Goal: Task Accomplishment & Management: Complete application form

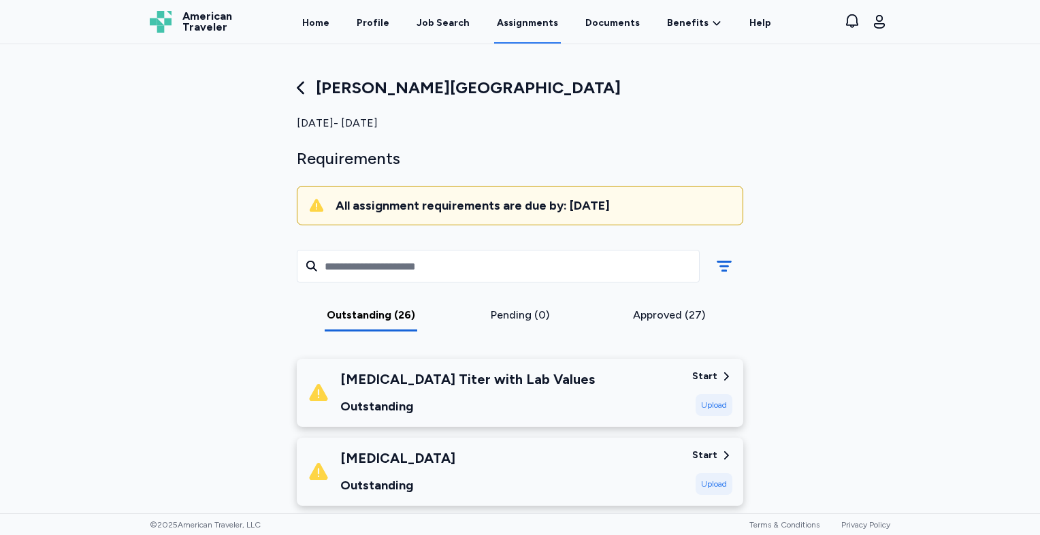
scroll to position [2087, 0]
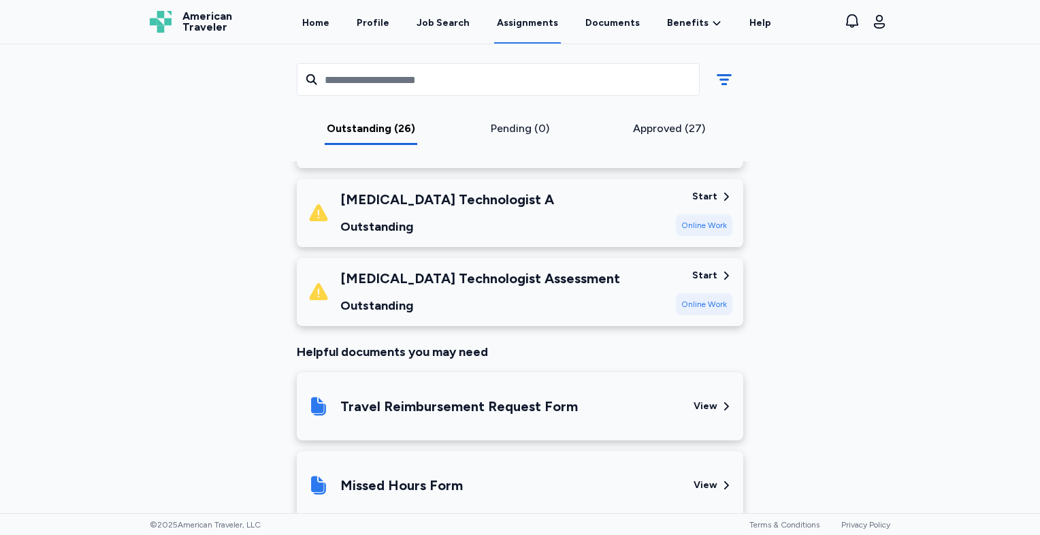
click at [350, 119] on div "Outstanding (26) Pending (0) Approved (27)" at bounding box center [520, 102] width 468 height 117
click at [348, 131] on div "Outstanding (26)" at bounding box center [371, 128] width 138 height 16
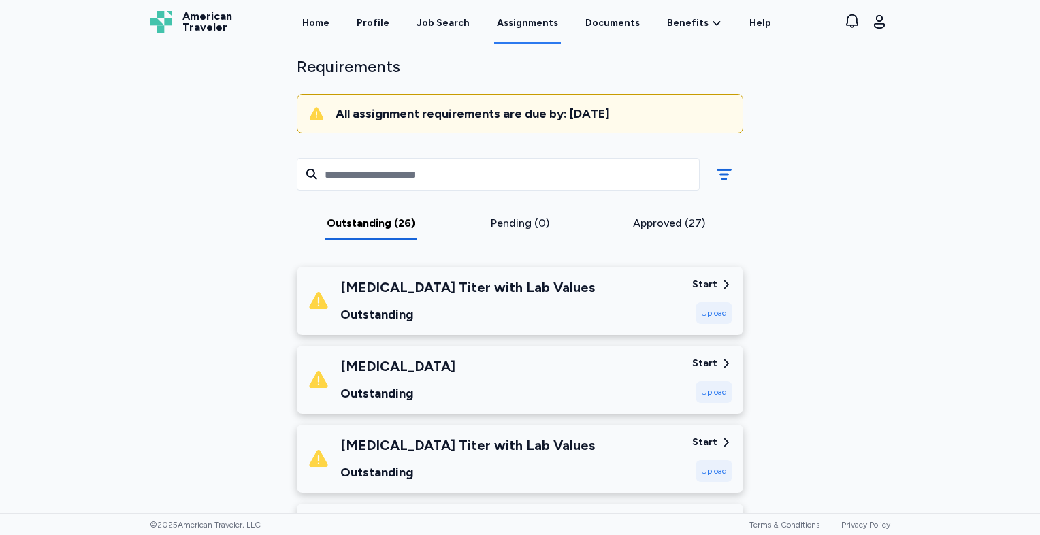
scroll to position [72, 0]
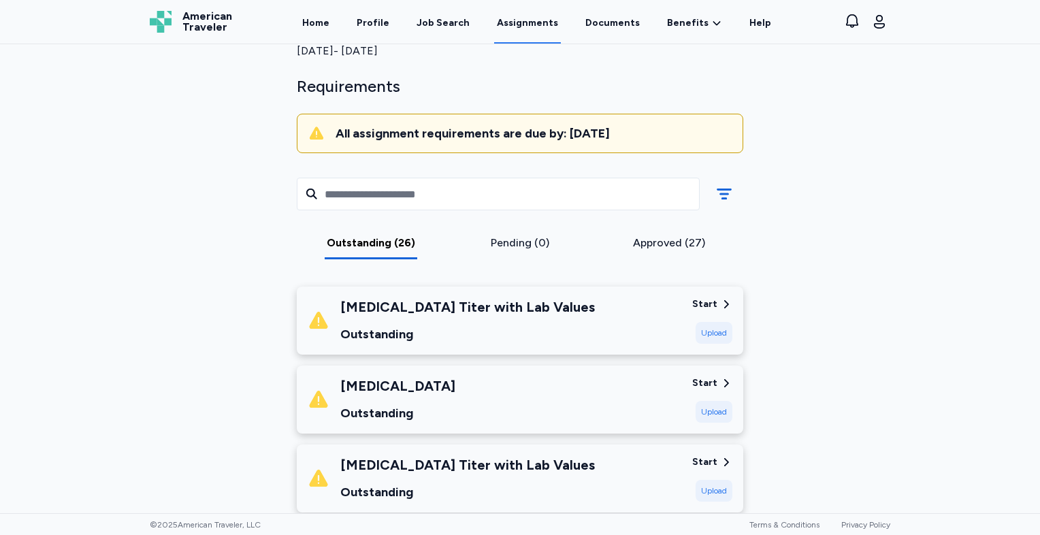
click at [697, 331] on div "Upload" at bounding box center [713, 333] width 37 height 22
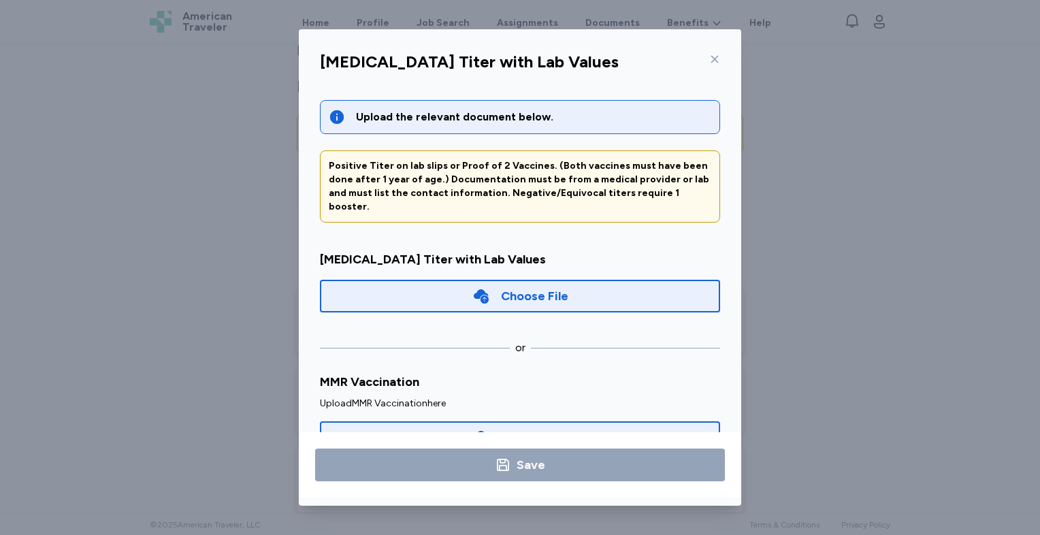
scroll to position [32, 0]
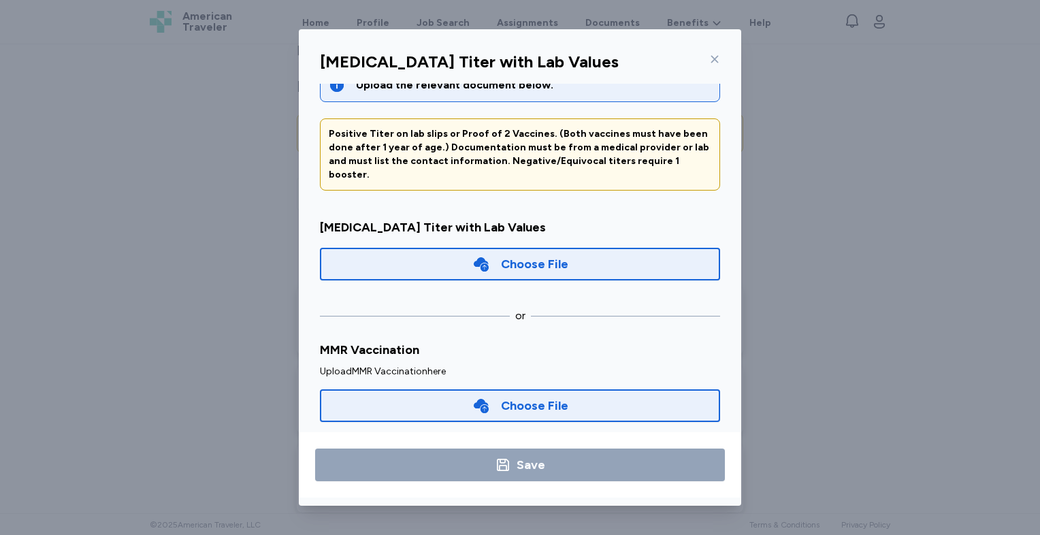
click at [476, 257] on icon at bounding box center [481, 264] width 15 height 14
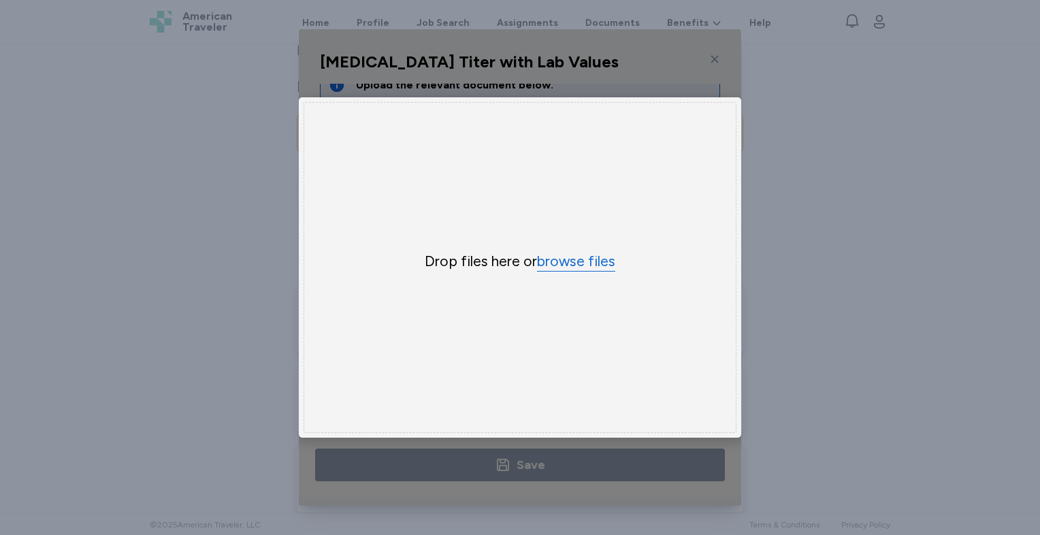
click at [556, 260] on button "browse files" at bounding box center [576, 262] width 78 height 20
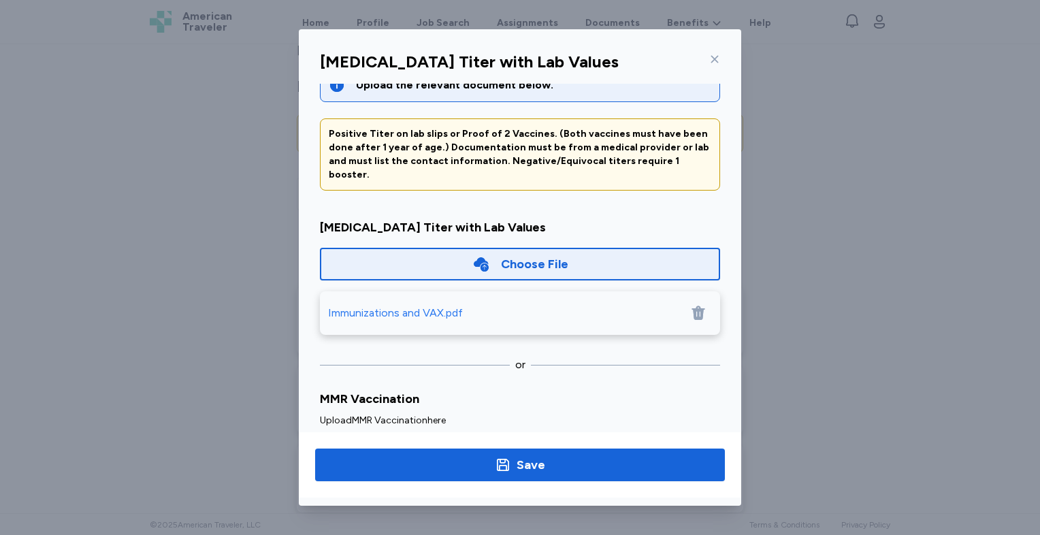
scroll to position [81, 0]
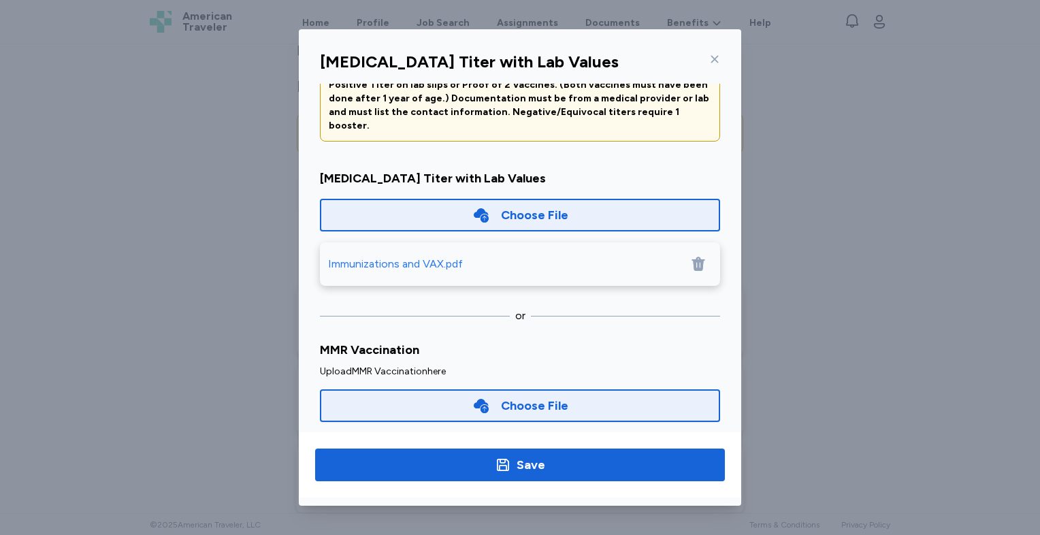
click at [534, 396] on div "Choose File" at bounding box center [534, 405] width 67 height 19
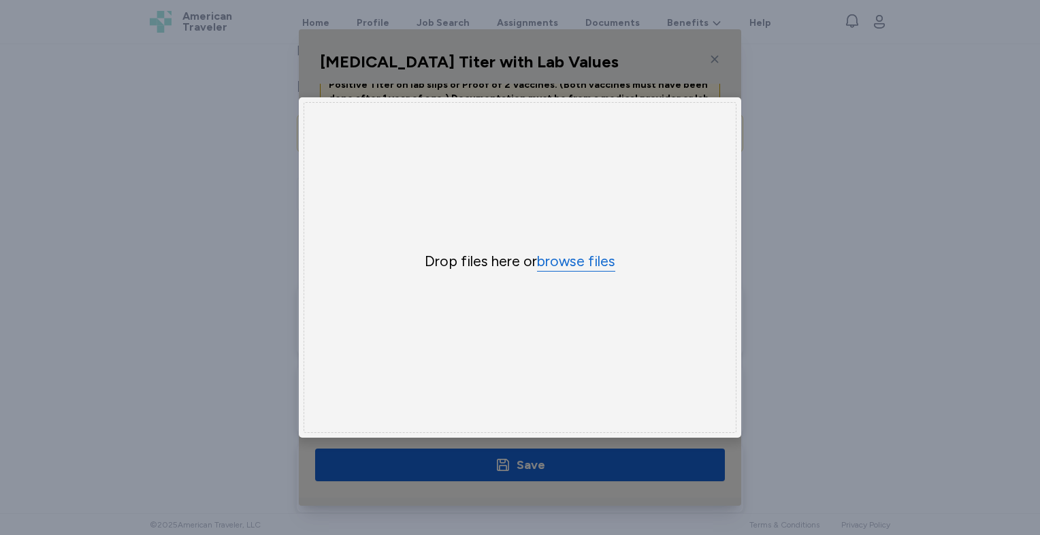
click at [556, 265] on button "browse files" at bounding box center [576, 262] width 78 height 20
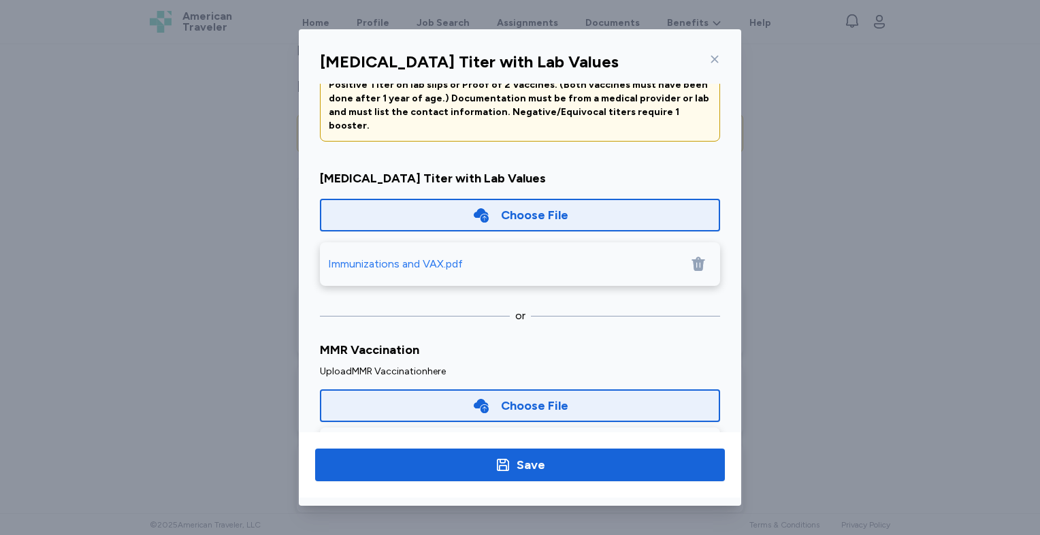
scroll to position [130, 0]
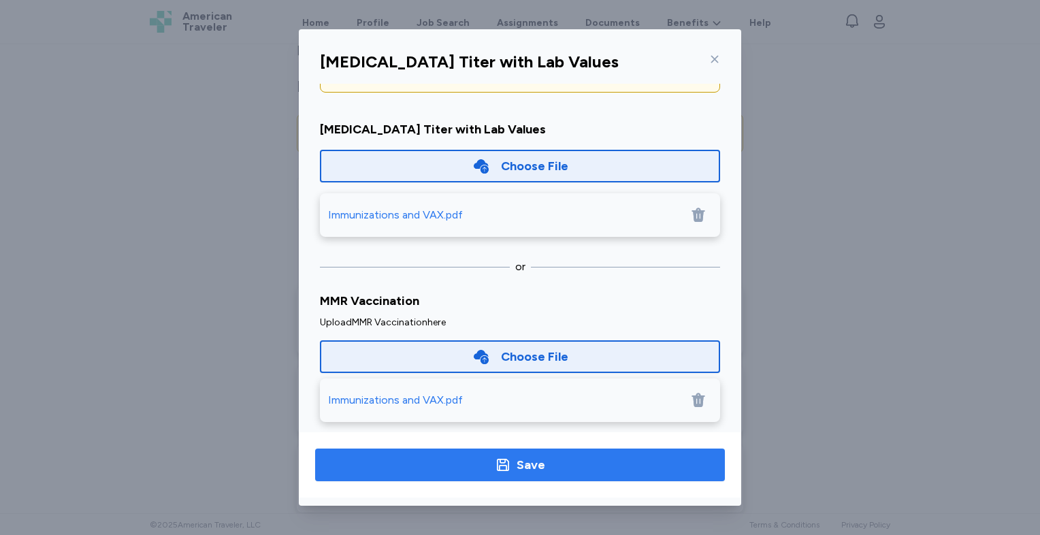
click at [569, 463] on span "Save" at bounding box center [520, 464] width 388 height 19
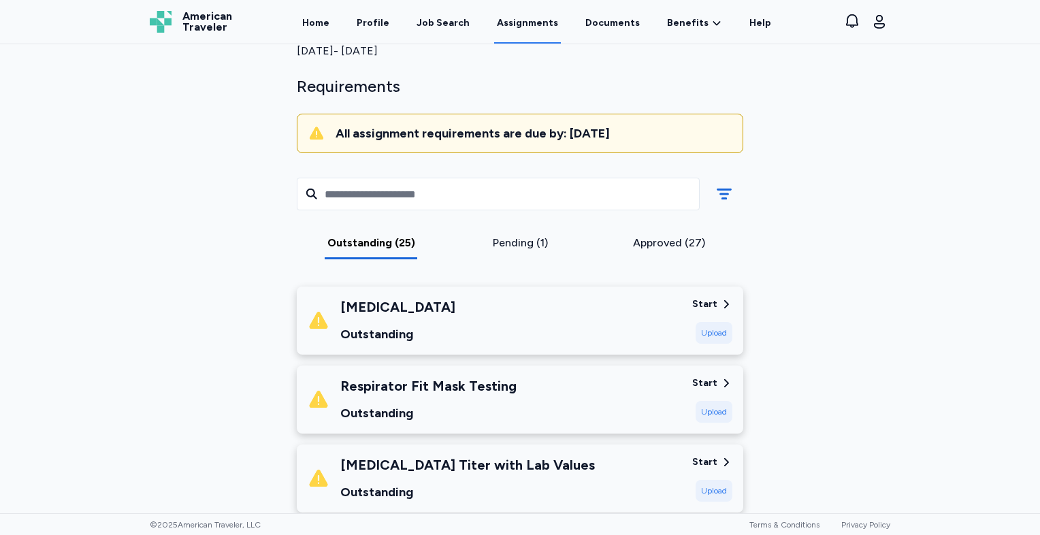
click at [704, 329] on div "Upload" at bounding box center [713, 333] width 37 height 22
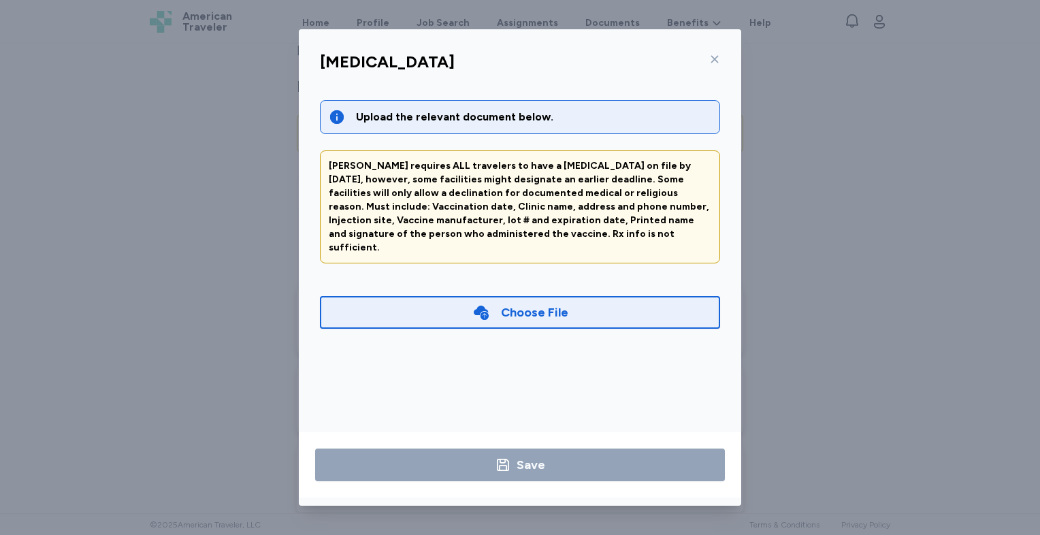
click at [593, 313] on div "Choose File" at bounding box center [520, 312] width 400 height 33
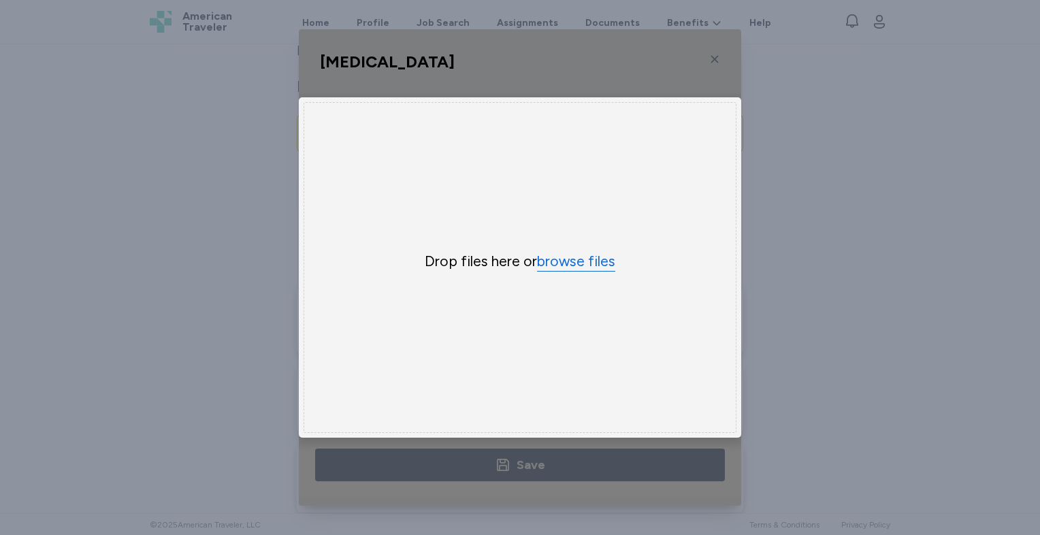
click at [582, 263] on button "browse files" at bounding box center [576, 262] width 78 height 20
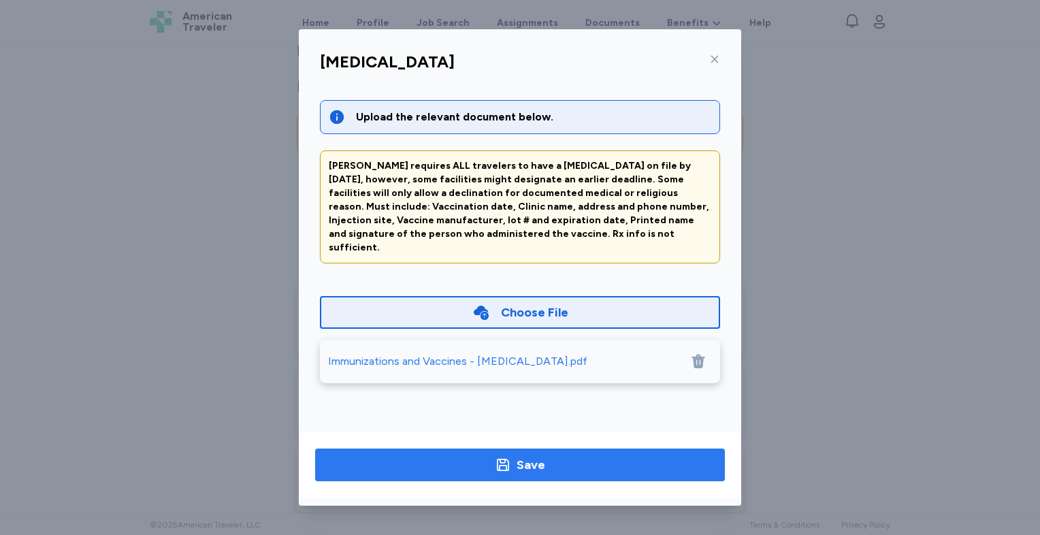
click at [595, 461] on span "Save" at bounding box center [520, 464] width 388 height 19
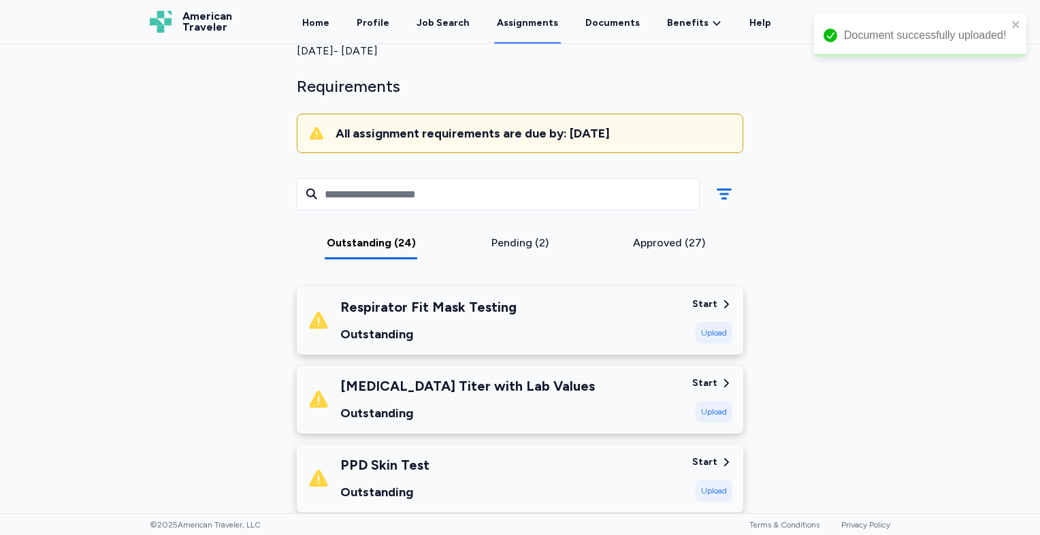
click at [695, 322] on div "Upload" at bounding box center [713, 333] width 37 height 22
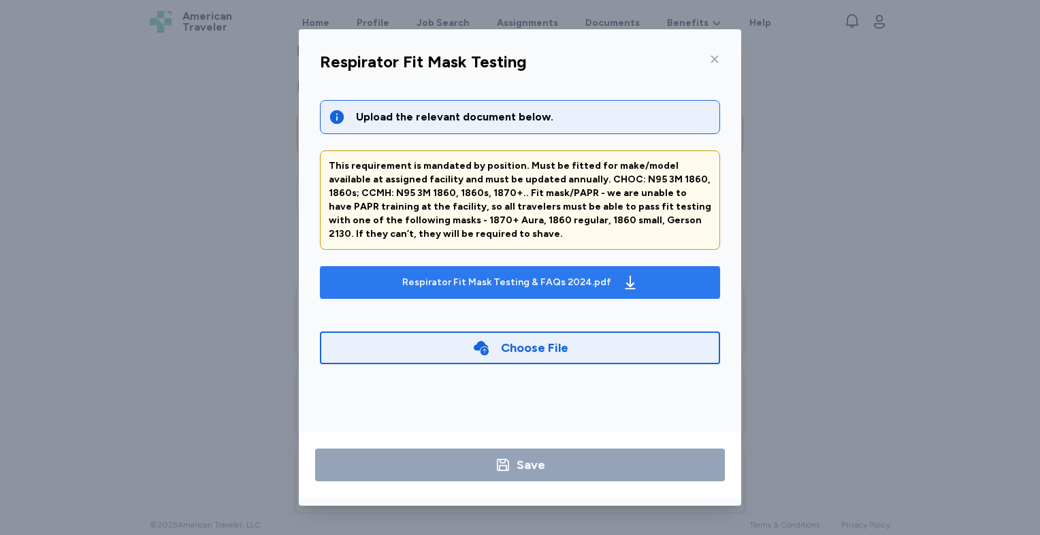
click at [568, 278] on div "Respirator Fit Mask Testing & FAQs 2024.pdf" at bounding box center [506, 283] width 209 height 14
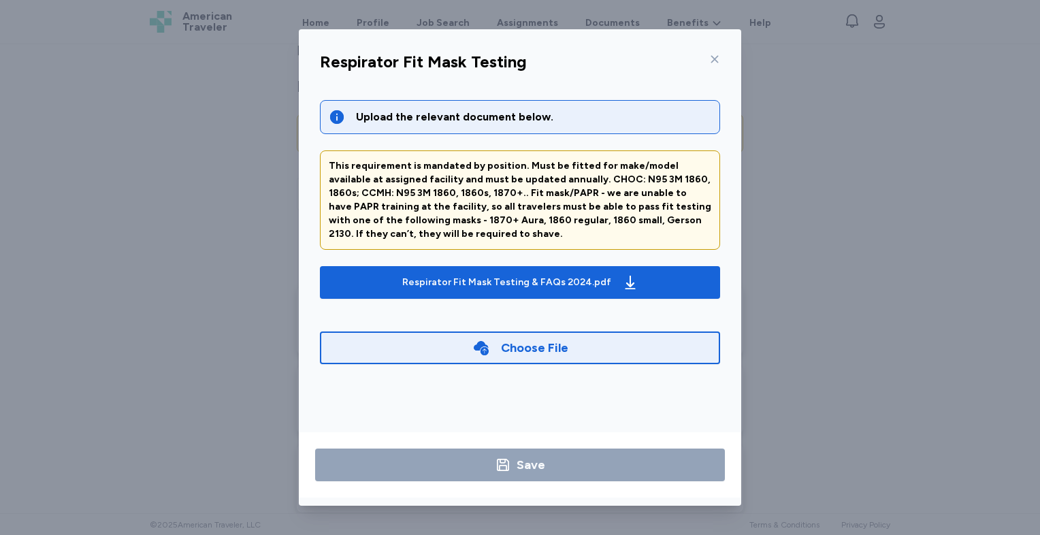
click at [503, 348] on div "Choose File" at bounding box center [534, 347] width 67 height 19
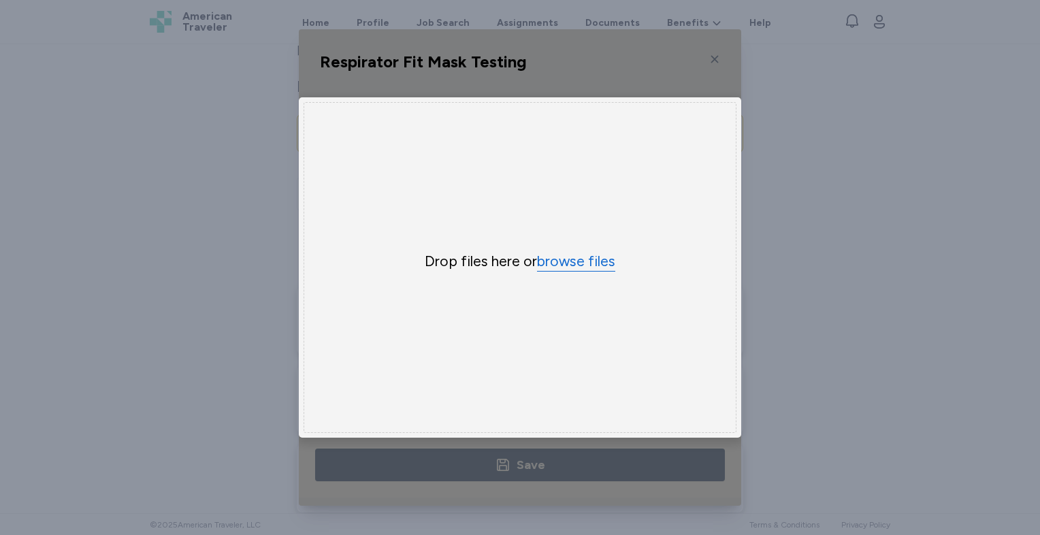
click at [581, 263] on button "browse files" at bounding box center [576, 262] width 78 height 20
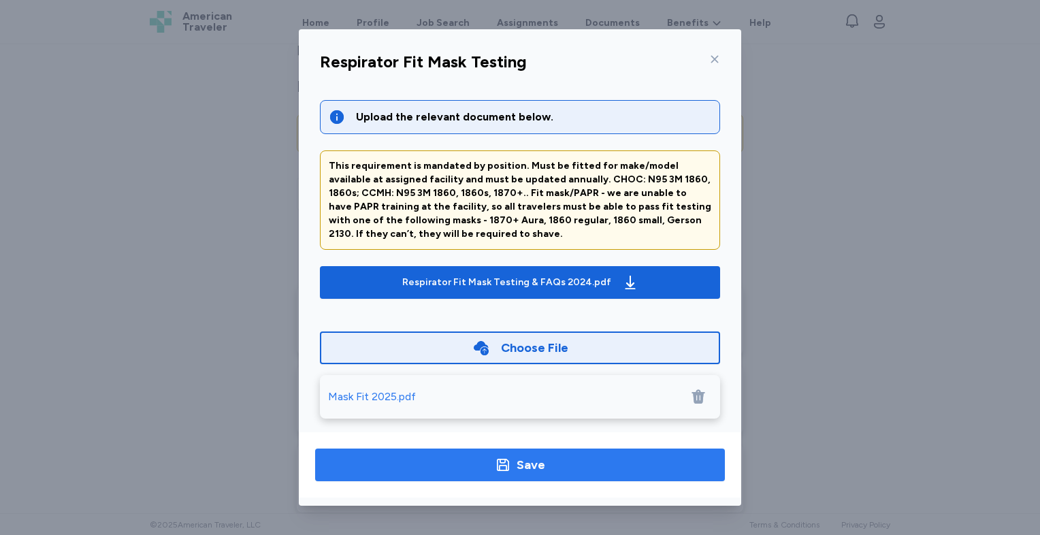
click at [528, 461] on div "Save" at bounding box center [530, 464] width 29 height 19
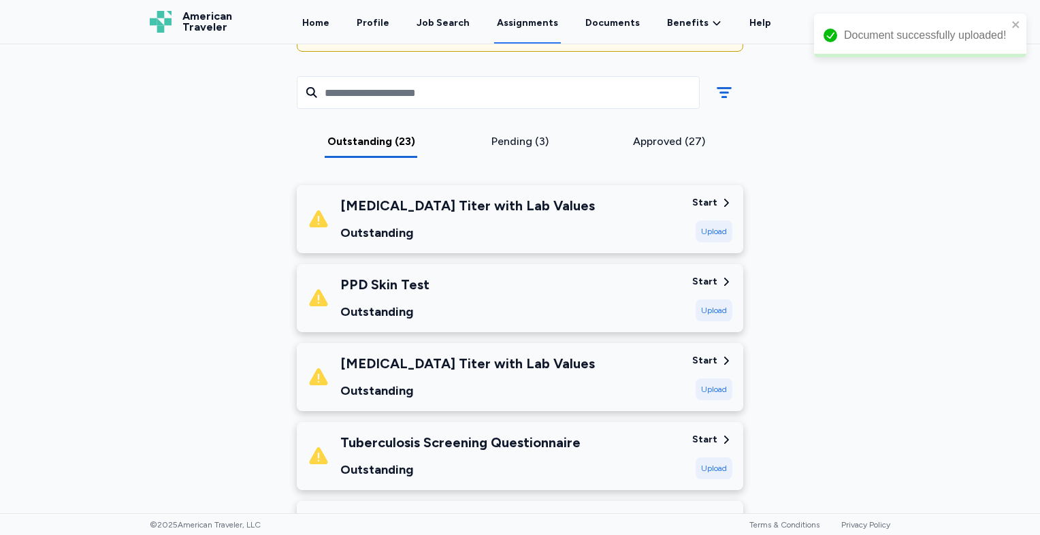
scroll to position [172, 0]
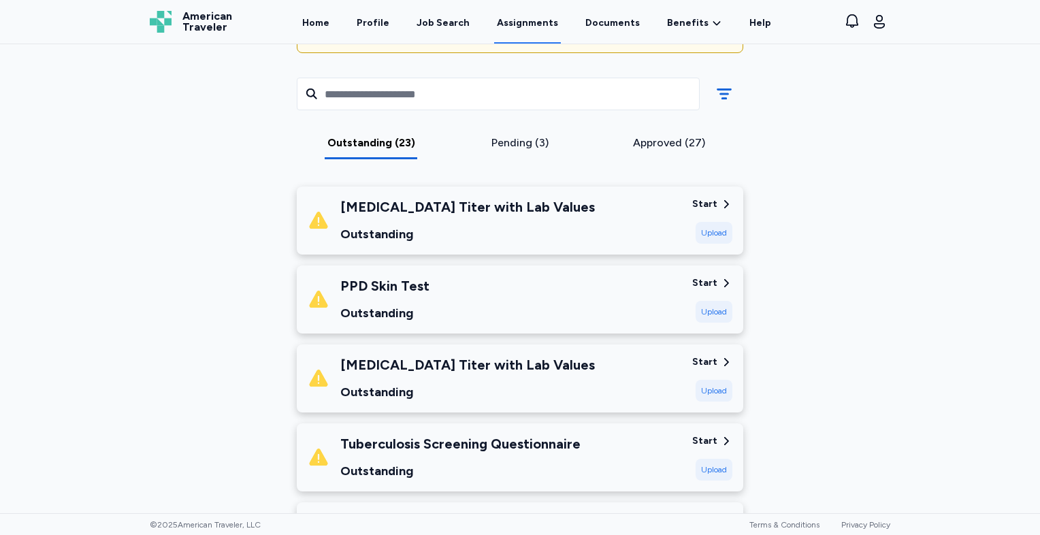
click at [0, 305] on html "Open sidebar Assignments American Traveler American Traveler Home Profile Job S…" at bounding box center [520, 267] width 1040 height 535
click at [393, 239] on div "Outstanding" at bounding box center [467, 234] width 254 height 19
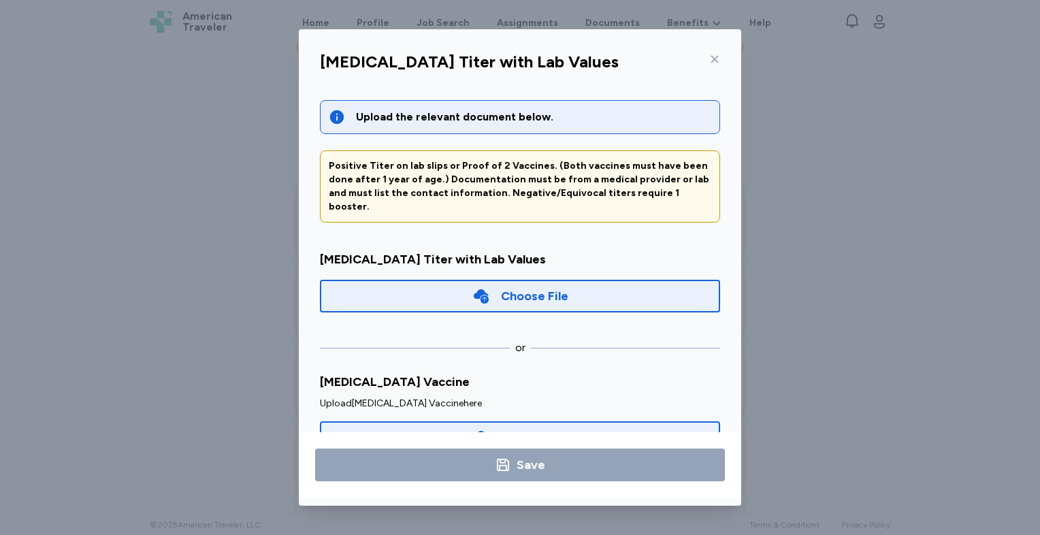
click at [368, 422] on div "Choose File" at bounding box center [520, 437] width 400 height 33
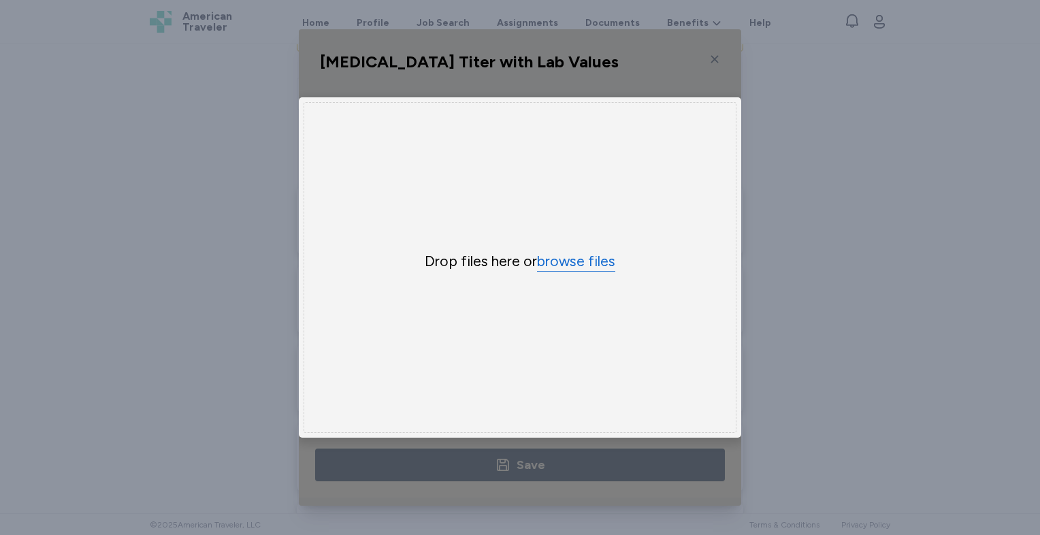
click at [575, 263] on button "browse files" at bounding box center [576, 262] width 78 height 20
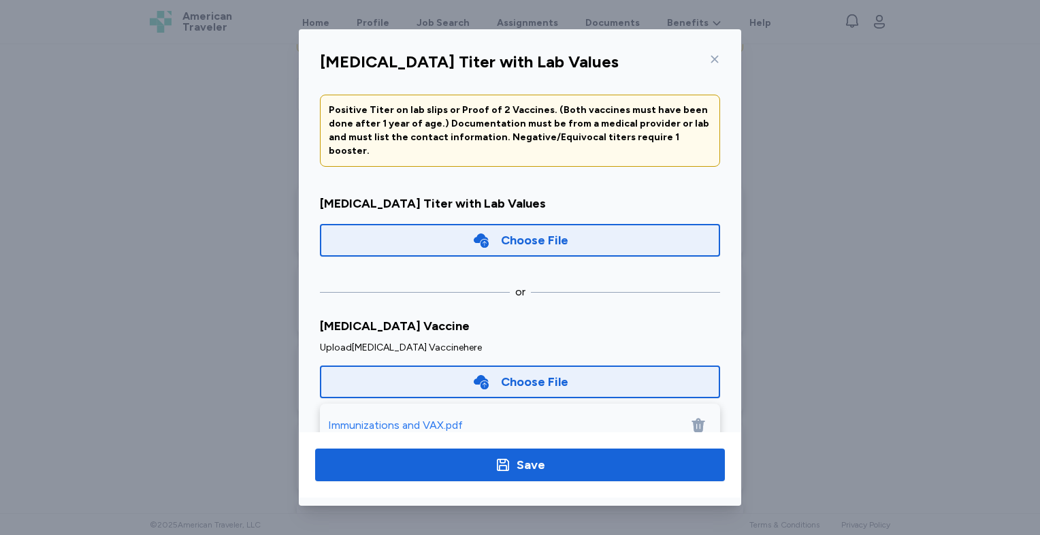
scroll to position [81, 0]
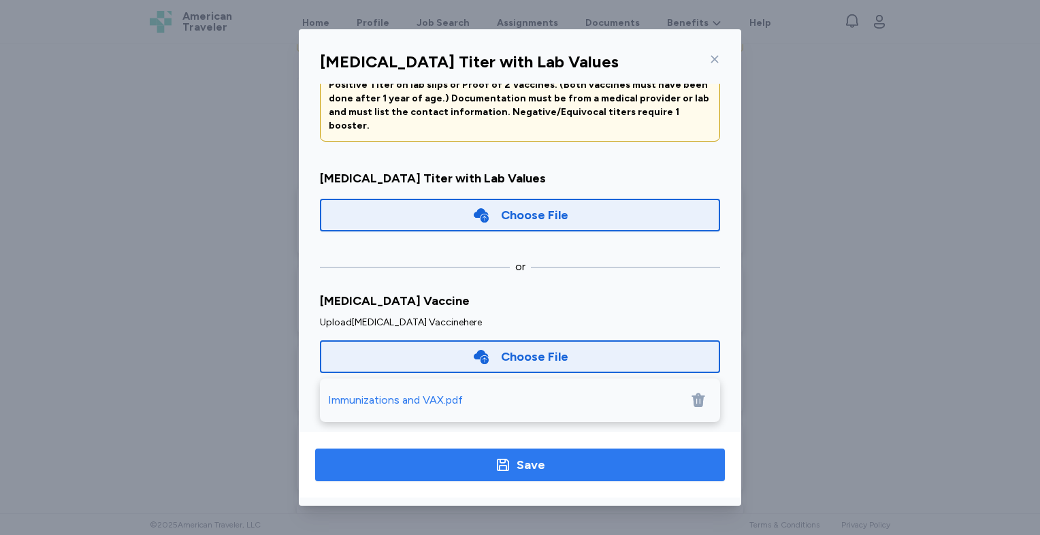
click at [516, 469] on div "Save" at bounding box center [520, 464] width 50 height 19
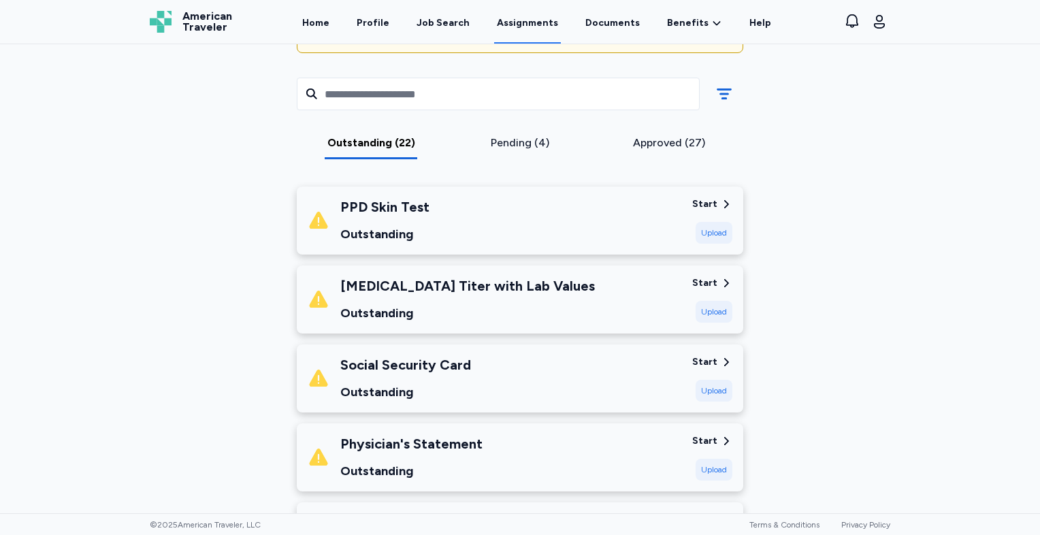
click at [704, 308] on div "Upload" at bounding box center [713, 312] width 37 height 22
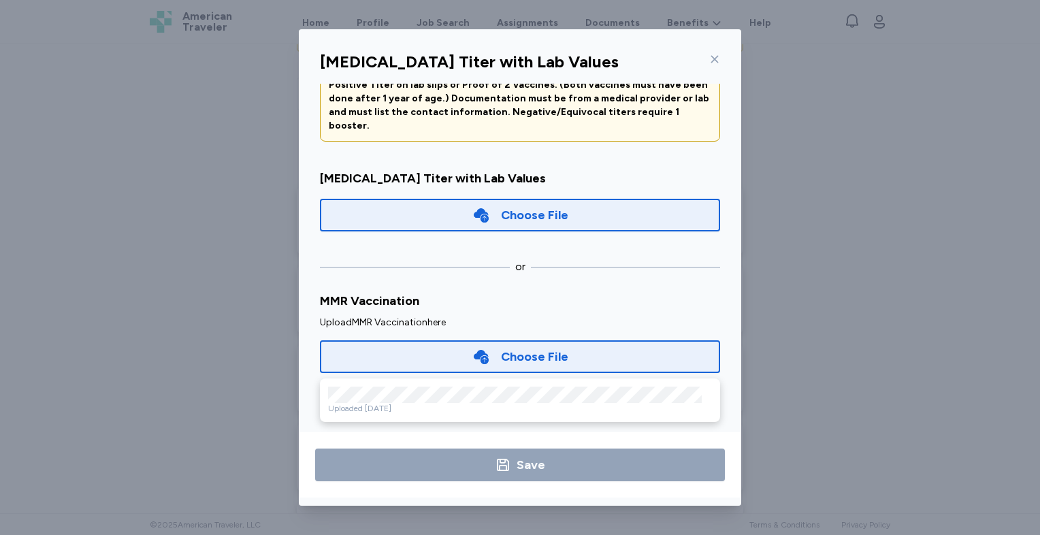
click at [481, 351] on div "Choose File" at bounding box center [520, 356] width 96 height 19
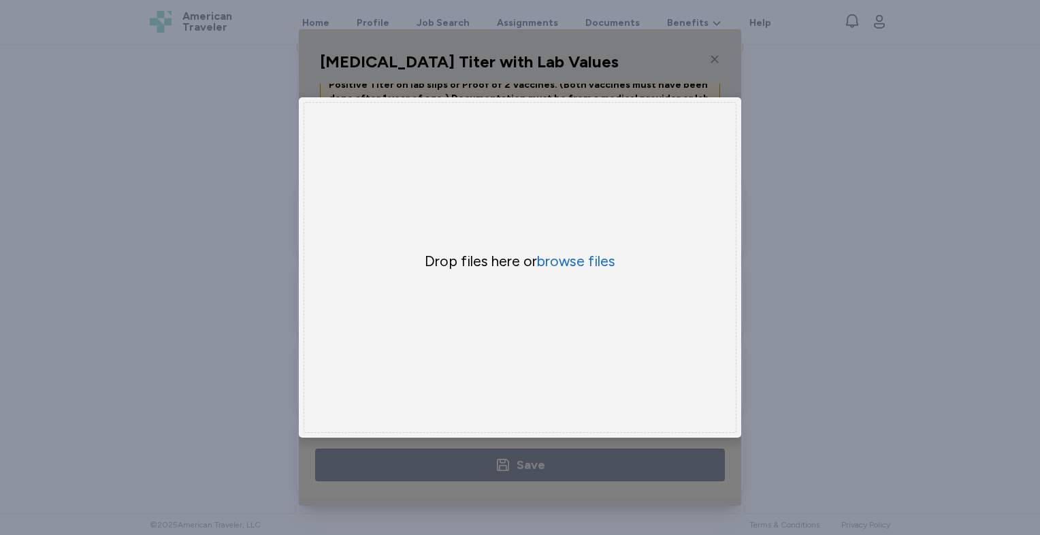
click at [526, 475] on div "Uppy Dashboard Window (Press escape to close)" at bounding box center [520, 267] width 442 height 476
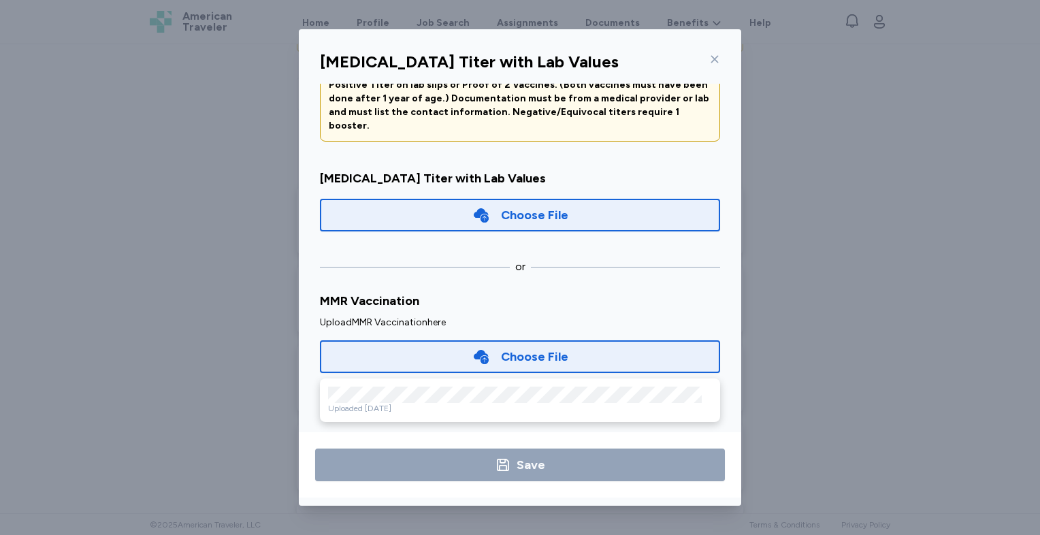
click at [446, 350] on div "Choose File" at bounding box center [520, 356] width 400 height 33
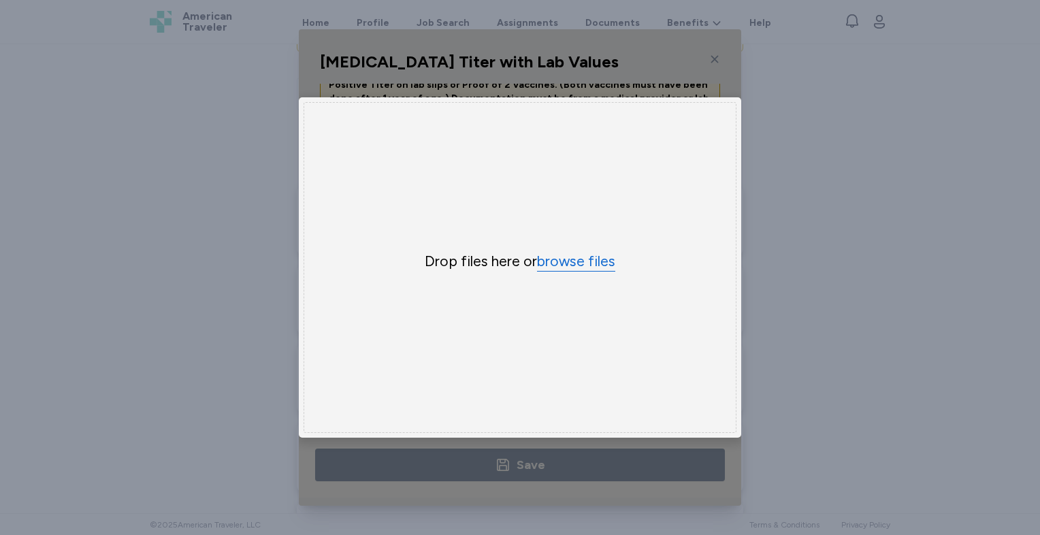
click at [587, 252] on button "browse files" at bounding box center [576, 262] width 78 height 20
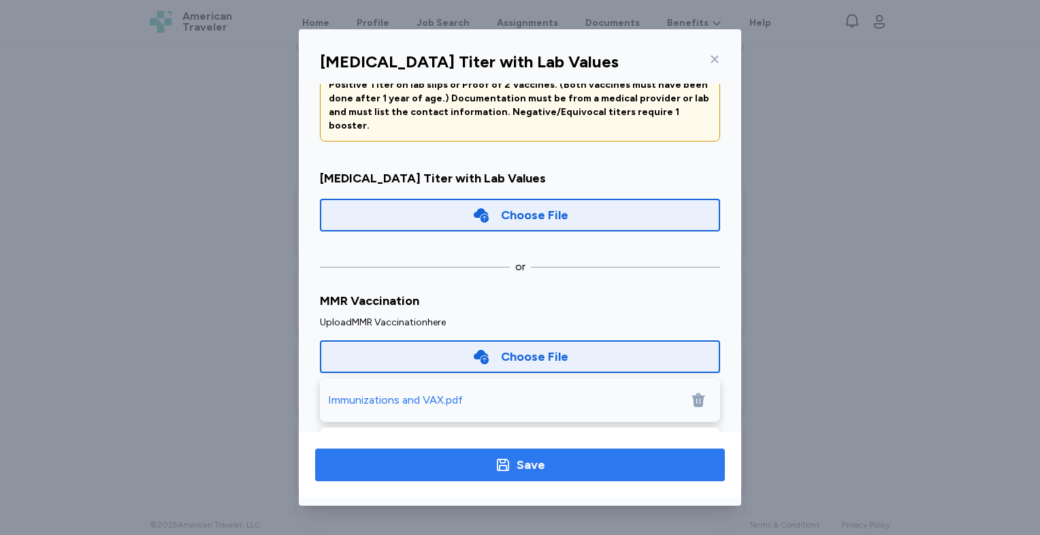
click at [513, 459] on div "Save" at bounding box center [520, 464] width 50 height 19
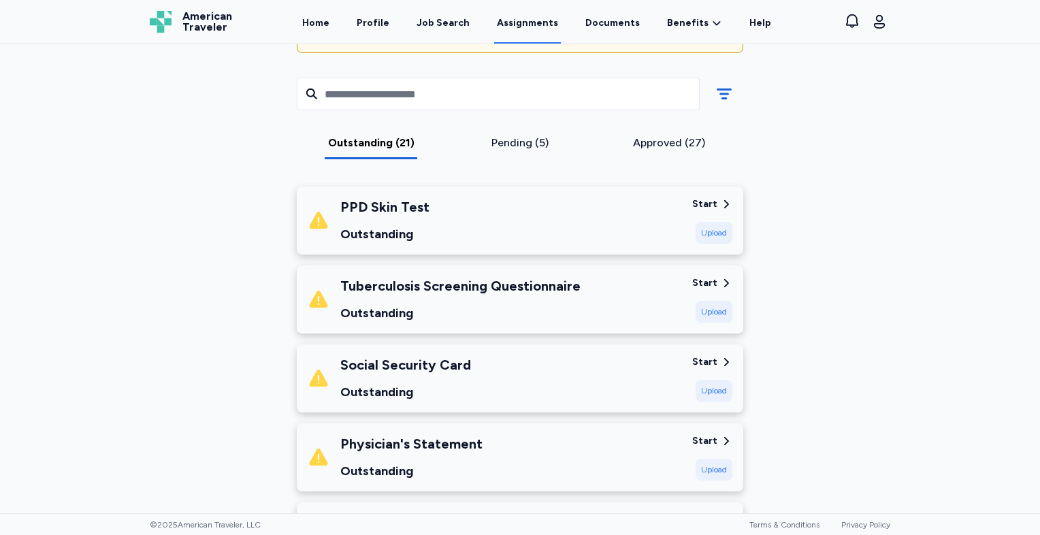
click at [678, 288] on div "Tuberculosis Screening Questionnaire Outstanding" at bounding box center [494, 299] width 373 height 46
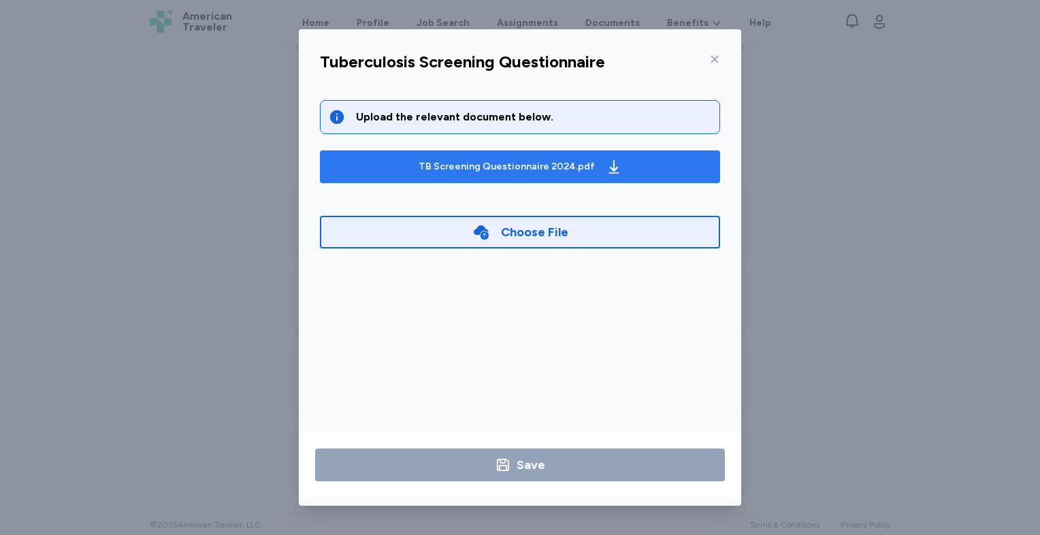
click at [486, 158] on div "TB Screening Questionnaire 2024.pdf" at bounding box center [520, 167] width 209 height 22
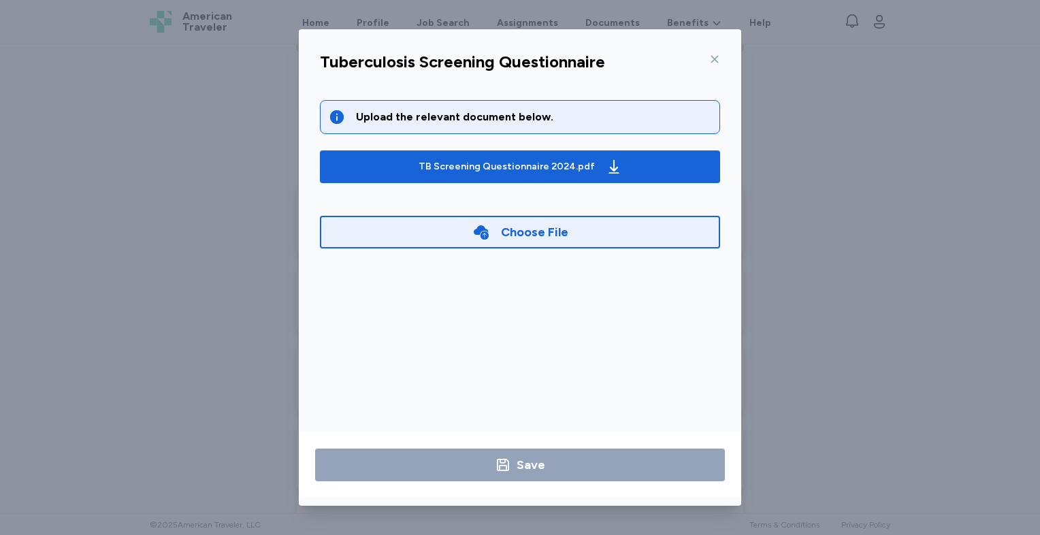
click at [546, 233] on div "Choose File" at bounding box center [534, 231] width 67 height 19
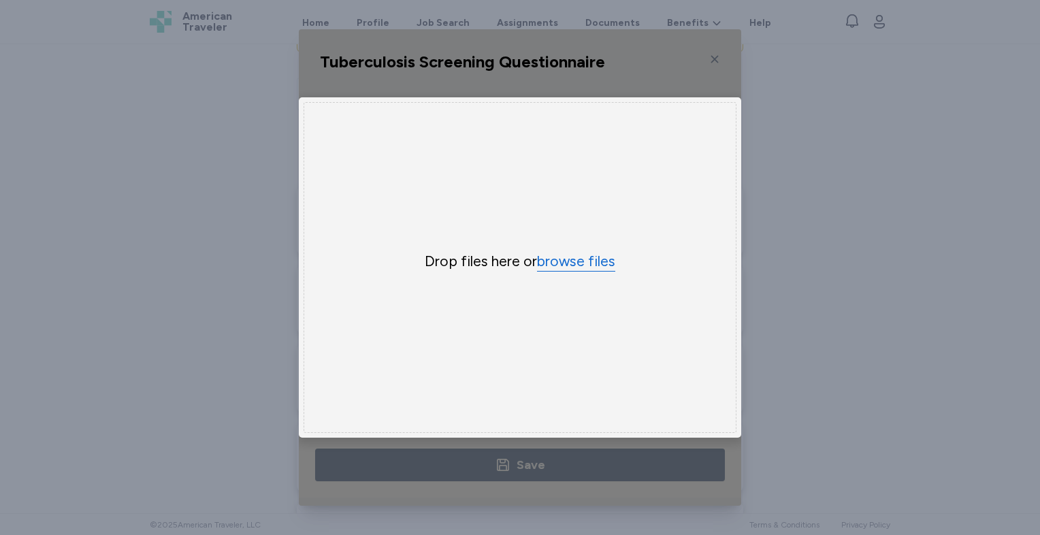
click at [559, 252] on button "browse files" at bounding box center [576, 262] width 78 height 20
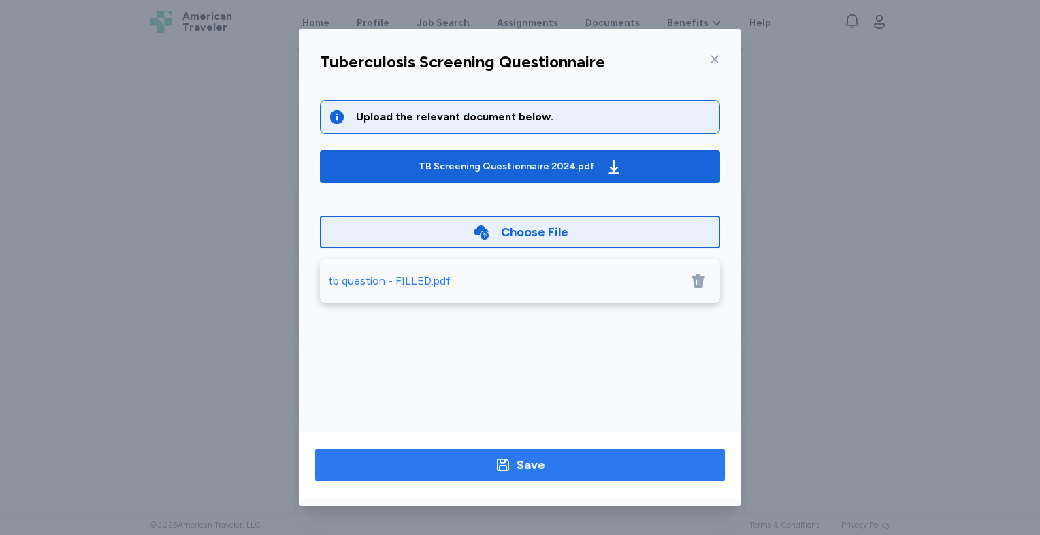
click at [533, 450] on button "Save" at bounding box center [520, 464] width 410 height 33
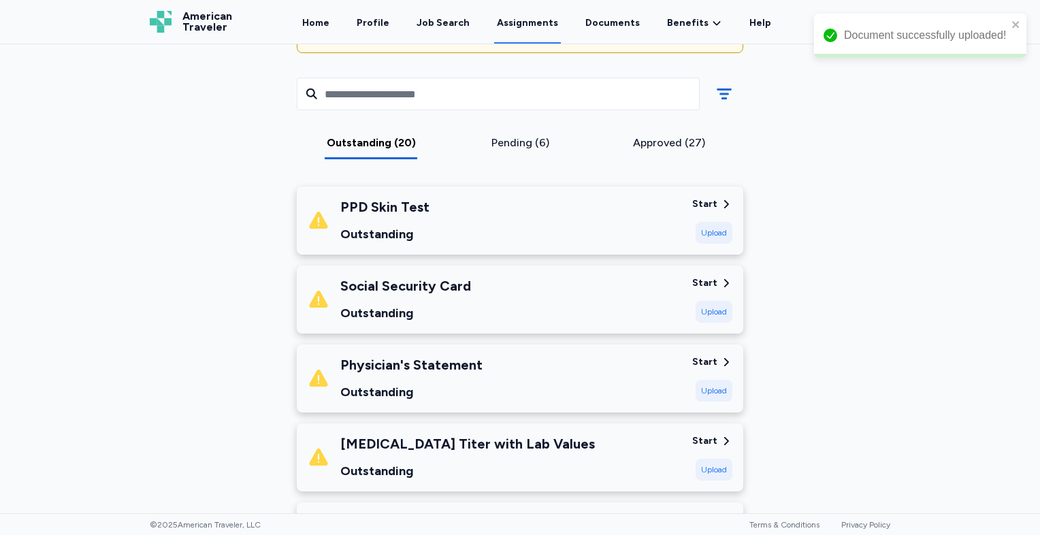
click at [705, 308] on div "Upload" at bounding box center [713, 312] width 37 height 22
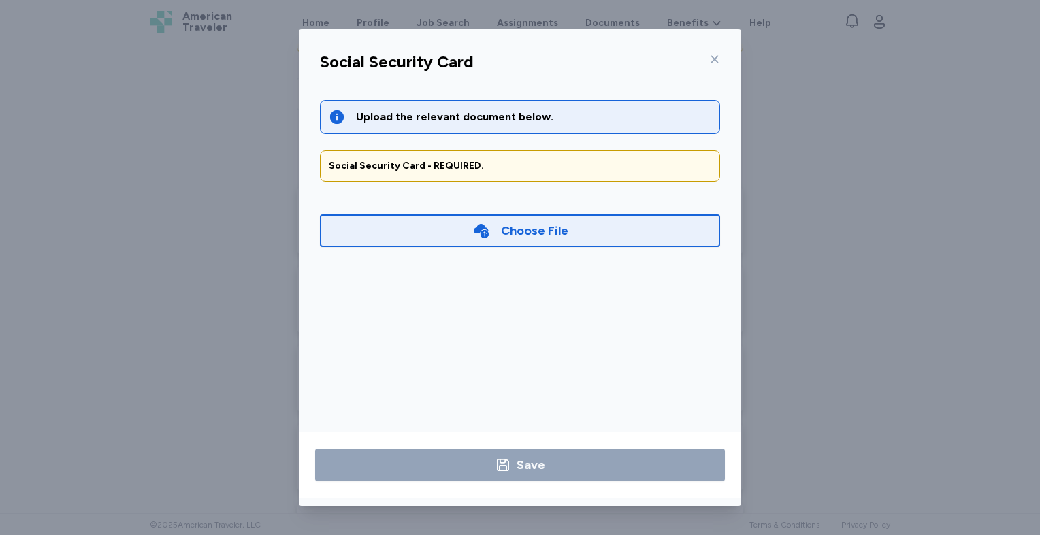
click at [548, 233] on div "Choose File" at bounding box center [534, 230] width 67 height 19
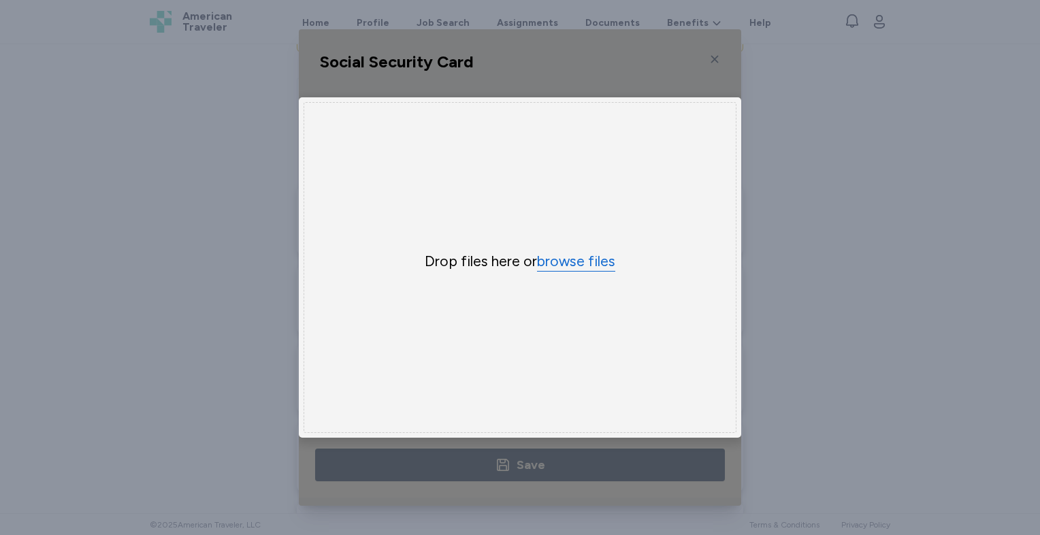
click at [578, 263] on button "browse files" at bounding box center [576, 262] width 78 height 20
click at [955, 120] on div "Social Security Card Upload the relevant document below. Social Security Card -…" at bounding box center [520, 267] width 1040 height 535
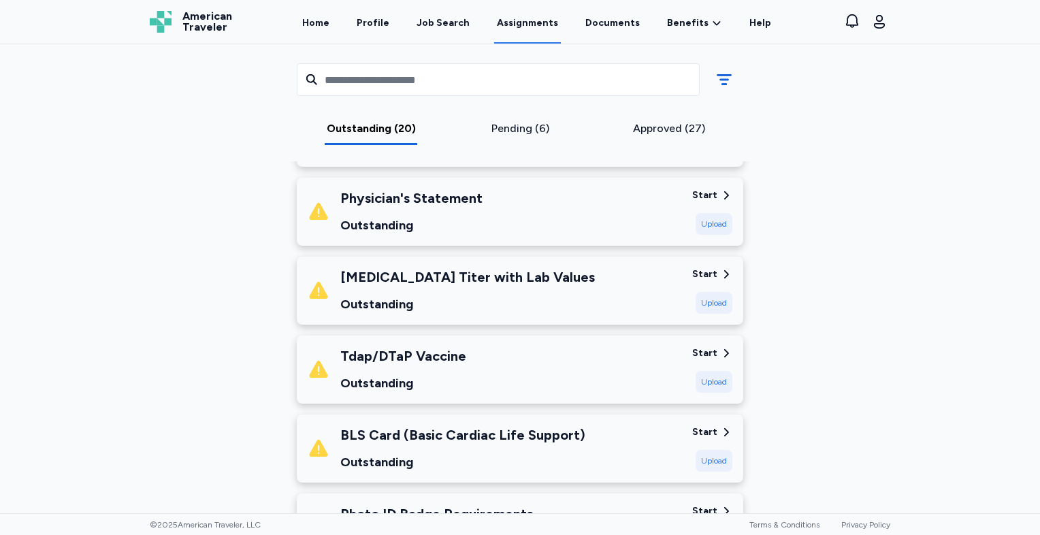
scroll to position [344, 0]
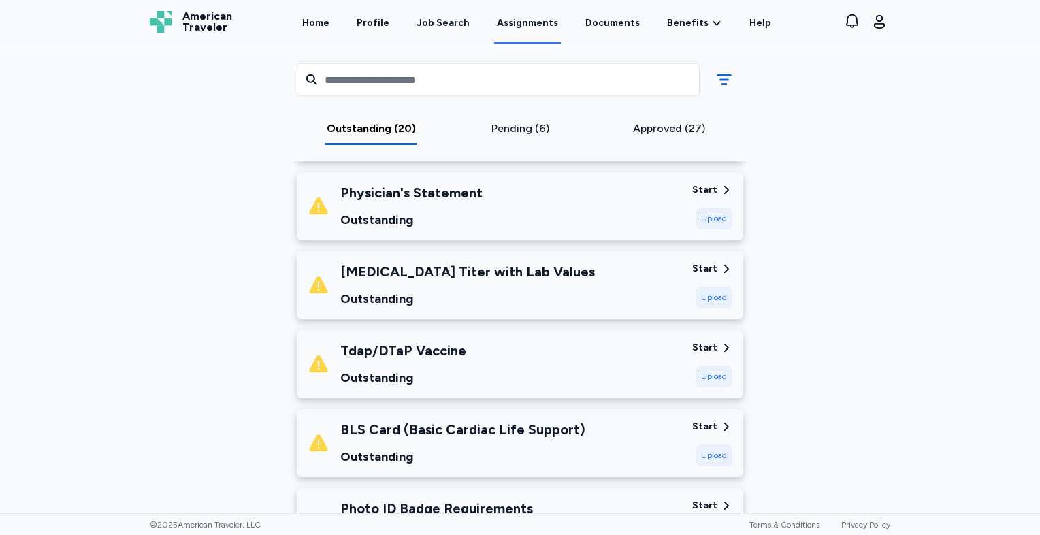
click at [701, 295] on div "Upload" at bounding box center [713, 297] width 37 height 22
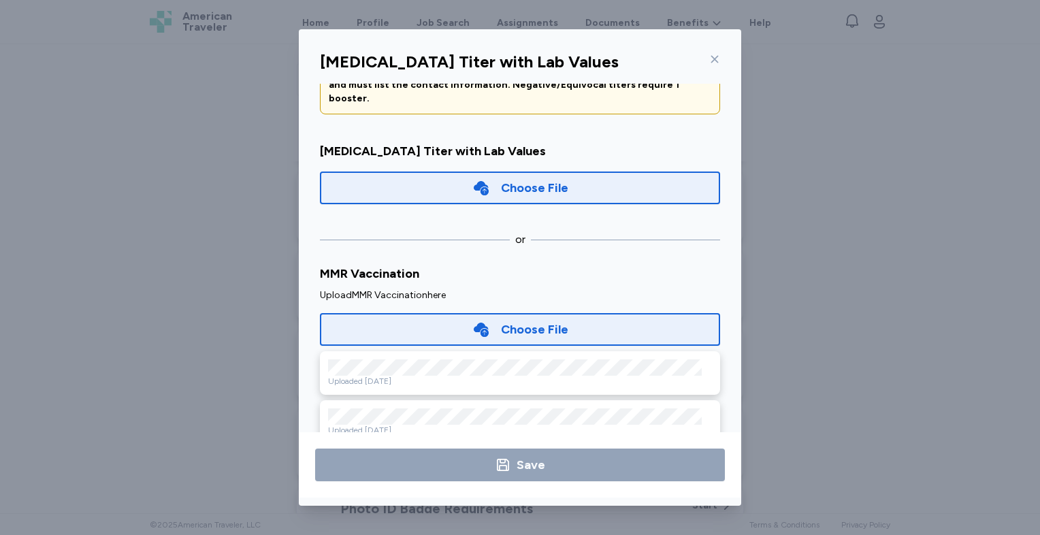
scroll to position [130, 0]
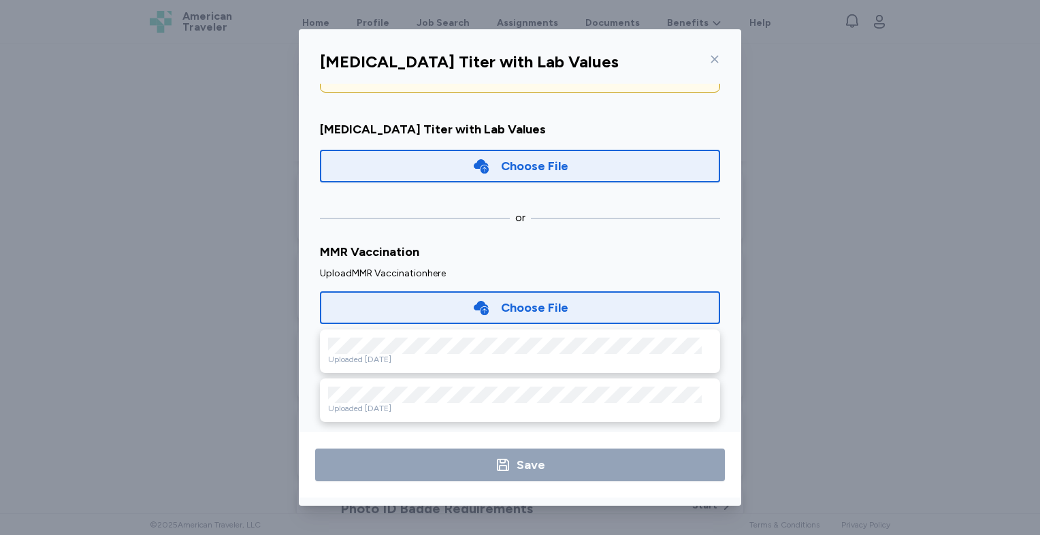
click at [452, 354] on div "Uploaded [DATE]" at bounding box center [520, 359] width 384 height 11
click at [435, 291] on div "Choose File" at bounding box center [520, 307] width 400 height 33
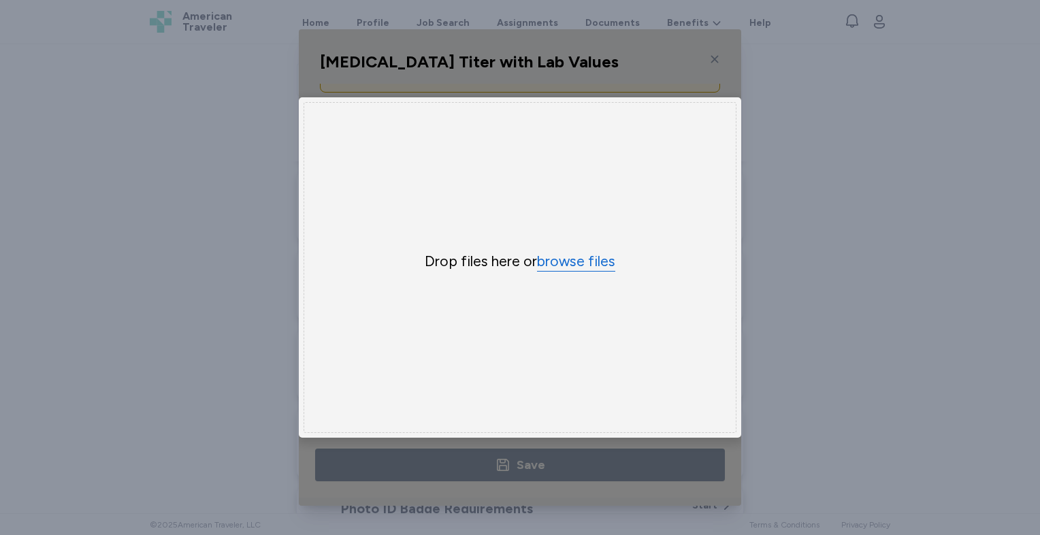
click at [569, 263] on button "browse files" at bounding box center [576, 262] width 78 height 20
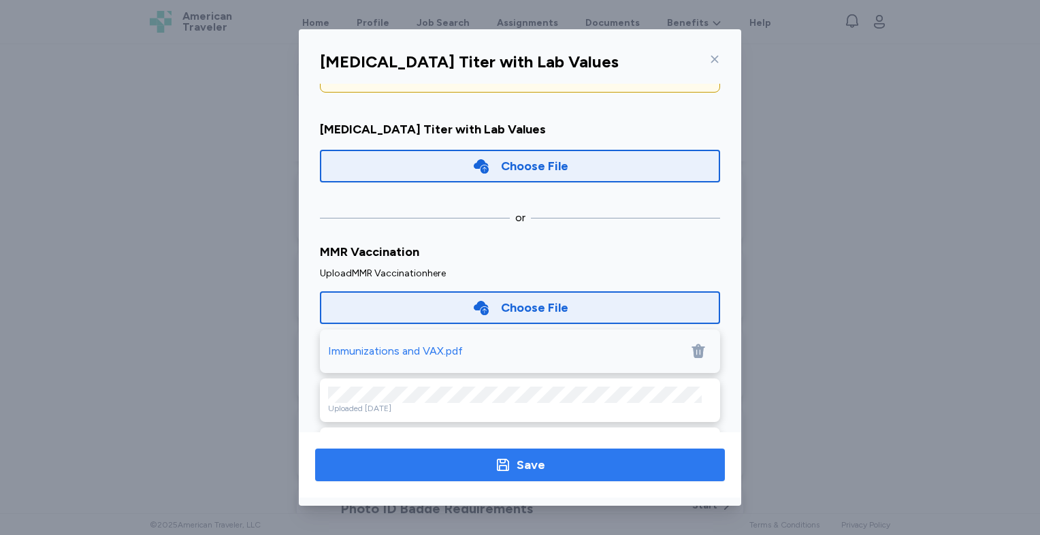
click at [613, 452] on button "Save" at bounding box center [520, 464] width 410 height 33
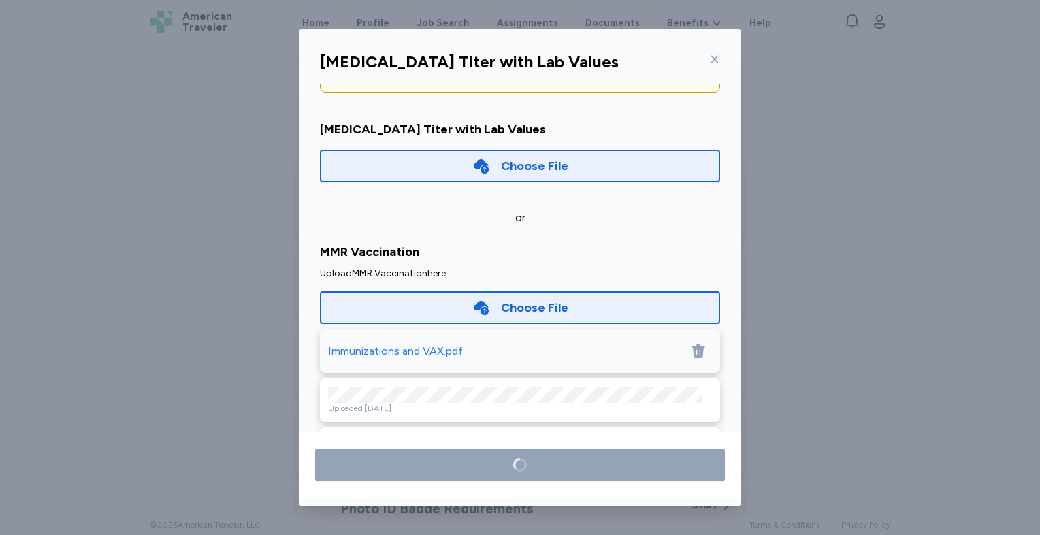
scroll to position [81, 0]
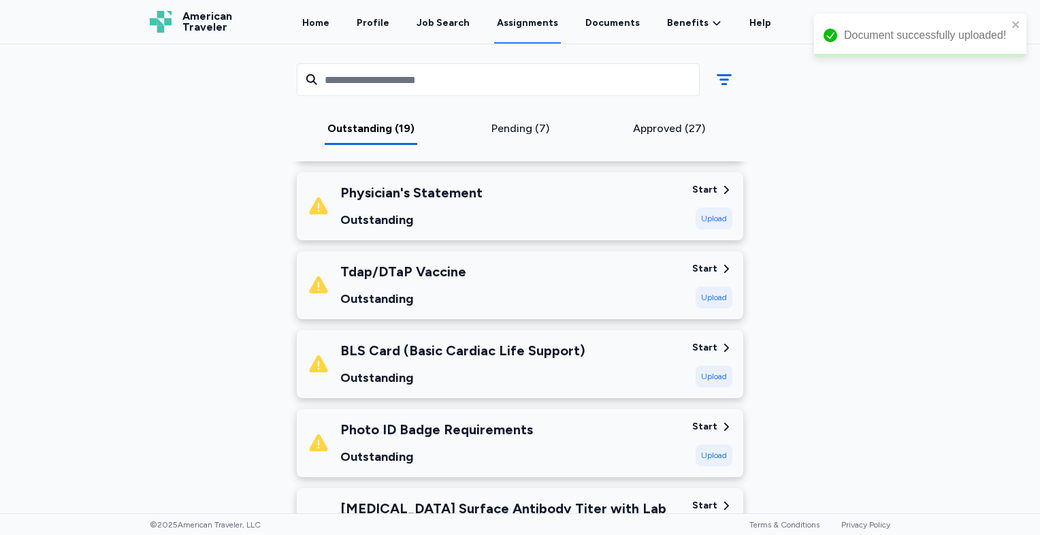
click at [716, 299] on div "Upload" at bounding box center [713, 297] width 37 height 22
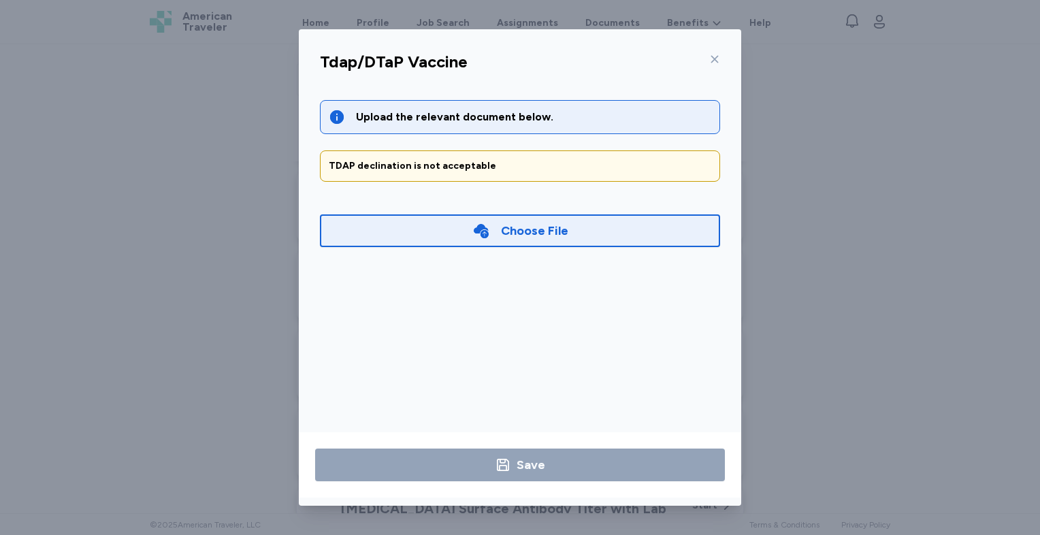
click at [587, 223] on div "Choose File" at bounding box center [520, 230] width 400 height 33
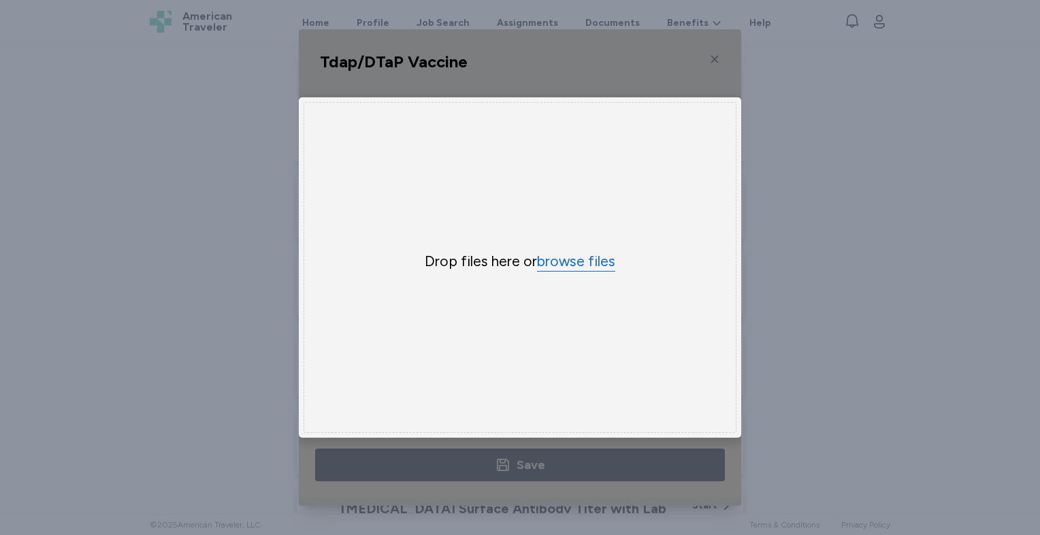
click at [598, 259] on button "browse files" at bounding box center [576, 262] width 78 height 20
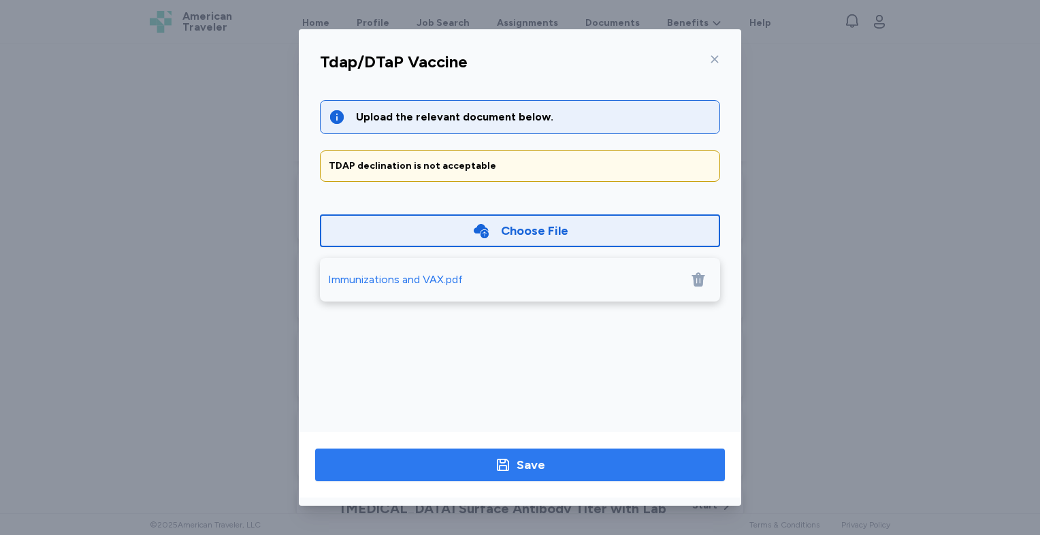
click at [518, 465] on div "Save" at bounding box center [530, 464] width 29 height 19
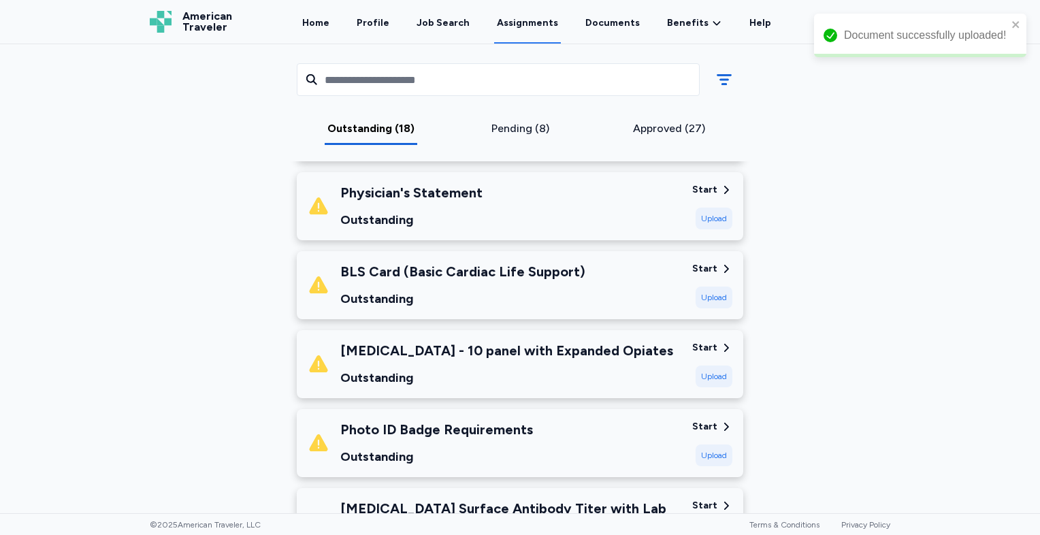
click at [708, 369] on div "Upload" at bounding box center [713, 376] width 37 height 22
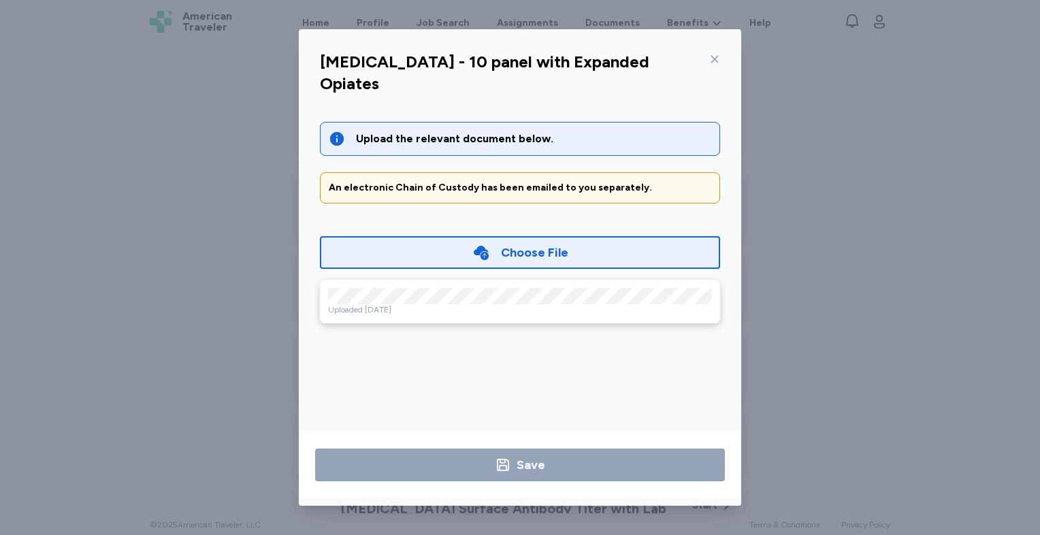
click at [476, 131] on div "Upload the relevant document below." at bounding box center [533, 139] width 355 height 16
click at [180, 95] on div "[MEDICAL_DATA] - 10 panel with Expanded Opiates Upload the relevant document be…" at bounding box center [520, 267] width 1040 height 535
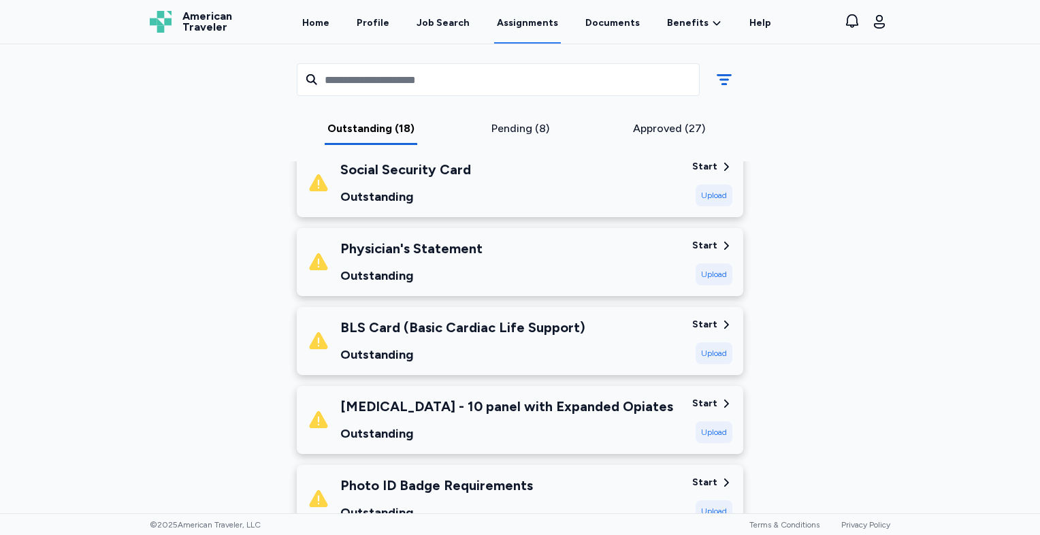
scroll to position [324, 0]
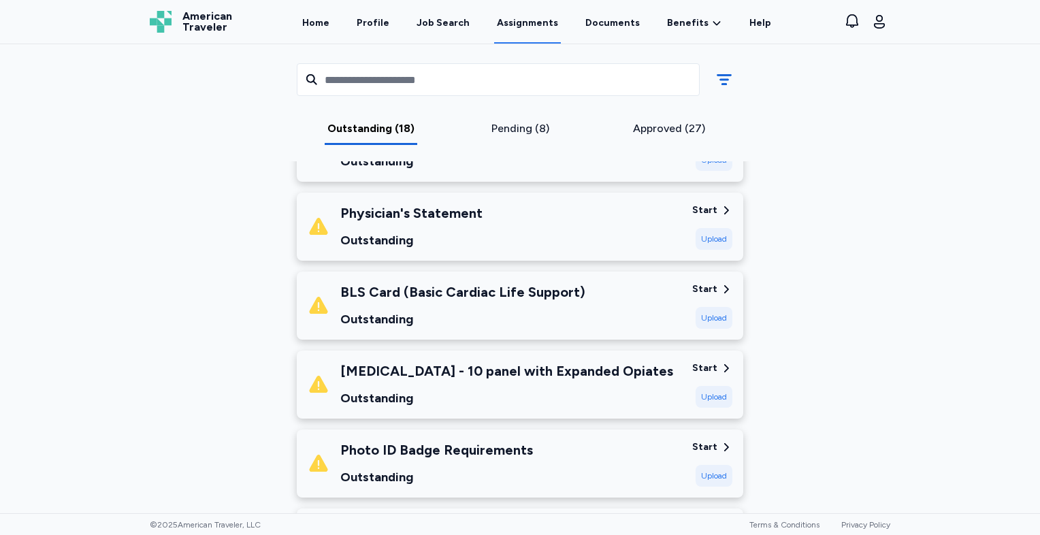
click at [695, 310] on div "Upload" at bounding box center [713, 318] width 37 height 22
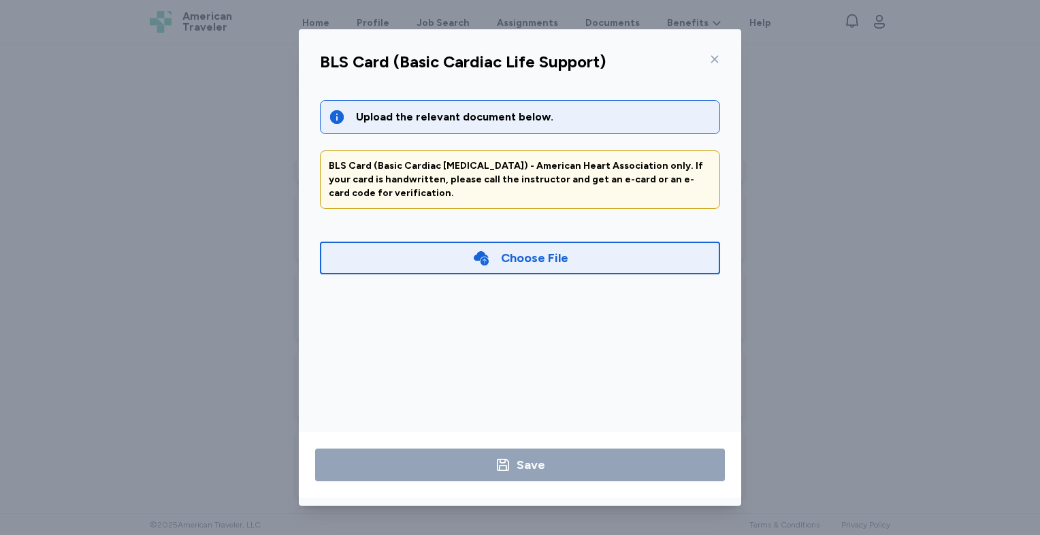
click at [465, 252] on div "Choose File" at bounding box center [520, 258] width 400 height 33
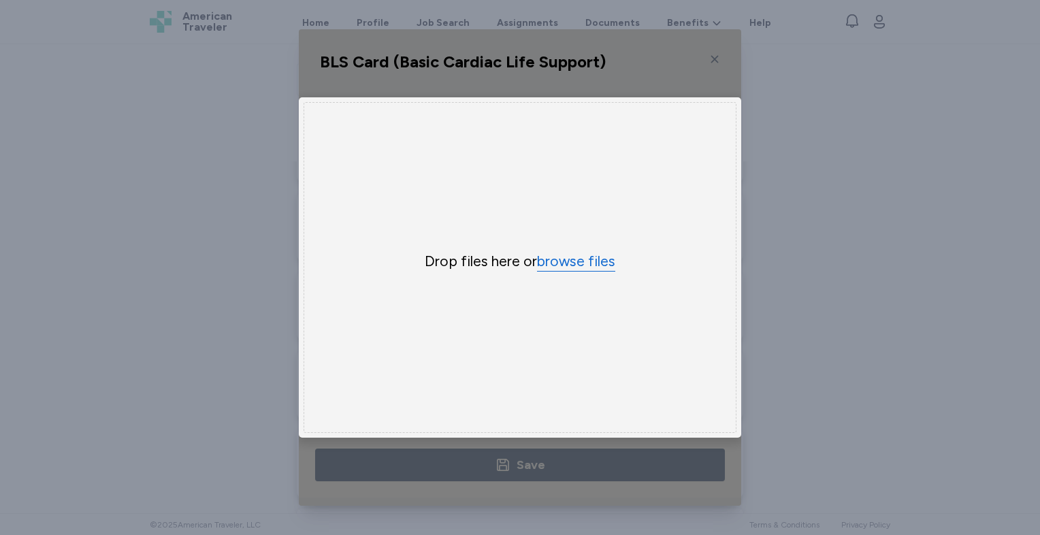
click at [591, 263] on button "browse files" at bounding box center [576, 262] width 78 height 20
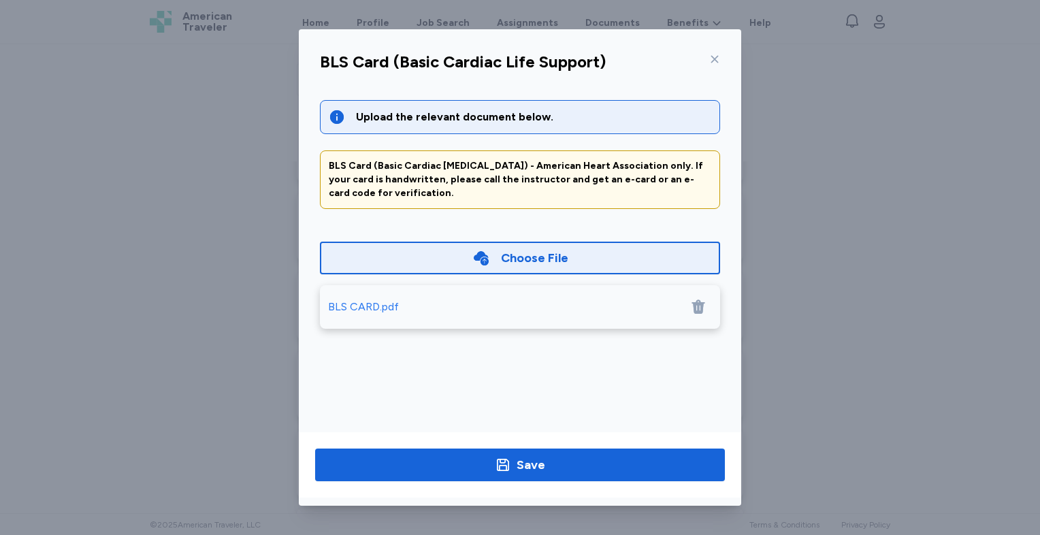
click at [330, 308] on div "BLS CARD.pdf" at bounding box center [363, 307] width 71 height 16
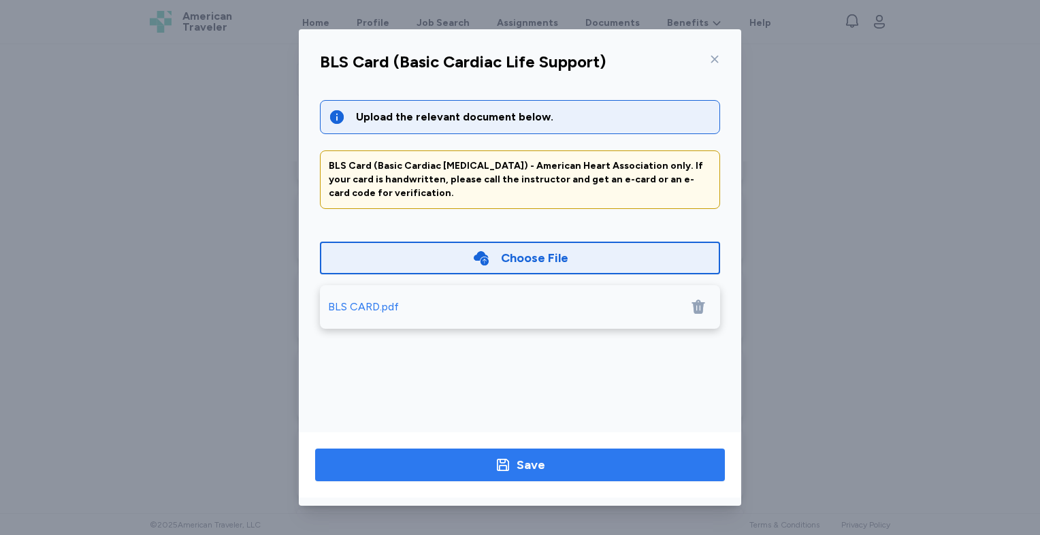
click at [490, 464] on span "Save" at bounding box center [520, 464] width 388 height 19
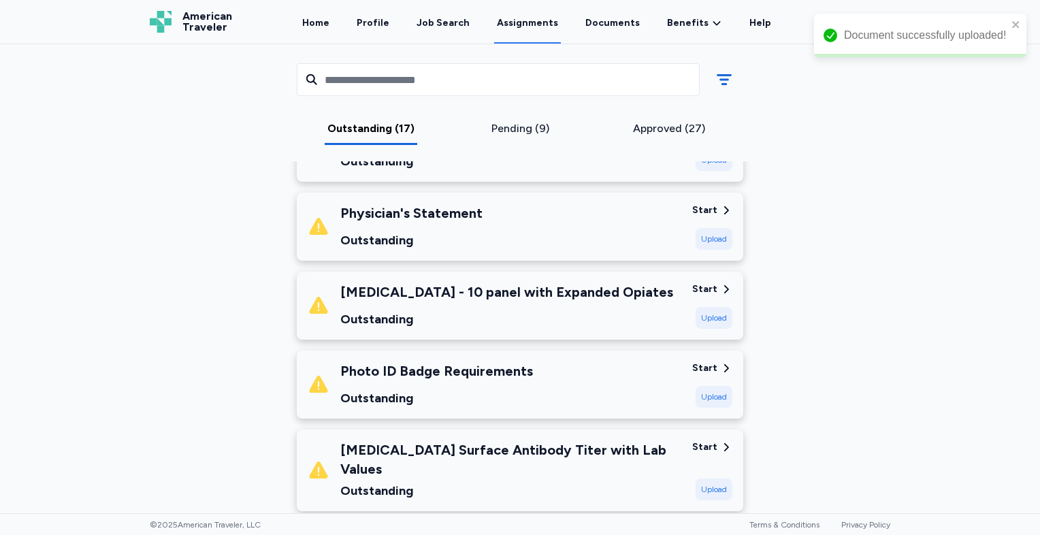
click at [715, 391] on div "Upload" at bounding box center [713, 397] width 37 height 22
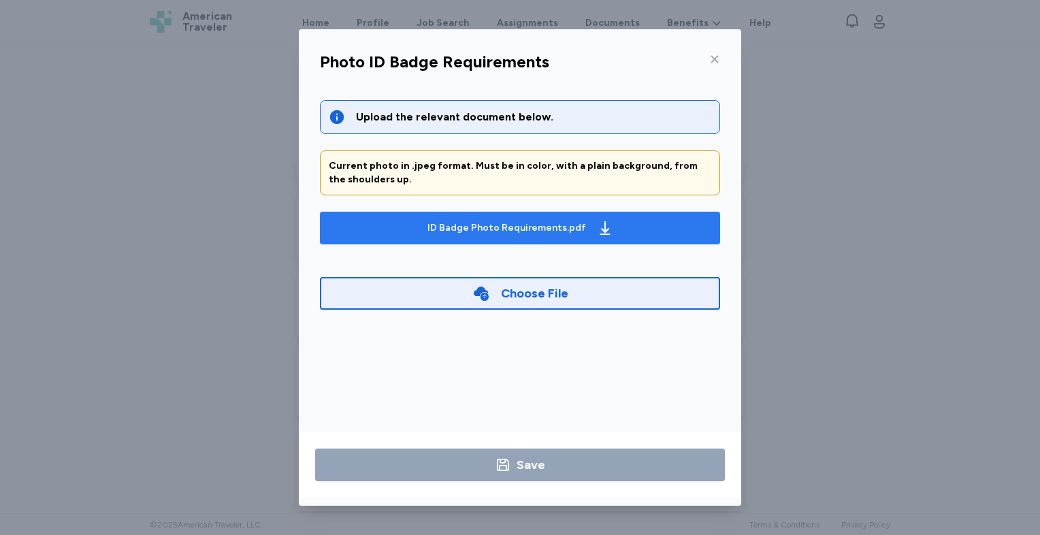
click at [597, 233] on icon "button" at bounding box center [605, 228] width 16 height 16
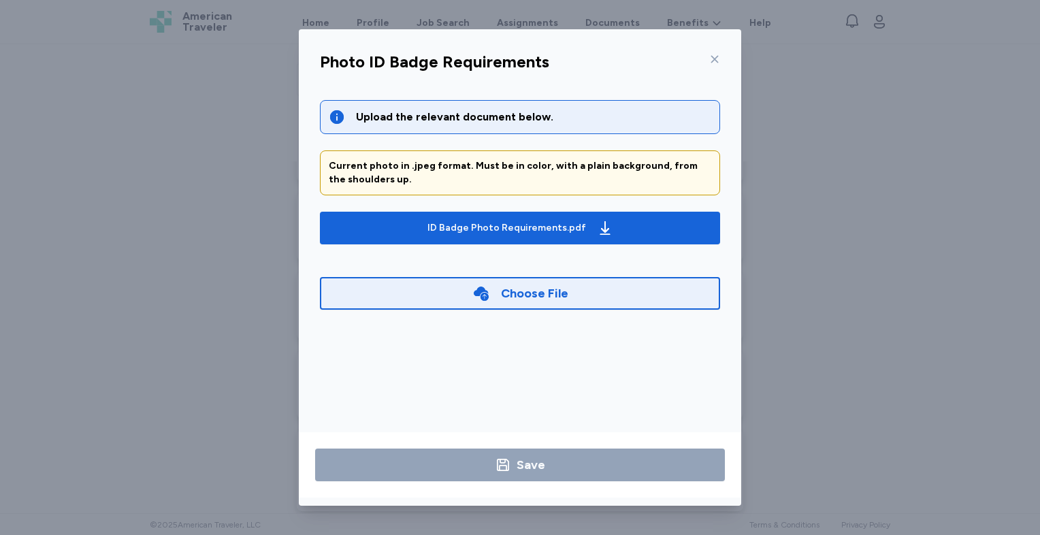
click at [522, 287] on div "Choose File" at bounding box center [534, 293] width 67 height 19
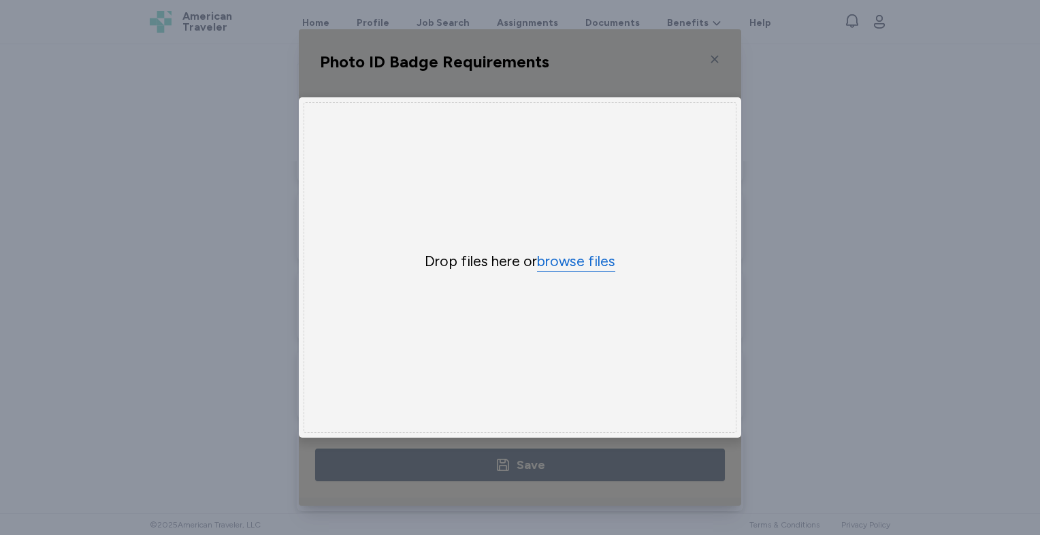
click at [561, 265] on button "browse files" at bounding box center [576, 262] width 78 height 20
click at [708, 74] on div "Uppy Dashboard Window (Press escape to close)" at bounding box center [520, 267] width 442 height 476
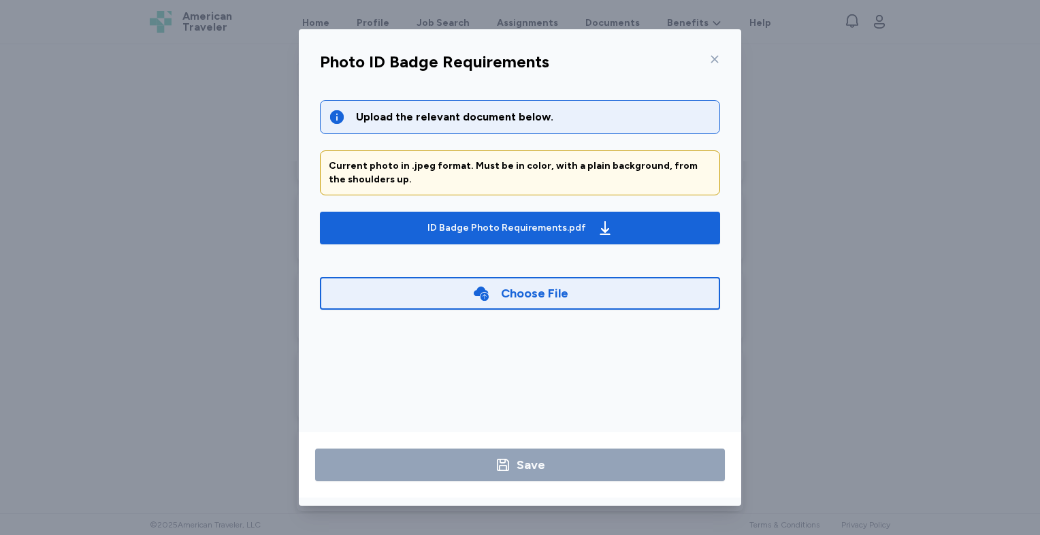
click at [955, 176] on div "Photo ID Badge Requirements Upload the relevant document below. Current photo i…" at bounding box center [520, 267] width 1040 height 535
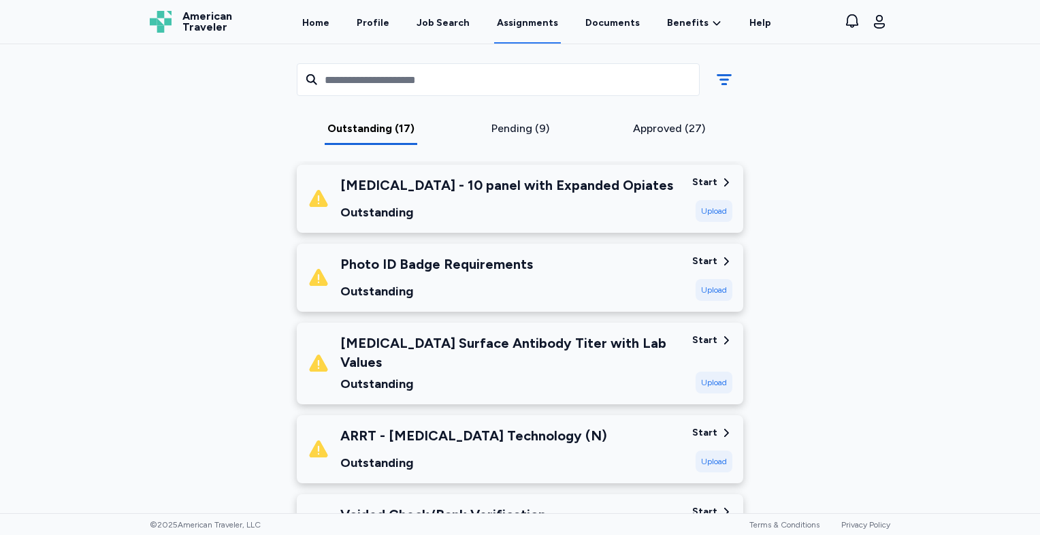
scroll to position [446, 0]
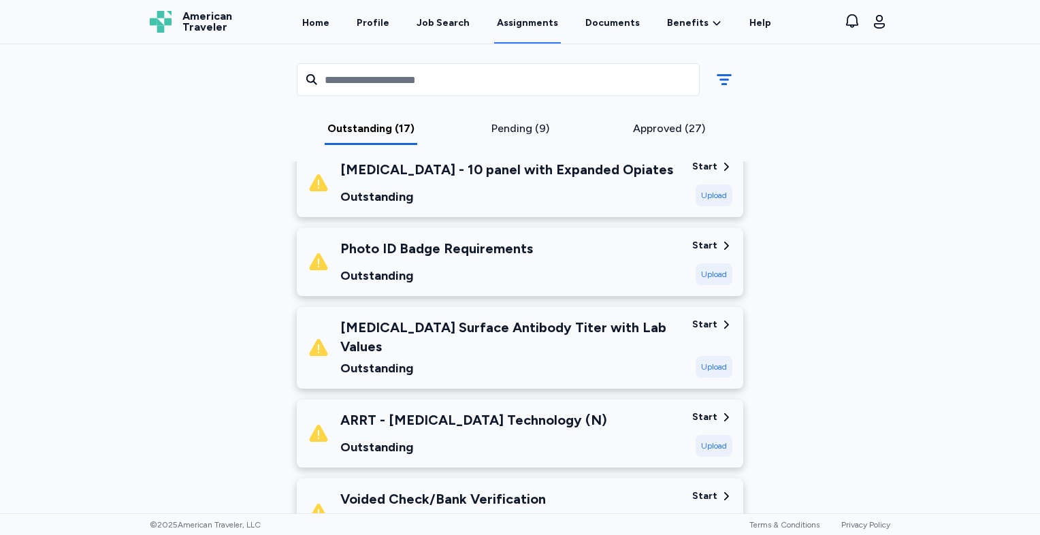
click at [731, 325] on div "[MEDICAL_DATA] Surface Antibody Titer with Lab Values Outstanding Start Upload" at bounding box center [520, 348] width 446 height 82
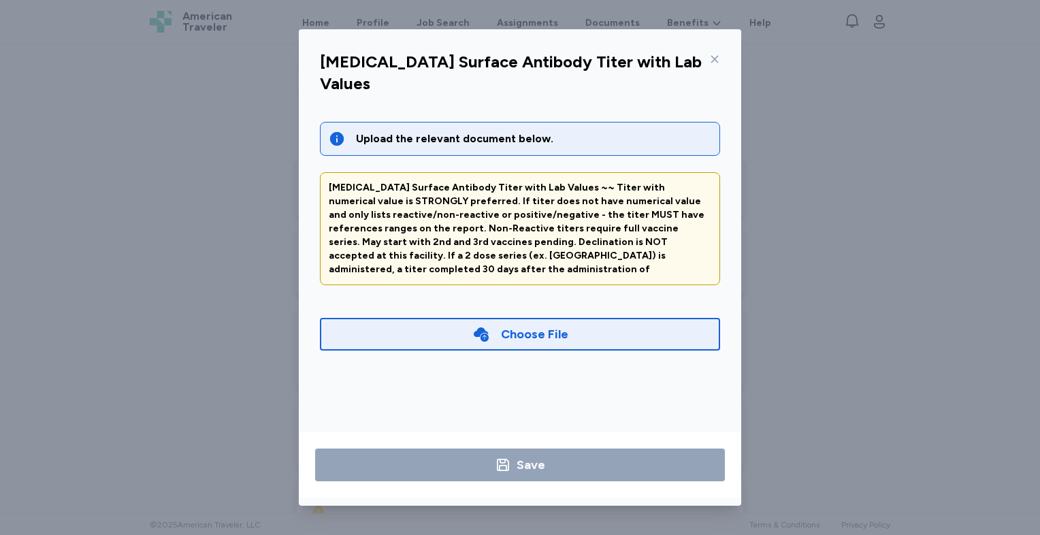
click at [460, 318] on div "Choose File" at bounding box center [520, 334] width 400 height 33
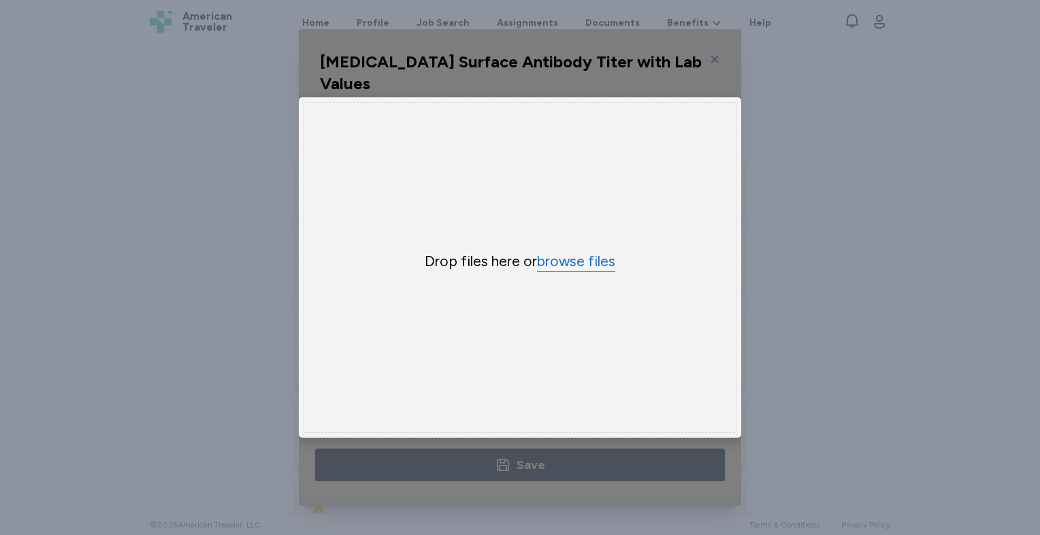
click at [561, 263] on button "browse files" at bounding box center [576, 262] width 78 height 20
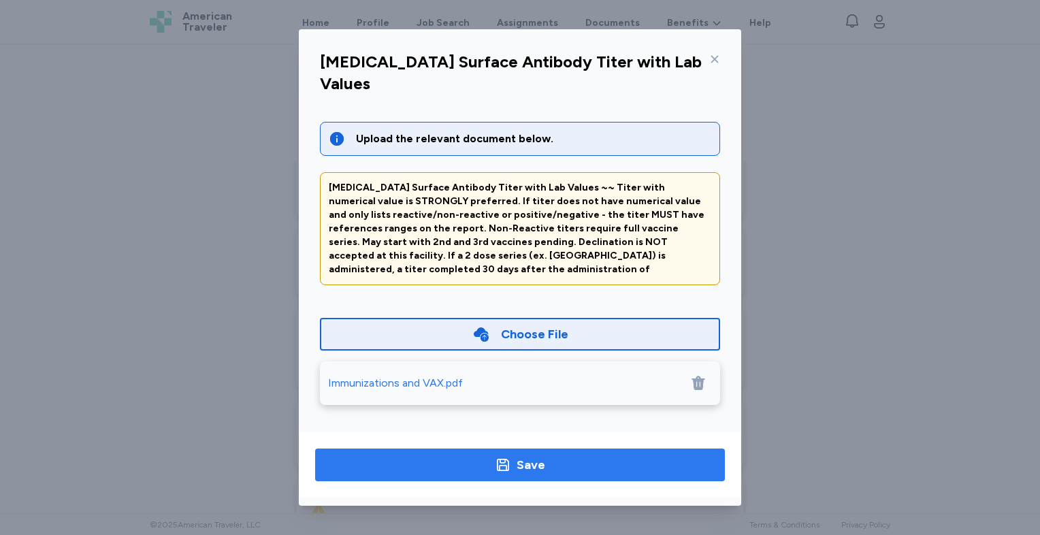
click at [550, 460] on span "Save" at bounding box center [520, 464] width 388 height 19
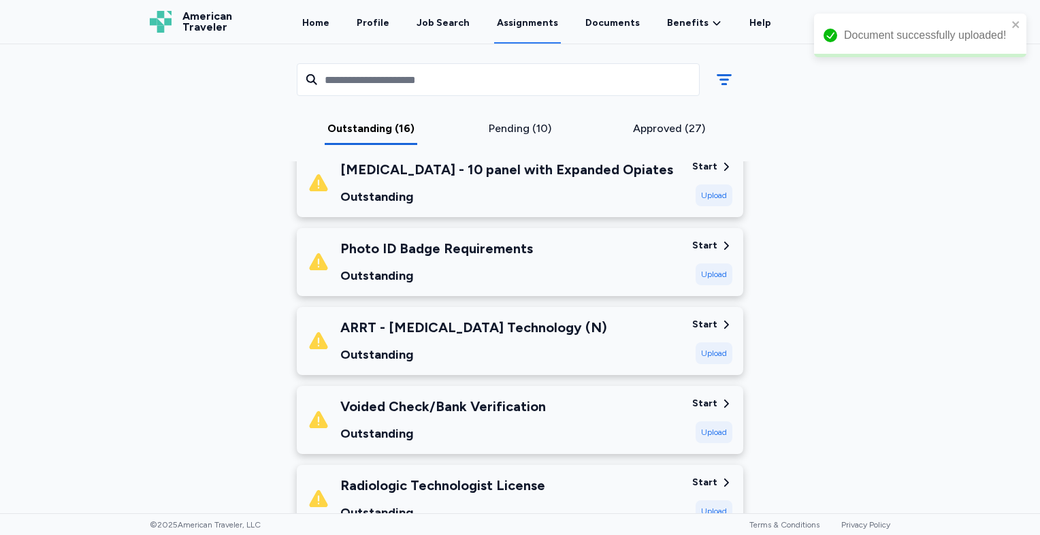
click at [646, 340] on div "ARRT - [MEDICAL_DATA] Technology (N) Outstanding" at bounding box center [494, 341] width 373 height 46
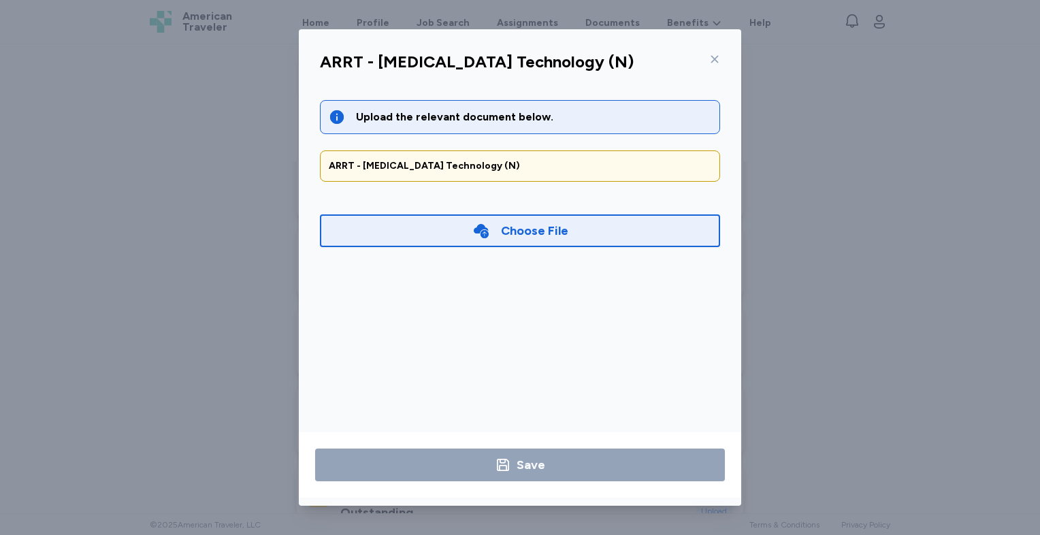
click at [454, 232] on div "Choose File" at bounding box center [520, 230] width 400 height 33
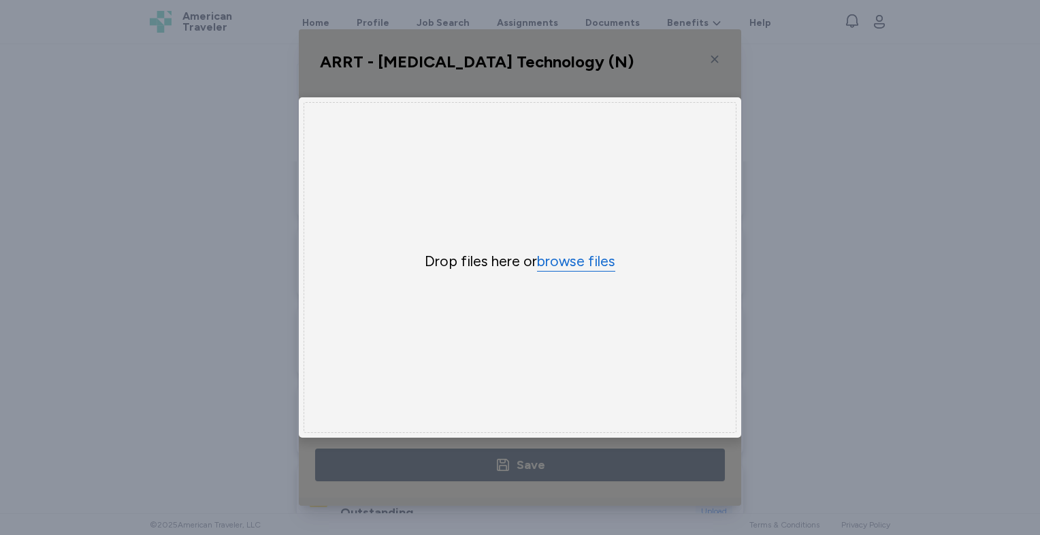
click at [574, 257] on button "browse files" at bounding box center [576, 262] width 78 height 20
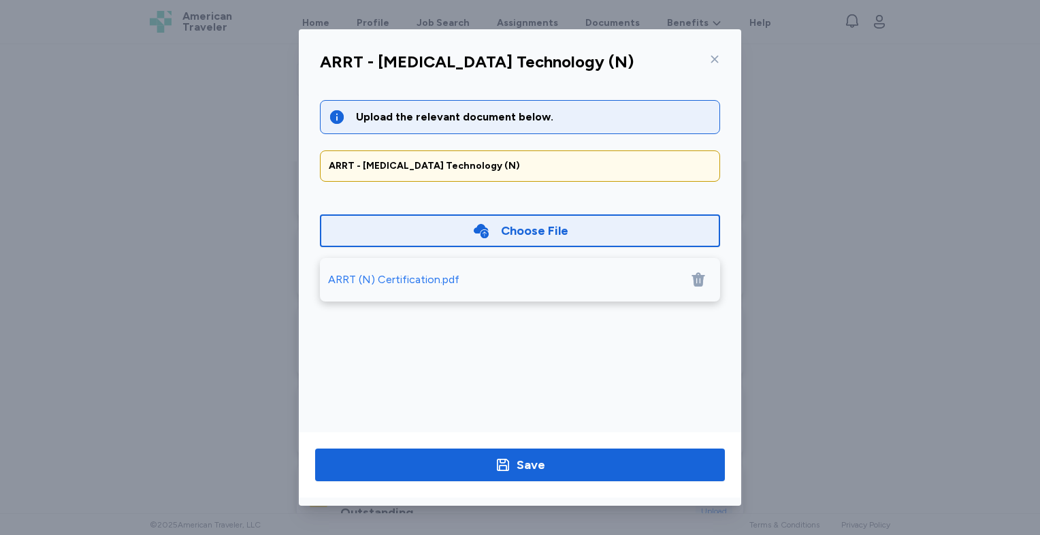
click at [520, 279] on div "ARRT (N) Certification.pdf" at bounding box center [505, 279] width 354 height 16
click at [531, 221] on div "Choose File" at bounding box center [534, 230] width 67 height 19
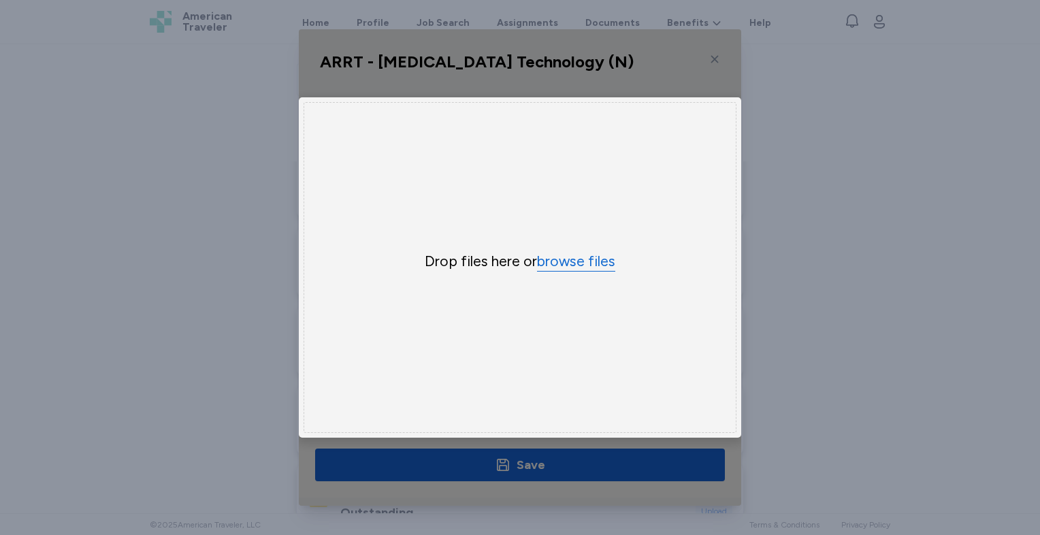
click at [559, 252] on button "browse files" at bounding box center [576, 262] width 78 height 20
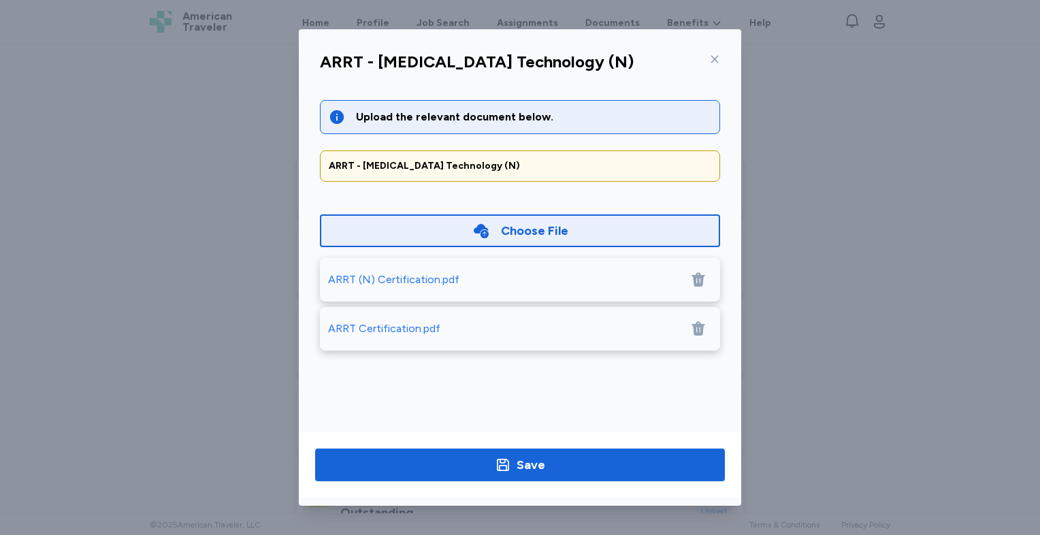
click at [414, 321] on div "ARRT Certification.pdf" at bounding box center [384, 328] width 112 height 16
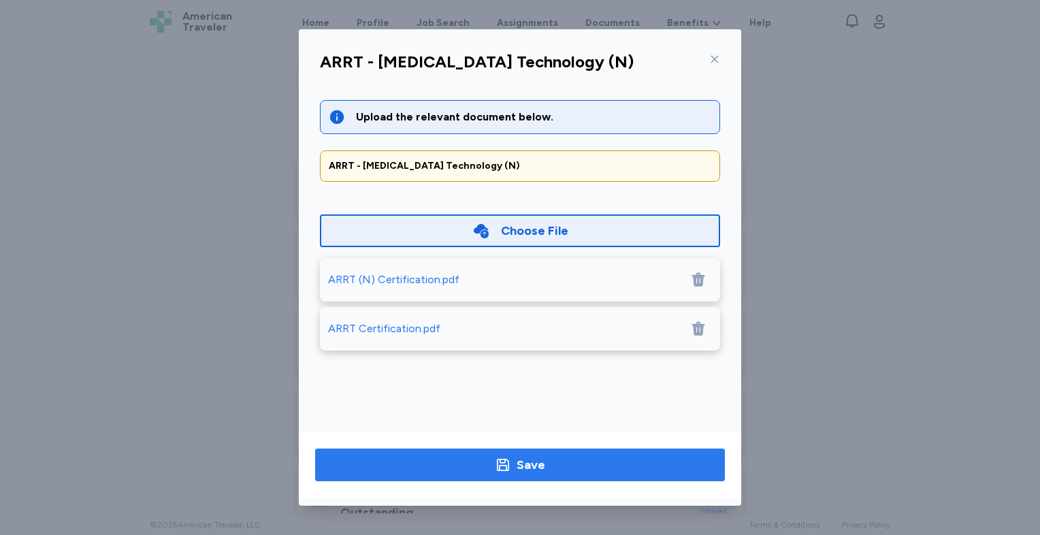
click at [558, 467] on span "Save" at bounding box center [520, 464] width 388 height 19
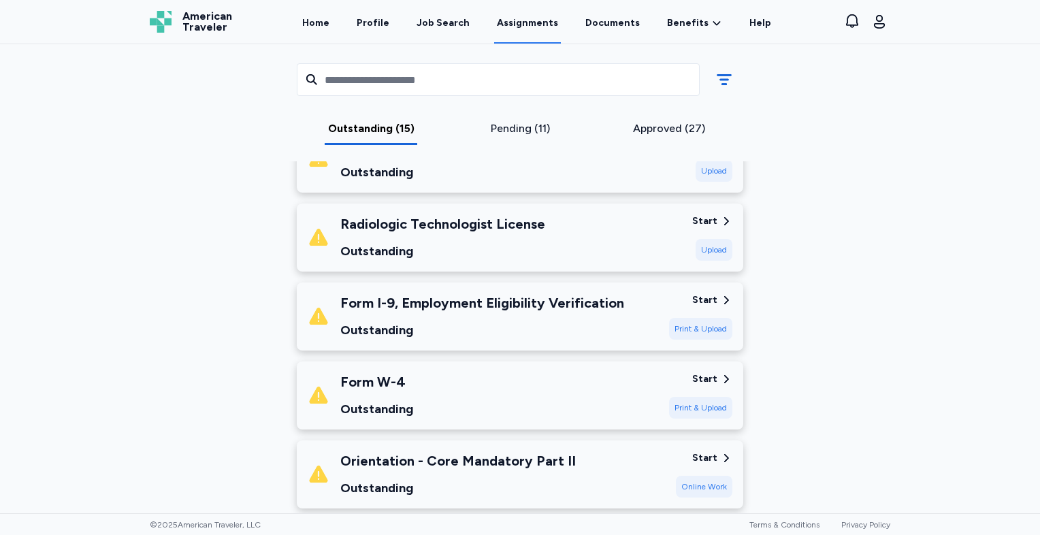
scroll to position [621, 0]
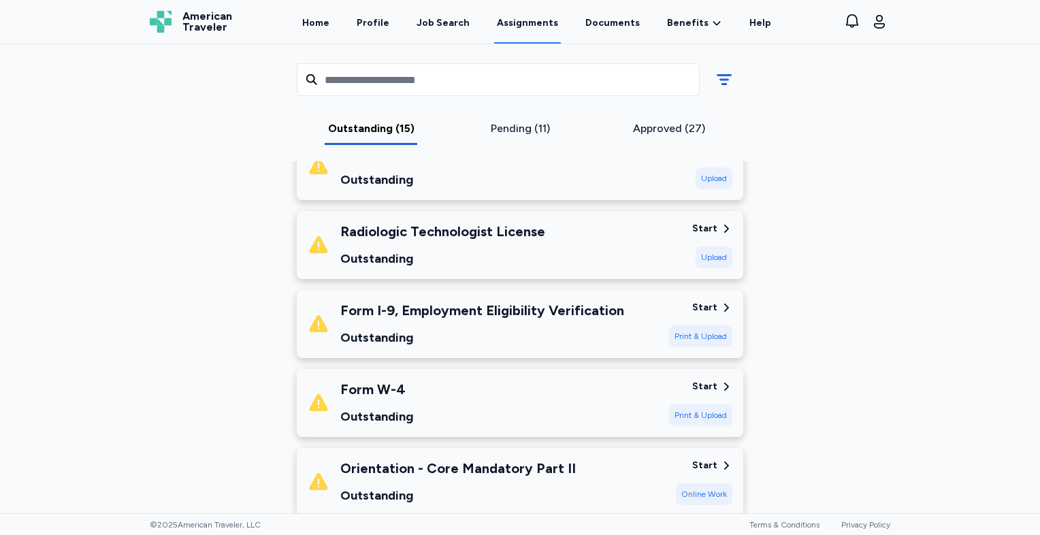
click at [713, 252] on div "Upload" at bounding box center [713, 257] width 37 height 22
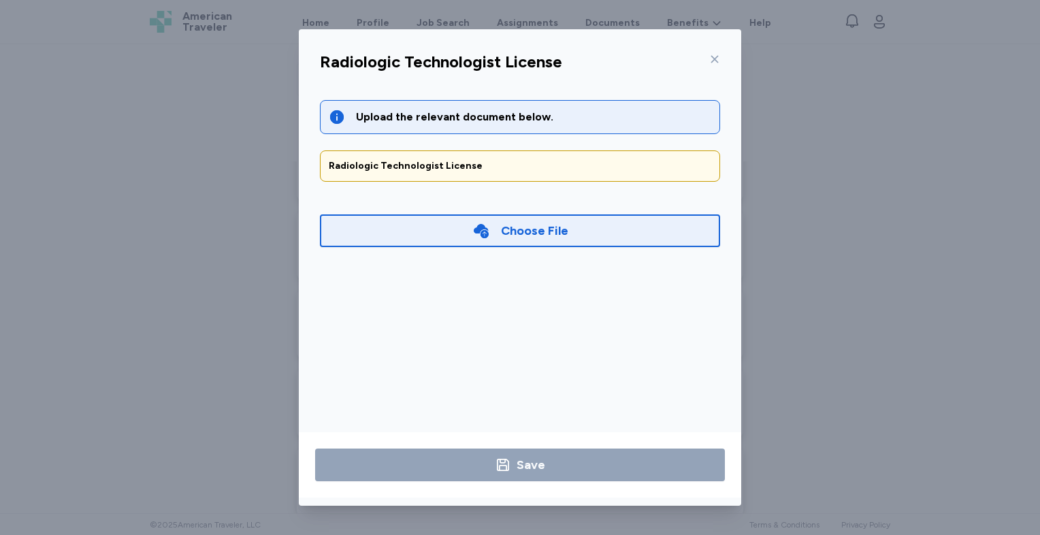
click at [536, 222] on div "Choose File" at bounding box center [534, 230] width 67 height 19
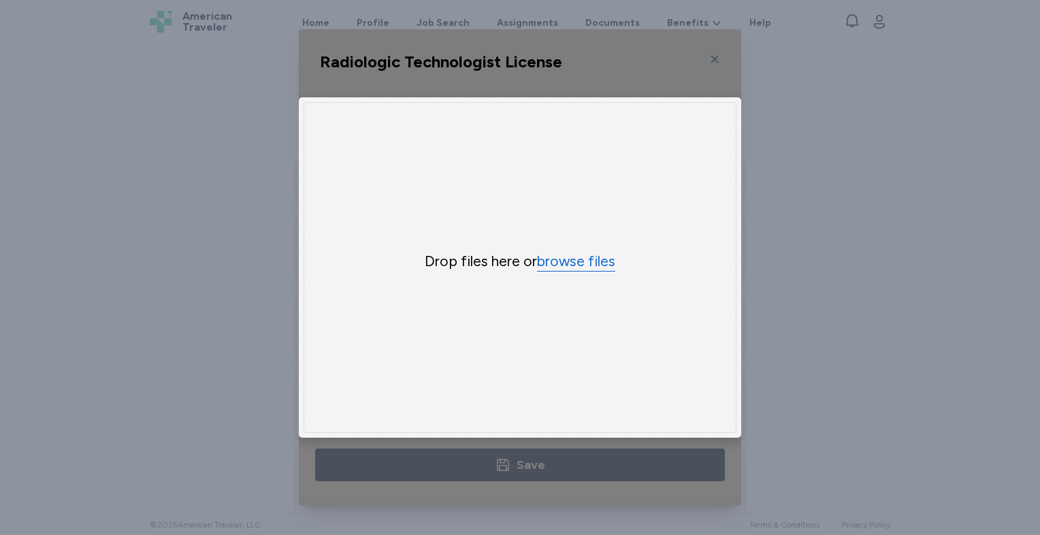
click at [575, 256] on button "browse files" at bounding box center [576, 262] width 78 height 20
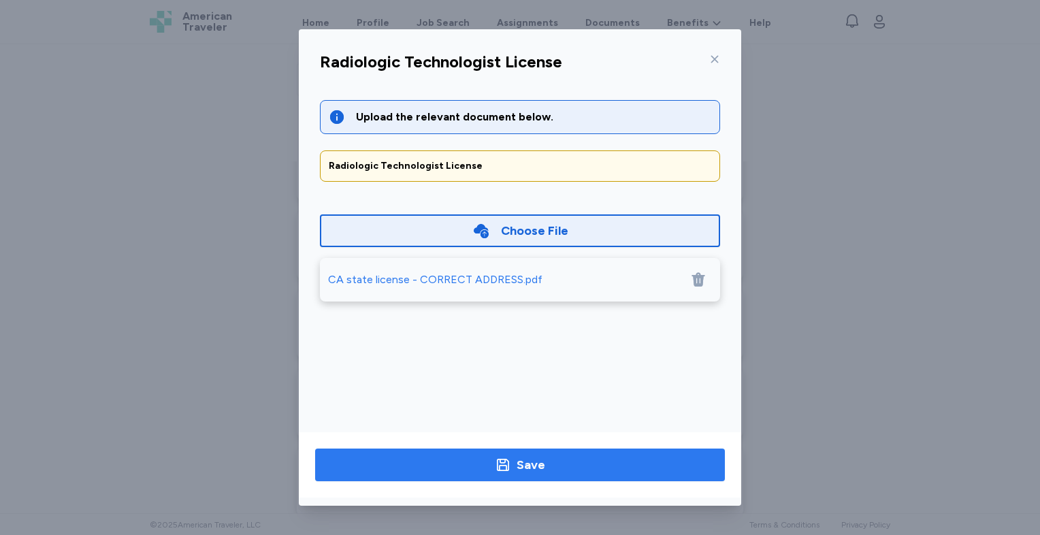
click at [570, 469] on span "Save" at bounding box center [520, 464] width 388 height 19
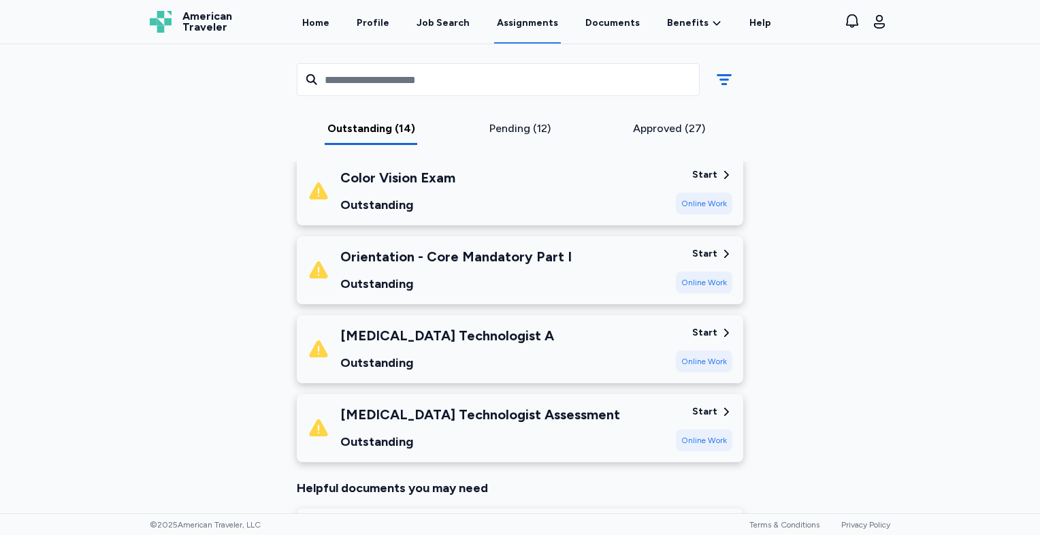
scroll to position [991, 0]
click at [685, 200] on div "Online Work" at bounding box center [704, 204] width 56 height 22
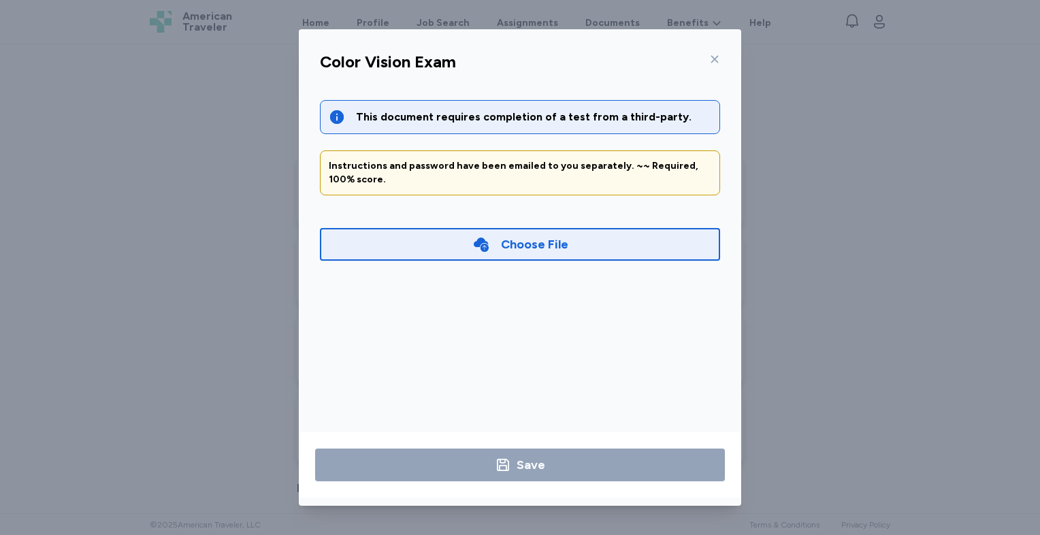
click at [714, 56] on icon at bounding box center [714, 59] width 11 height 11
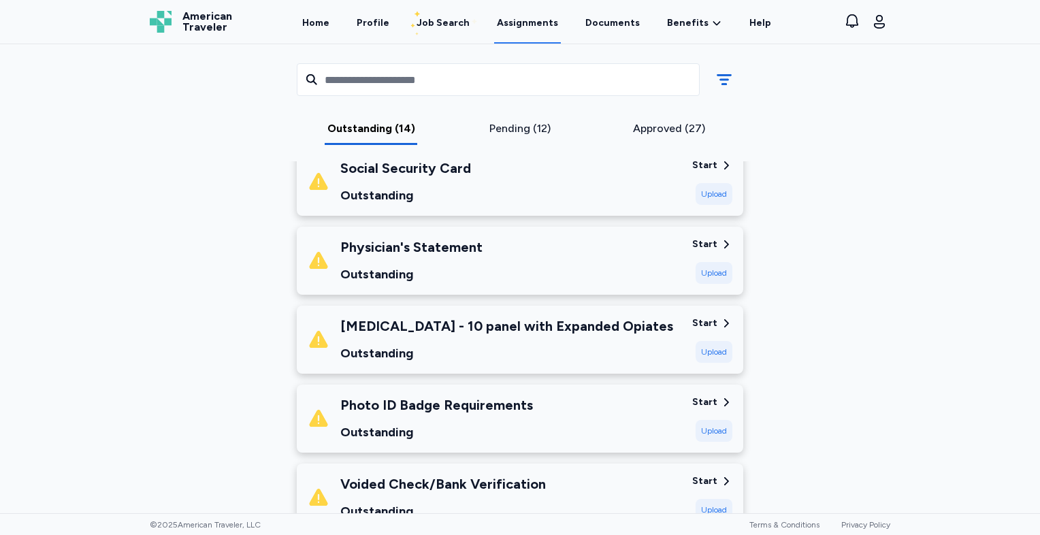
scroll to position [292, 0]
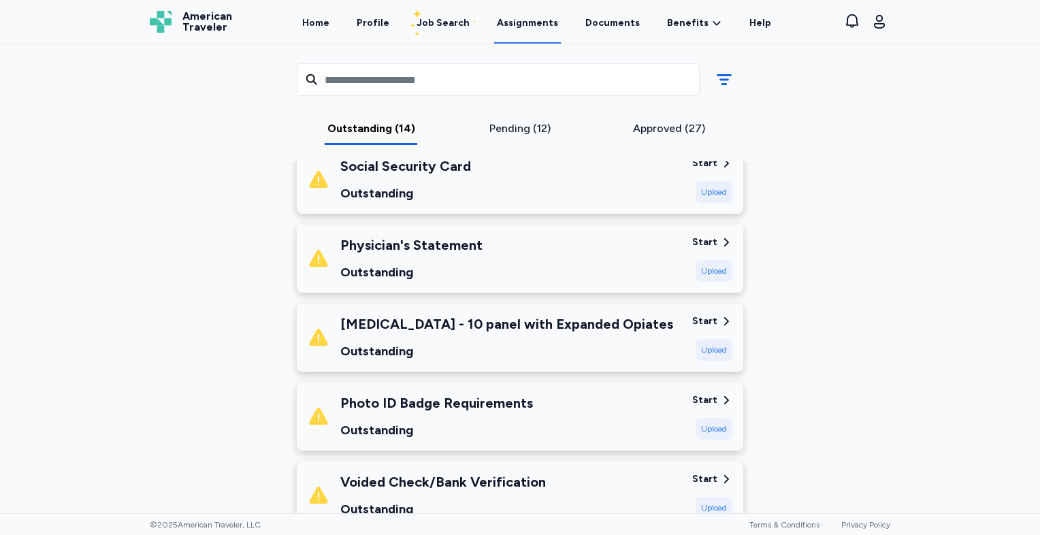
drag, startPoint x: 704, startPoint y: 173, endPoint x: 696, endPoint y: 178, distance: 9.1
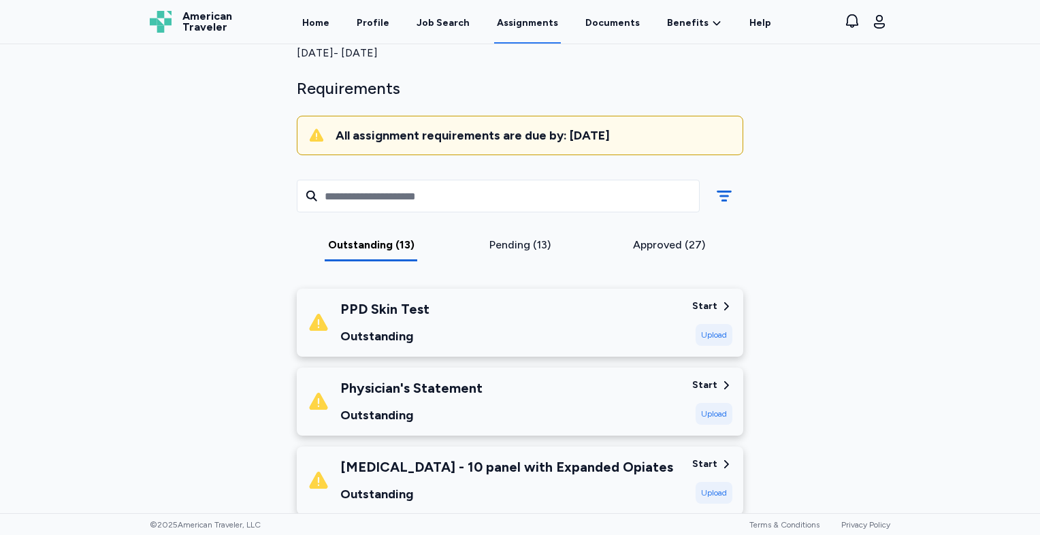
scroll to position [0, 0]
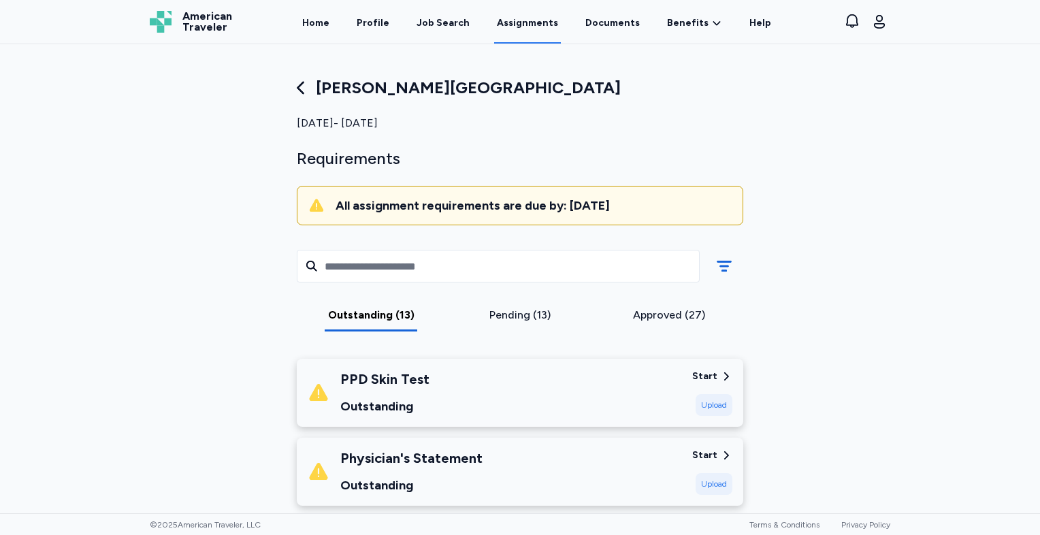
click at [695, 398] on div "Upload" at bounding box center [713, 405] width 37 height 22
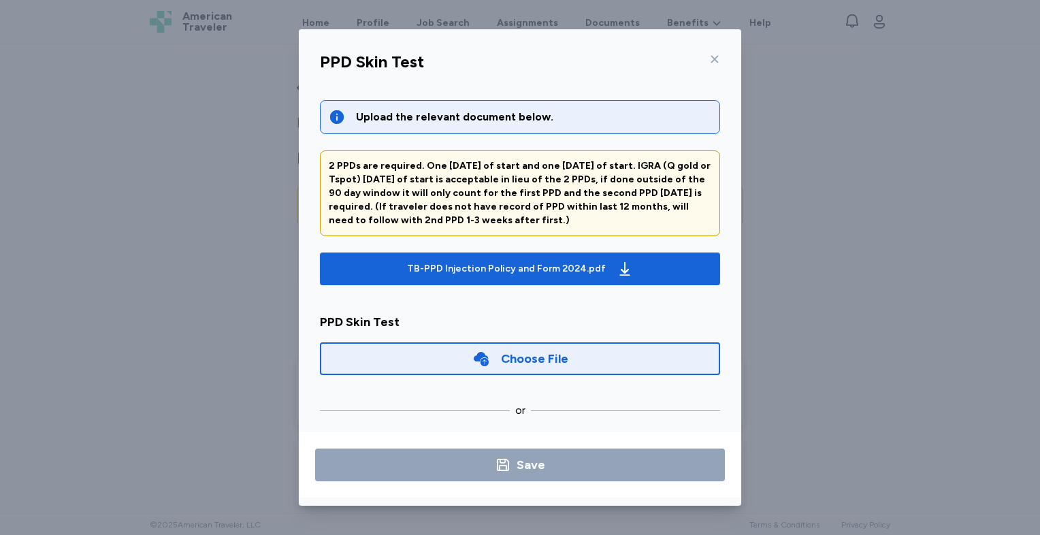
click at [537, 356] on div "Choose File" at bounding box center [534, 358] width 67 height 19
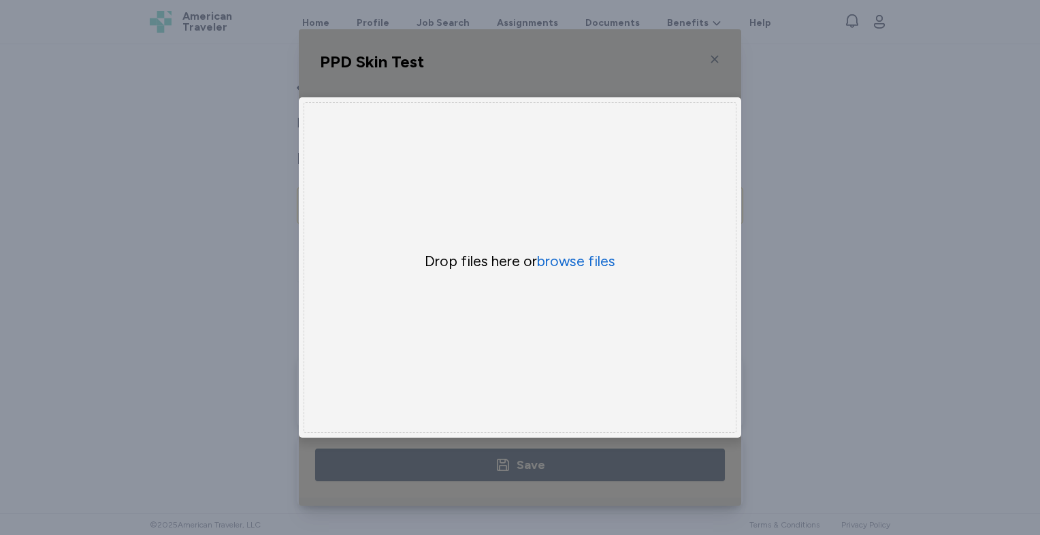
click at [587, 244] on div "Drop files here or browse files" at bounding box center [519, 267] width 433 height 331
click at [582, 253] on button "browse files" at bounding box center [576, 262] width 78 height 20
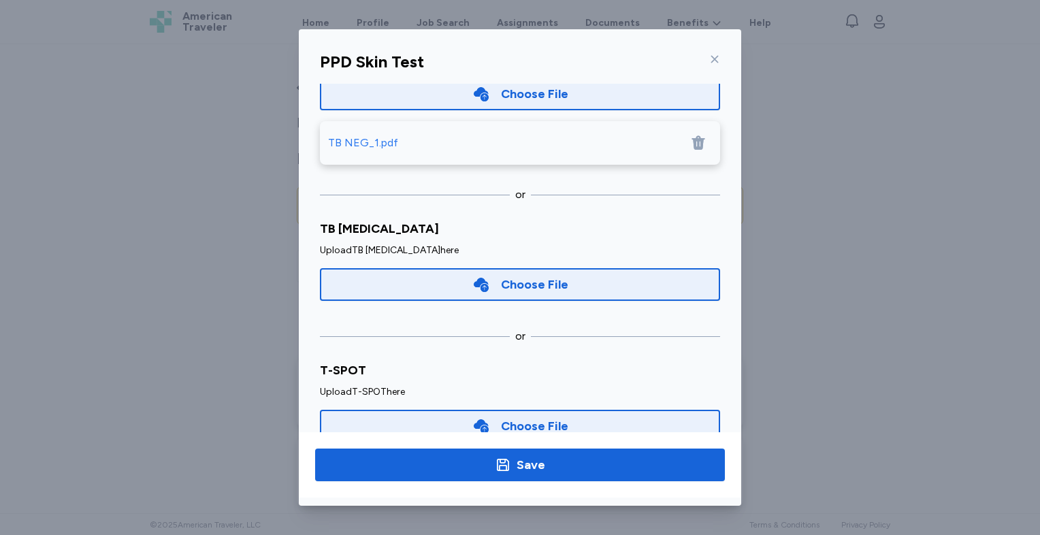
scroll to position [299, 0]
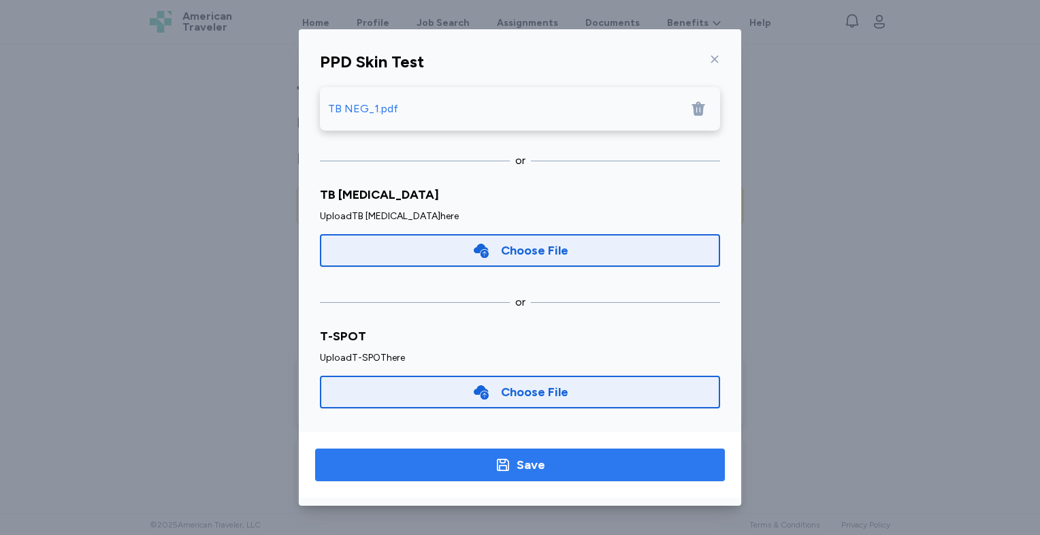
click at [480, 469] on span "Save" at bounding box center [520, 464] width 388 height 19
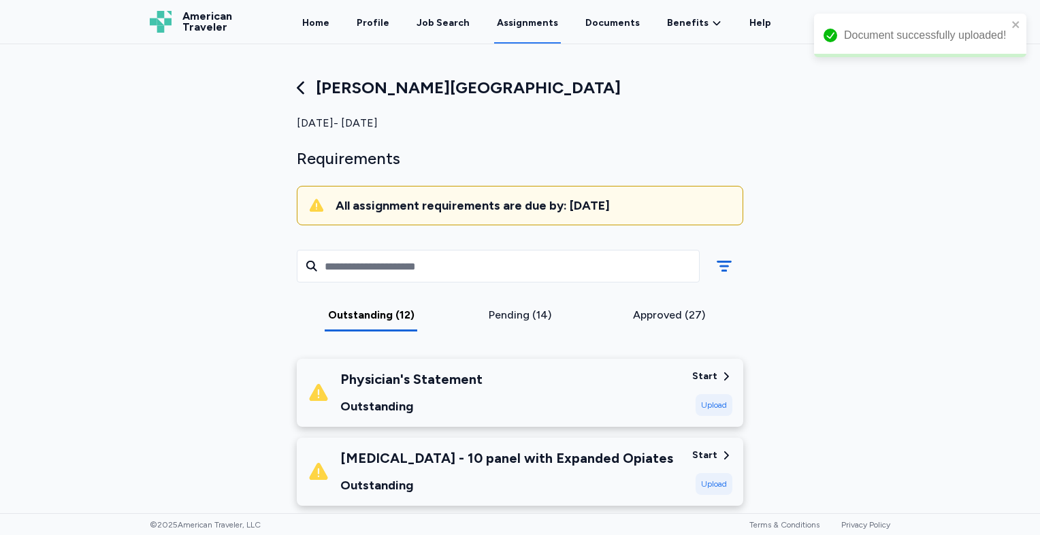
click at [701, 391] on div "Start Upload" at bounding box center [712, 392] width 40 height 46
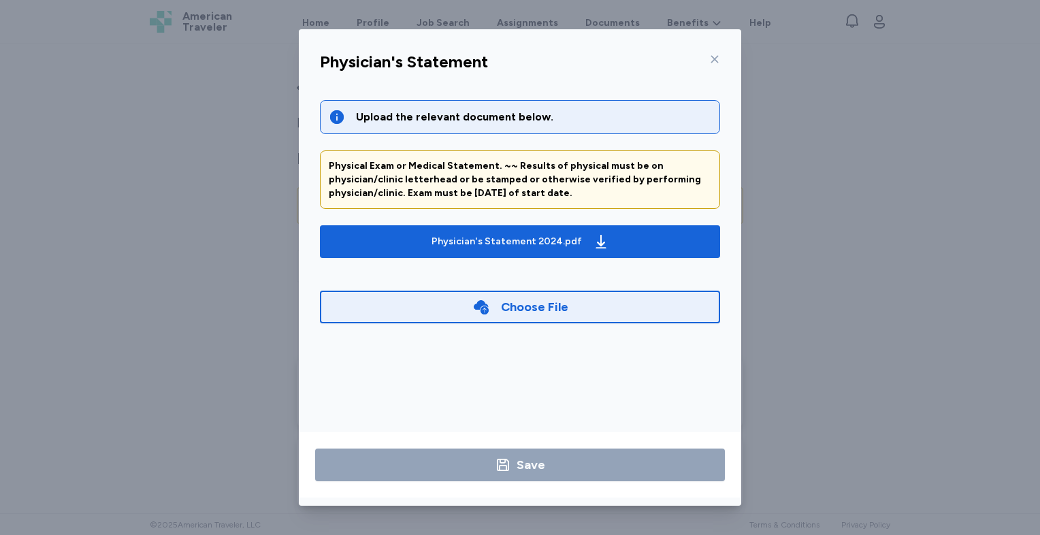
drag, startPoint x: 521, startPoint y: 242, endPoint x: 520, endPoint y: 316, distance: 74.8
click at [520, 317] on div "Upload the relevant document below. Physical Exam or Medical Statement. ~~ Resu…" at bounding box center [520, 214] width 400 height 229
click at [520, 316] on div "Choose File" at bounding box center [520, 306] width 400 height 33
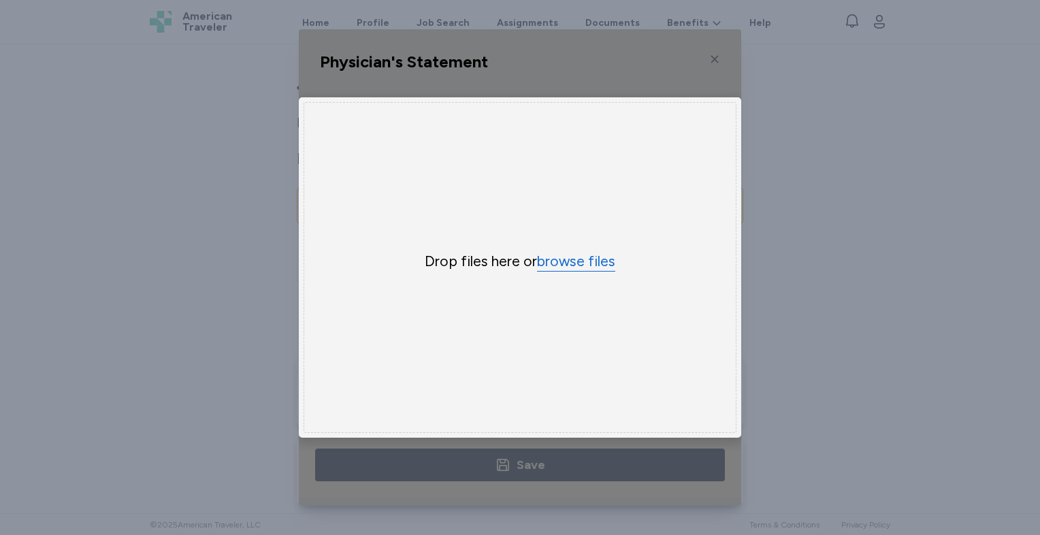
click at [566, 252] on button "browse files" at bounding box center [576, 262] width 78 height 20
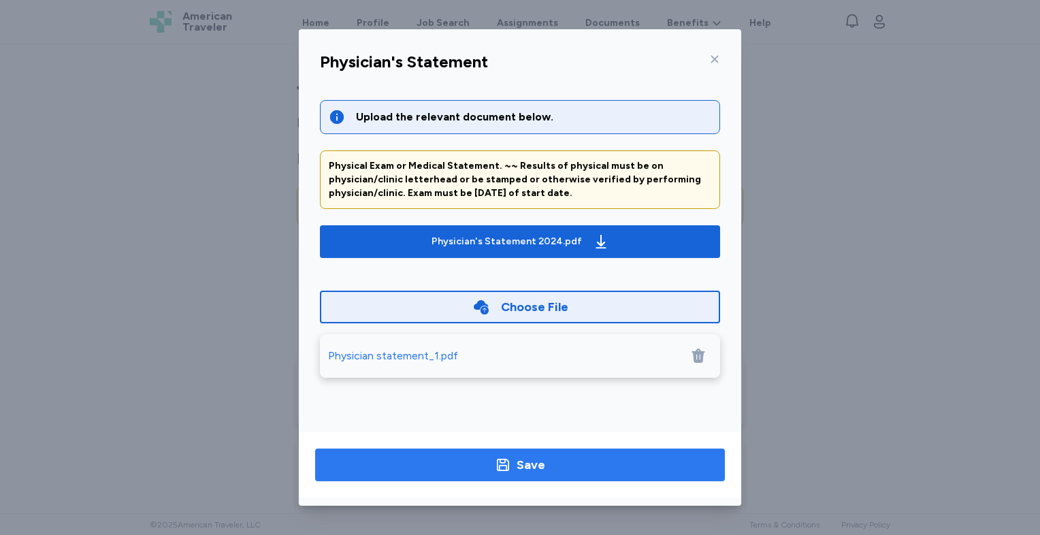
click at [539, 471] on div "Save" at bounding box center [530, 464] width 29 height 19
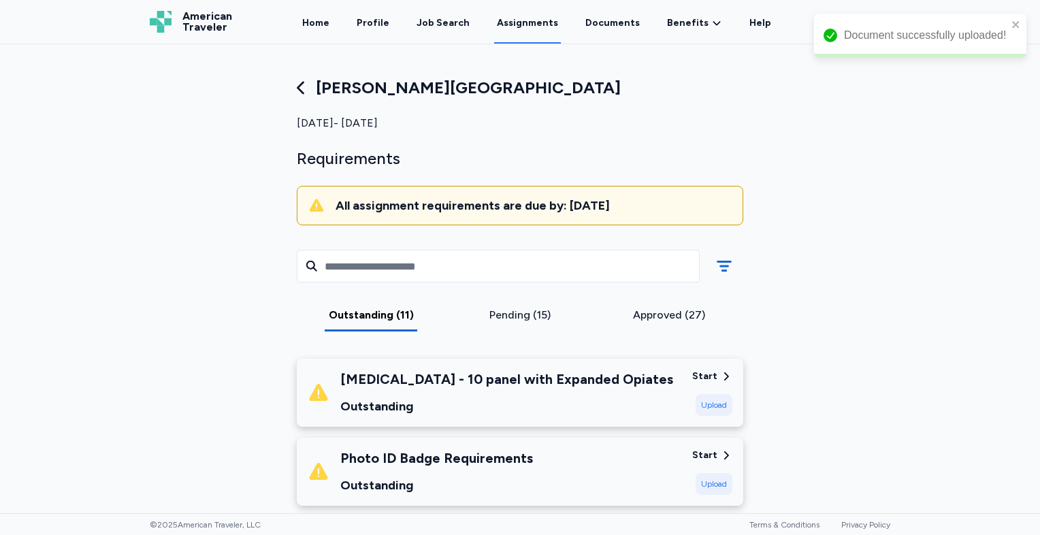
drag, startPoint x: 720, startPoint y: 380, endPoint x: 710, endPoint y: 377, distance: 9.9
click at [710, 377] on div "Start" at bounding box center [712, 376] width 40 height 14
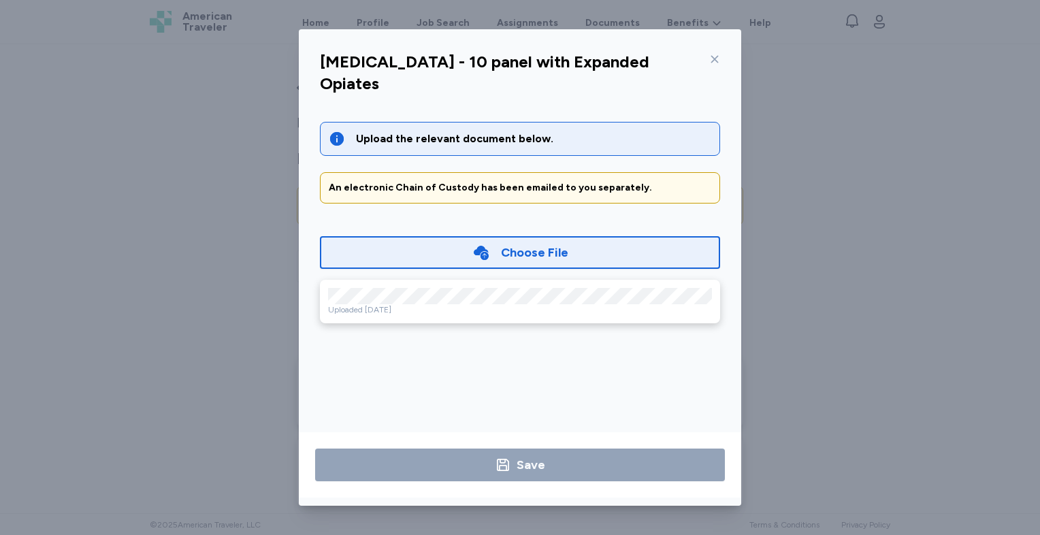
click at [510, 243] on div "Choose File" at bounding box center [534, 252] width 67 height 19
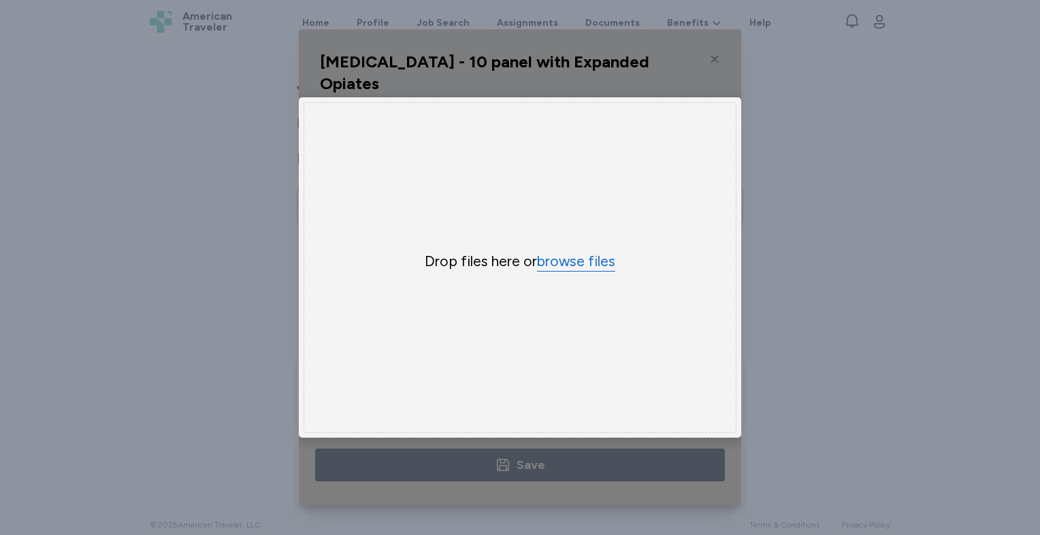
click at [578, 257] on button "browse files" at bounding box center [576, 262] width 78 height 20
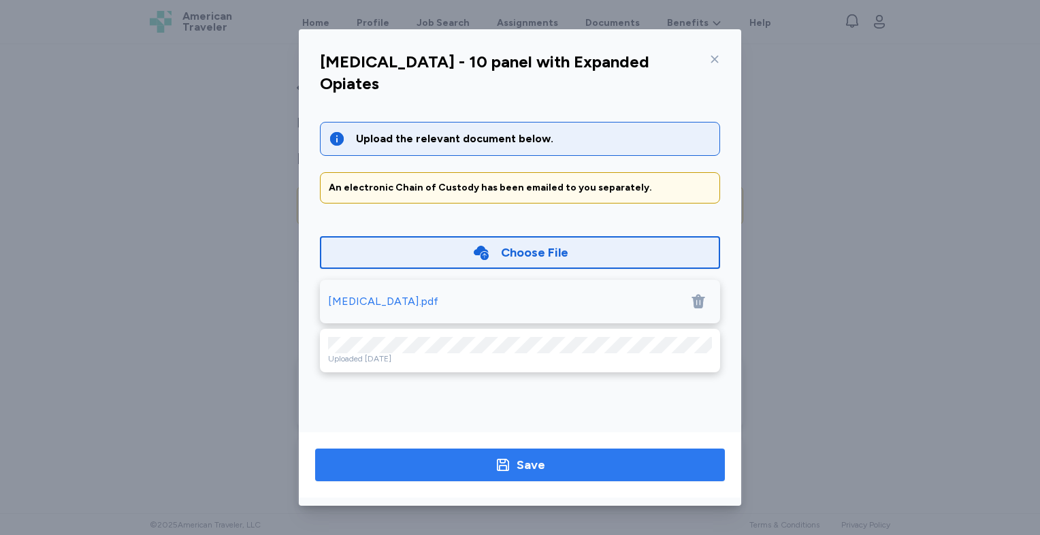
click at [505, 471] on icon "button" at bounding box center [503, 464] width 16 height 16
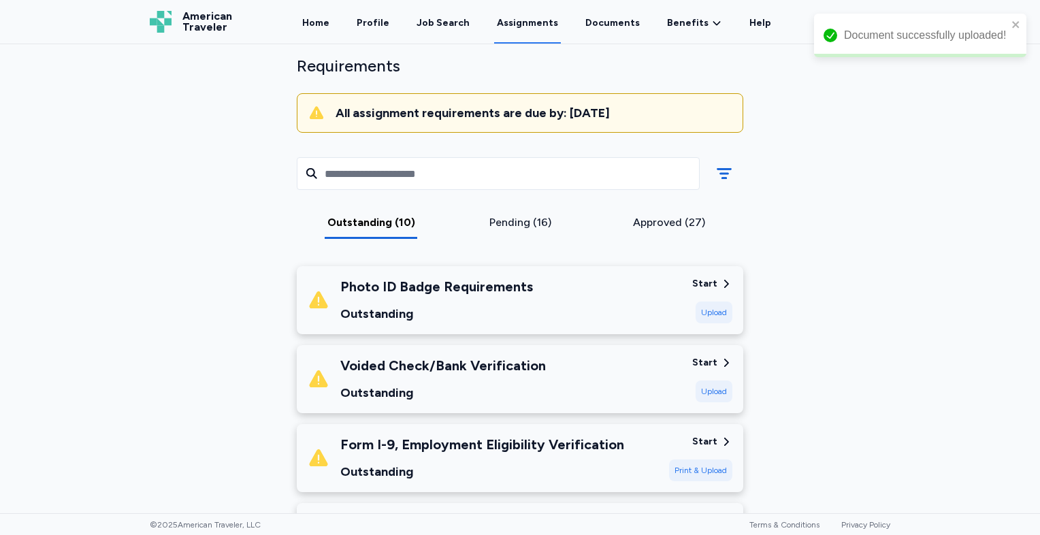
scroll to position [136, 0]
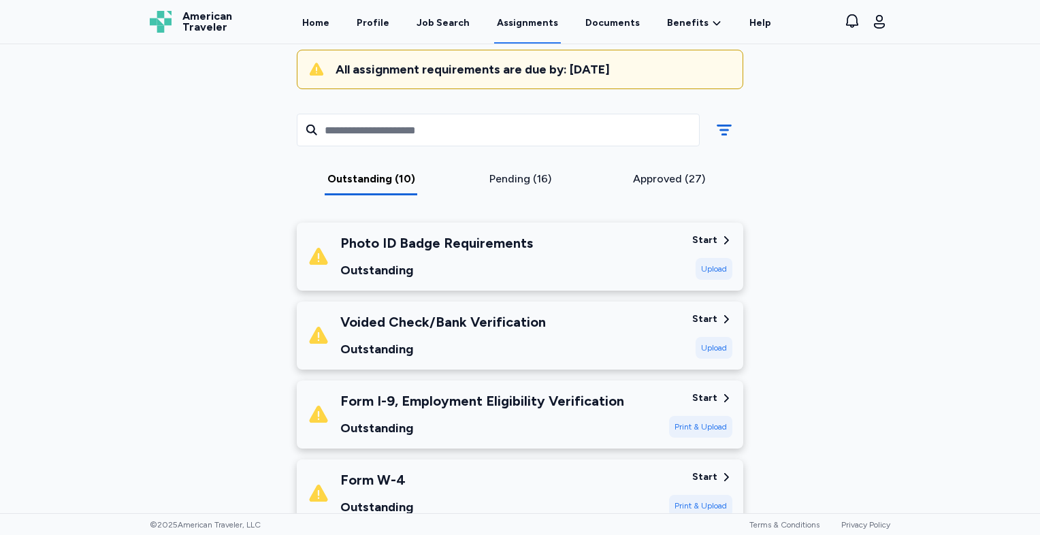
click at [718, 335] on div "Start Upload" at bounding box center [712, 335] width 40 height 46
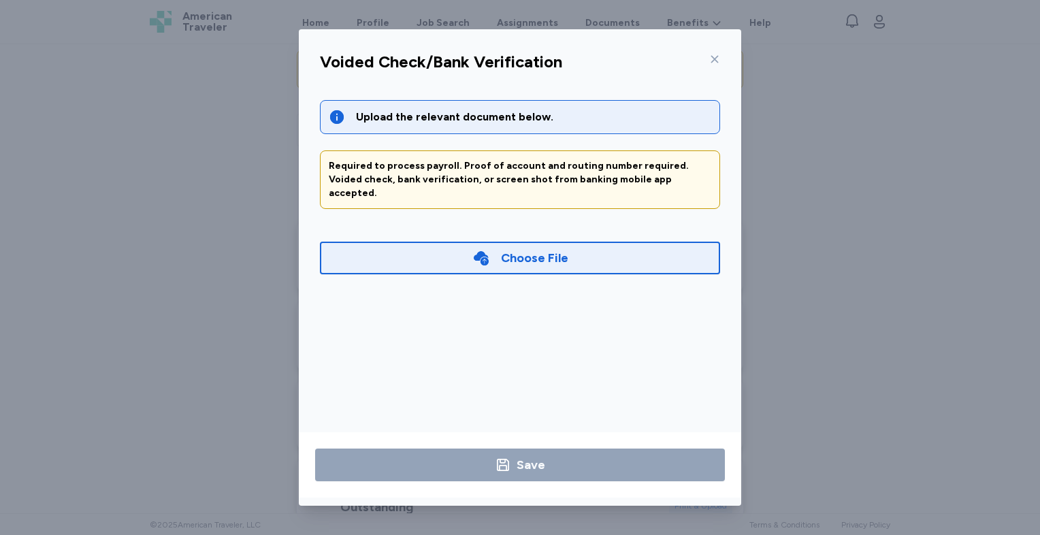
click at [501, 250] on div "Choose File" at bounding box center [534, 257] width 67 height 19
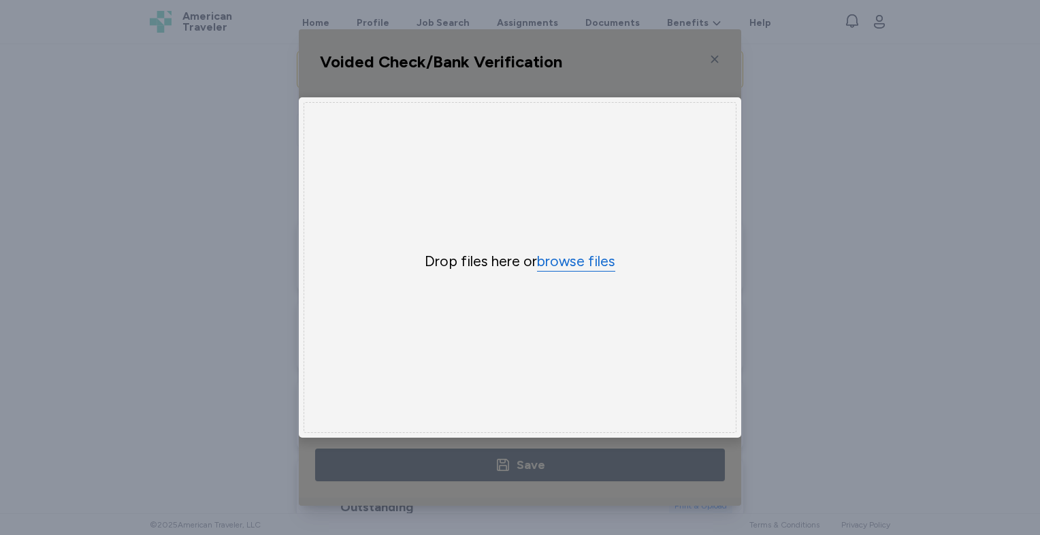
click at [552, 257] on button "browse files" at bounding box center [576, 262] width 78 height 20
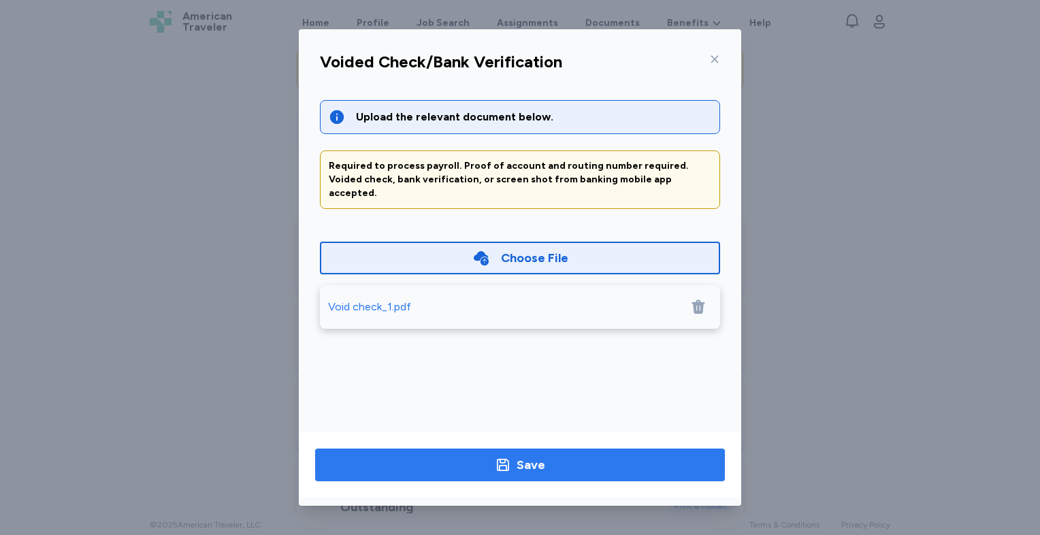
click at [510, 475] on button "Save" at bounding box center [520, 464] width 410 height 33
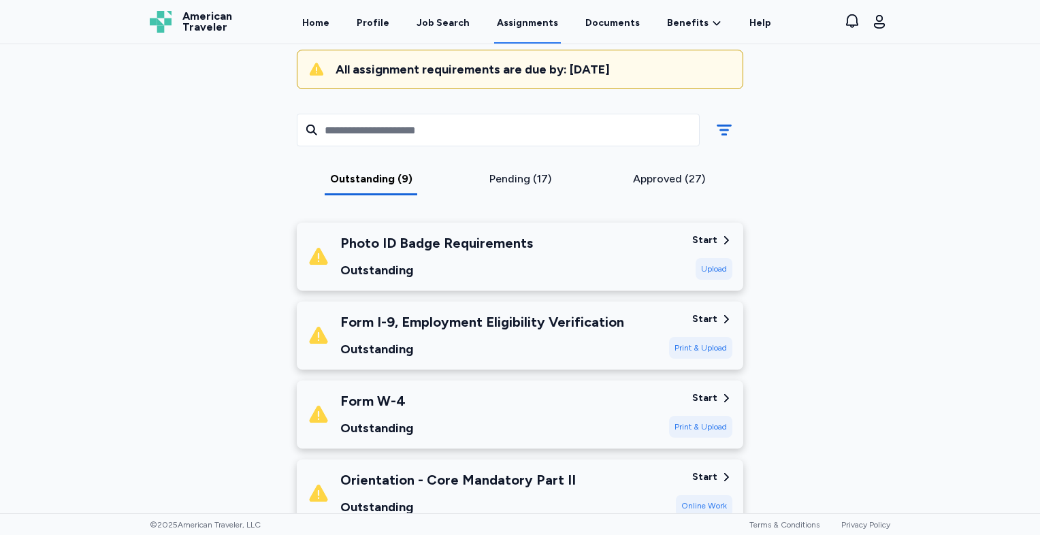
click at [380, 410] on div "Form W-4 Outstanding" at bounding box center [376, 414] width 73 height 46
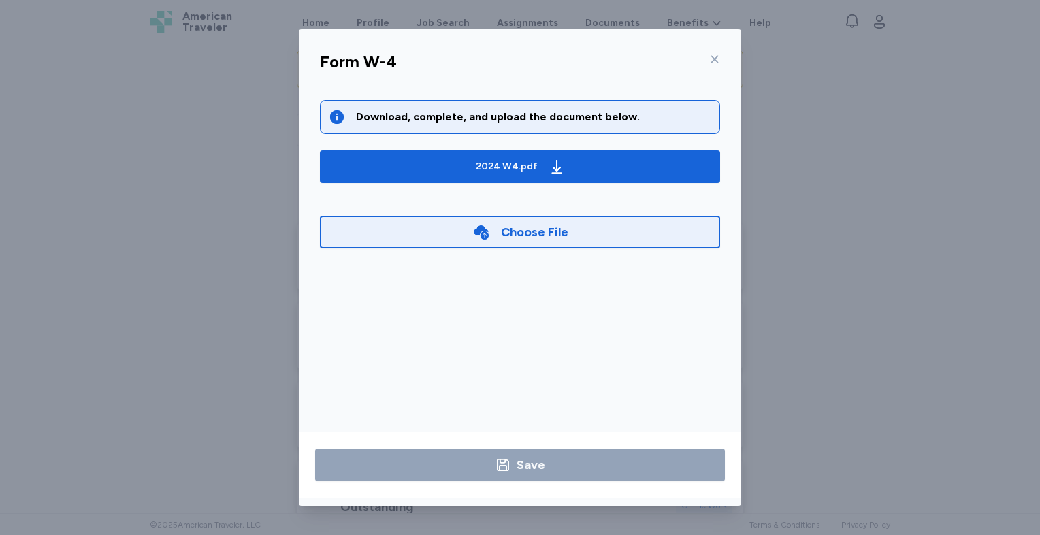
click at [715, 61] on icon at bounding box center [714, 59] width 11 height 11
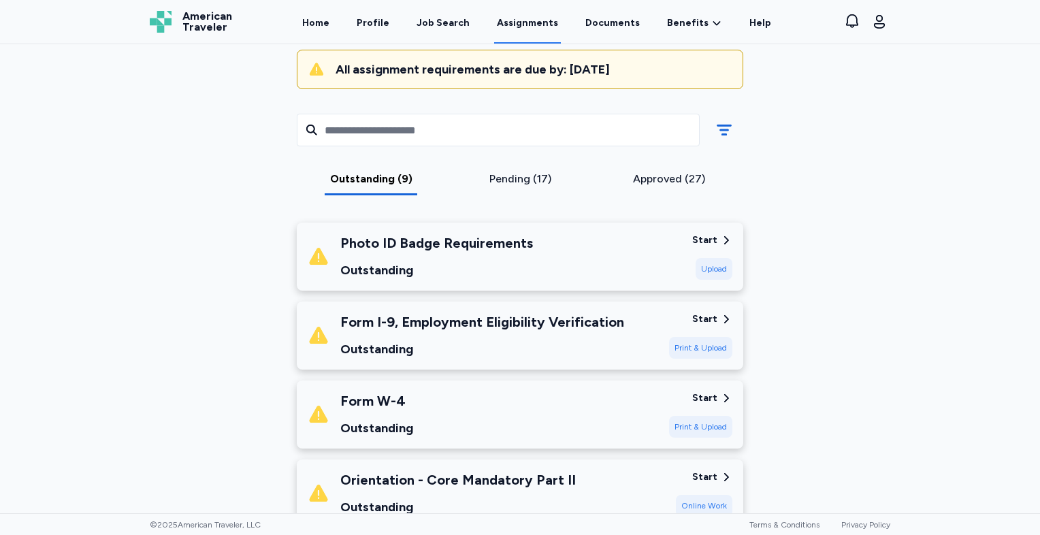
click at [698, 312] on div "Start" at bounding box center [704, 319] width 25 height 14
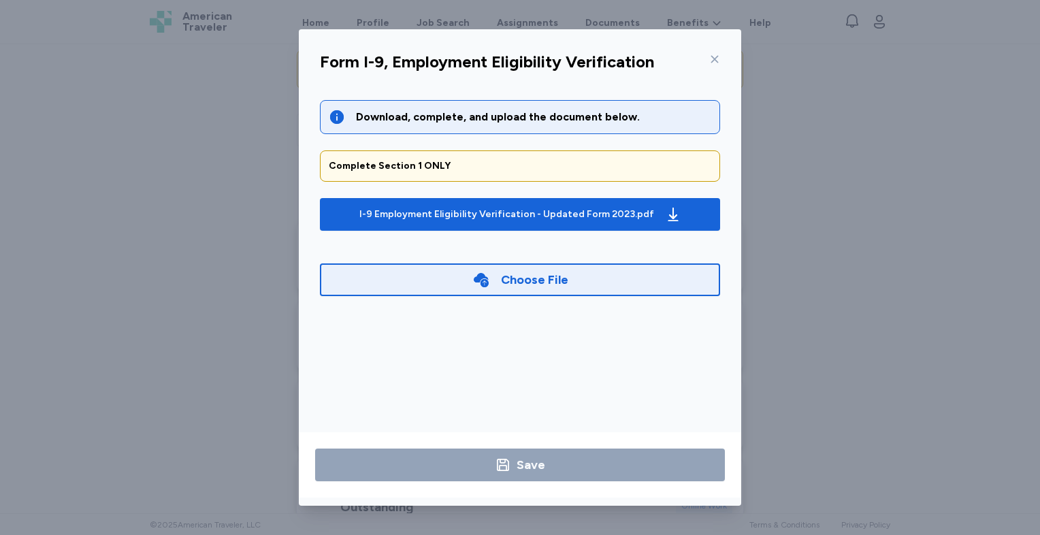
click at [517, 276] on div "Choose File" at bounding box center [534, 279] width 67 height 19
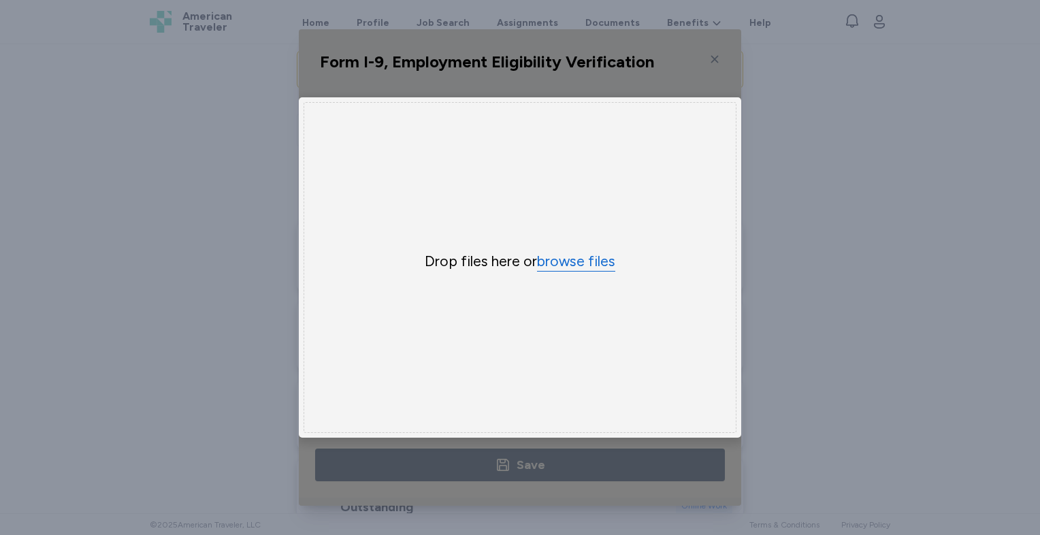
click at [576, 259] on button "browse files" at bounding box center [576, 262] width 78 height 20
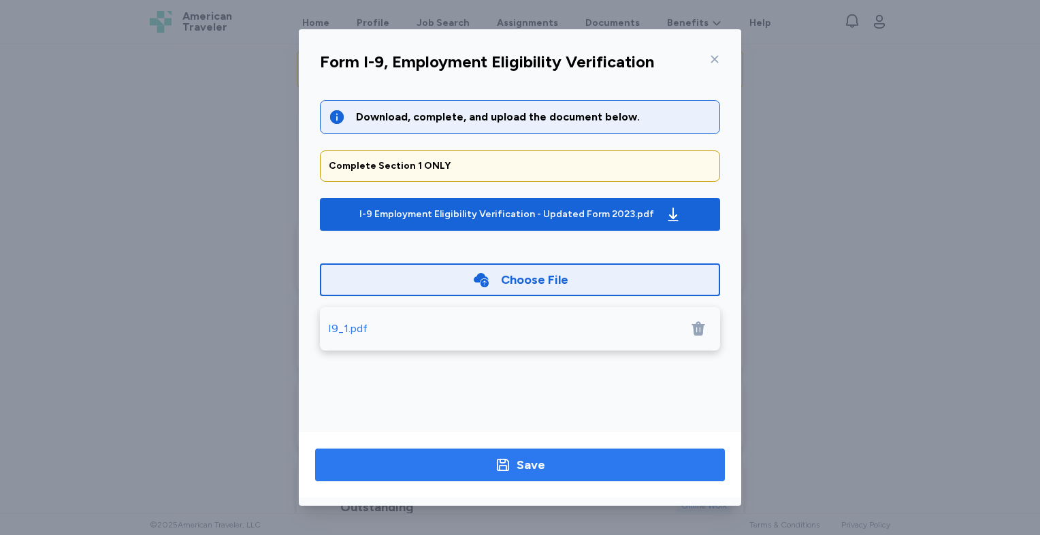
click at [422, 465] on span "Save" at bounding box center [520, 464] width 388 height 19
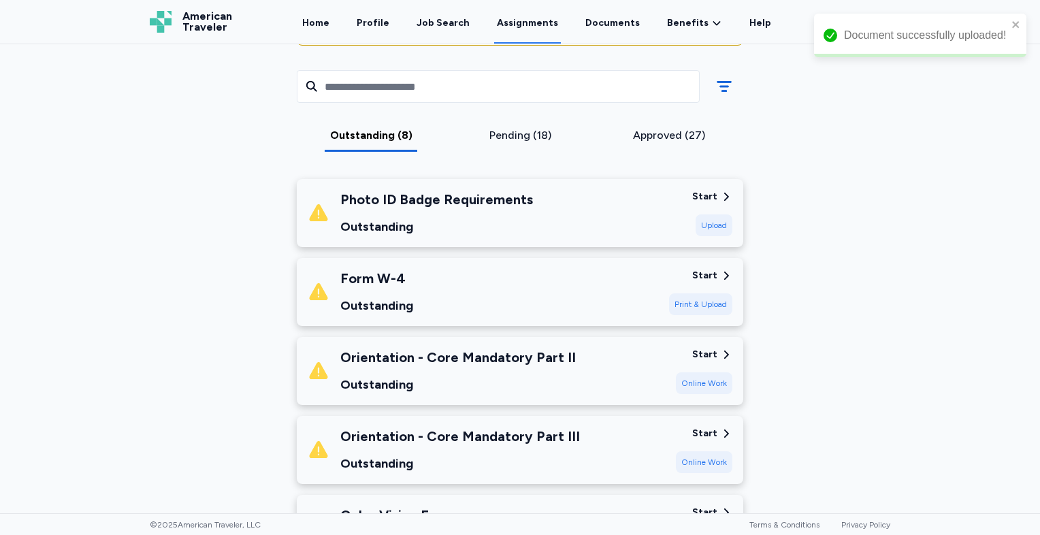
scroll to position [204, 0]
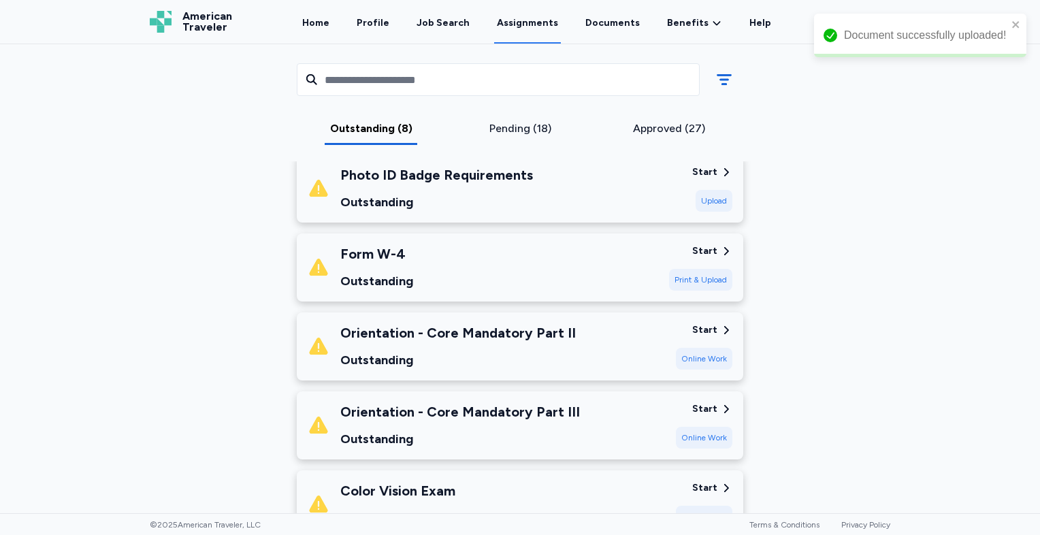
click at [705, 270] on div "Print & Upload" at bounding box center [700, 280] width 63 height 22
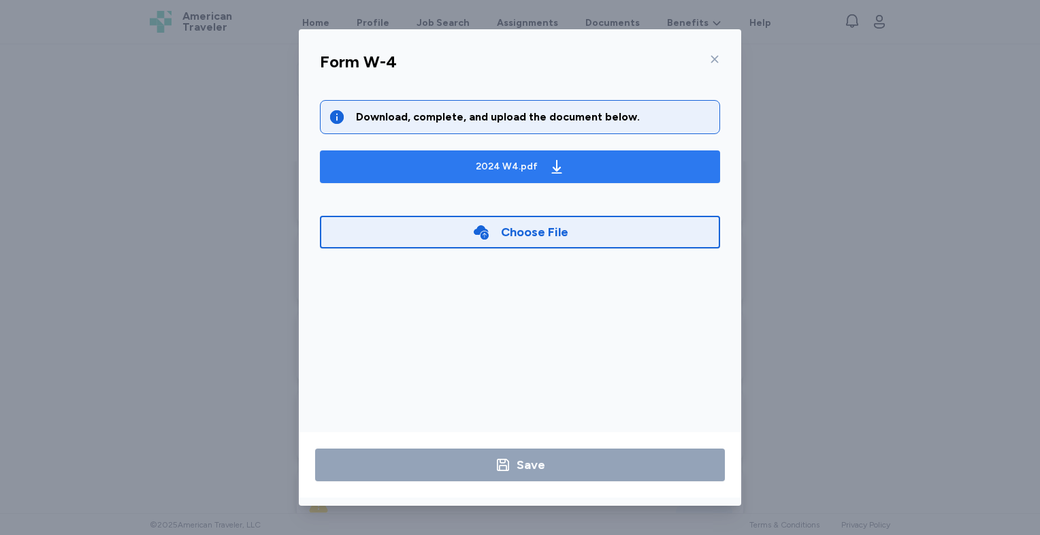
click at [635, 176] on span "2024 W4.pdf" at bounding box center [520, 167] width 378 height 22
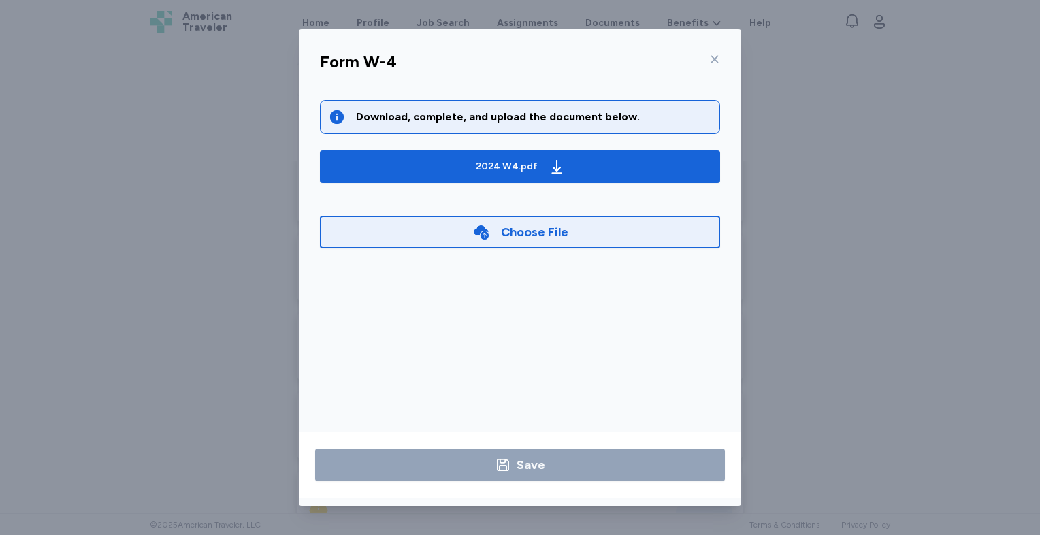
click at [532, 226] on div "Choose File" at bounding box center [534, 231] width 67 height 19
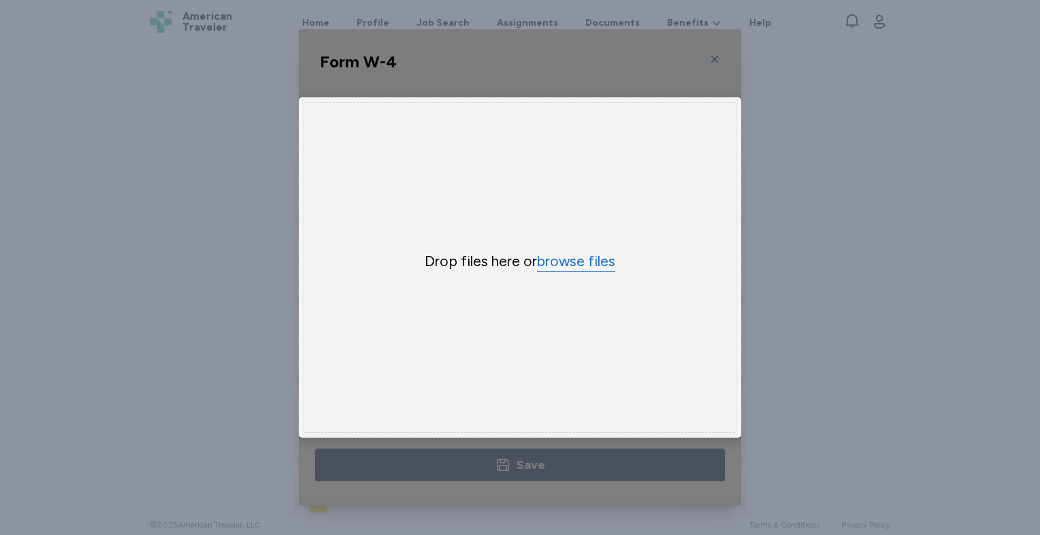
click at [555, 254] on button "browse files" at bounding box center [576, 262] width 78 height 20
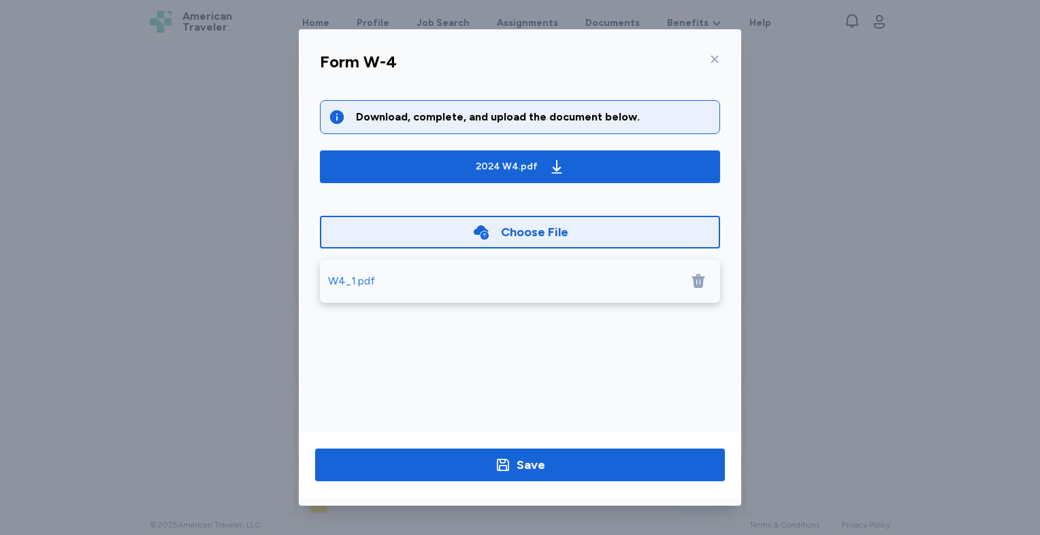
click at [467, 442] on div "Save" at bounding box center [520, 464] width 442 height 65
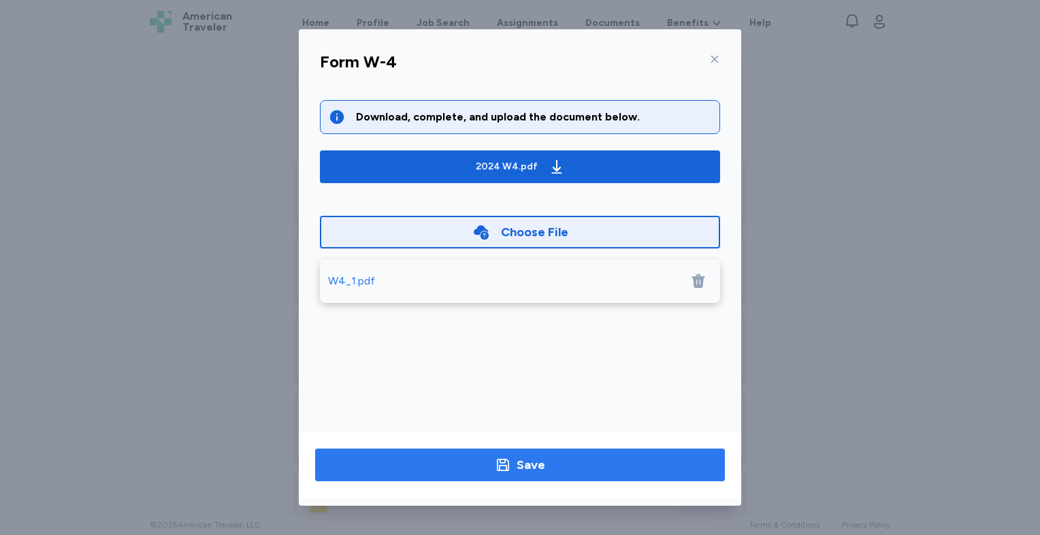
click at [463, 478] on button "Save" at bounding box center [520, 464] width 410 height 33
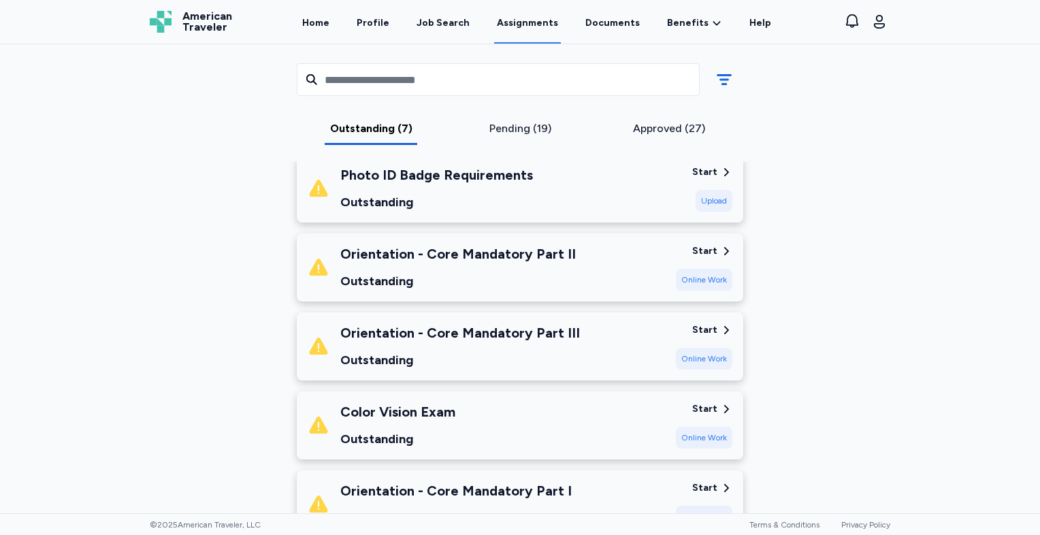
click at [710, 196] on div "Upload" at bounding box center [713, 201] width 37 height 22
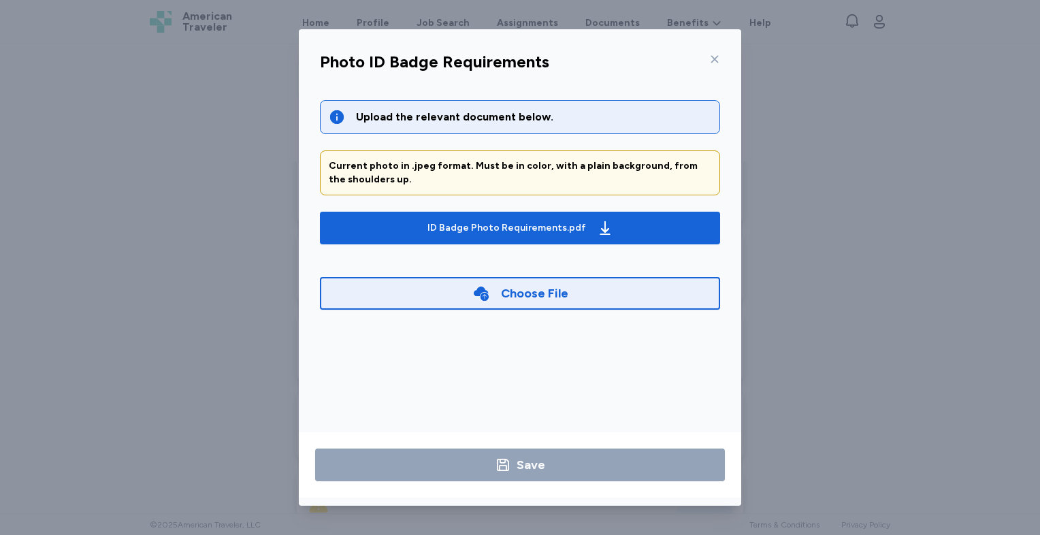
click at [530, 303] on div "Choose File" at bounding box center [520, 293] width 400 height 33
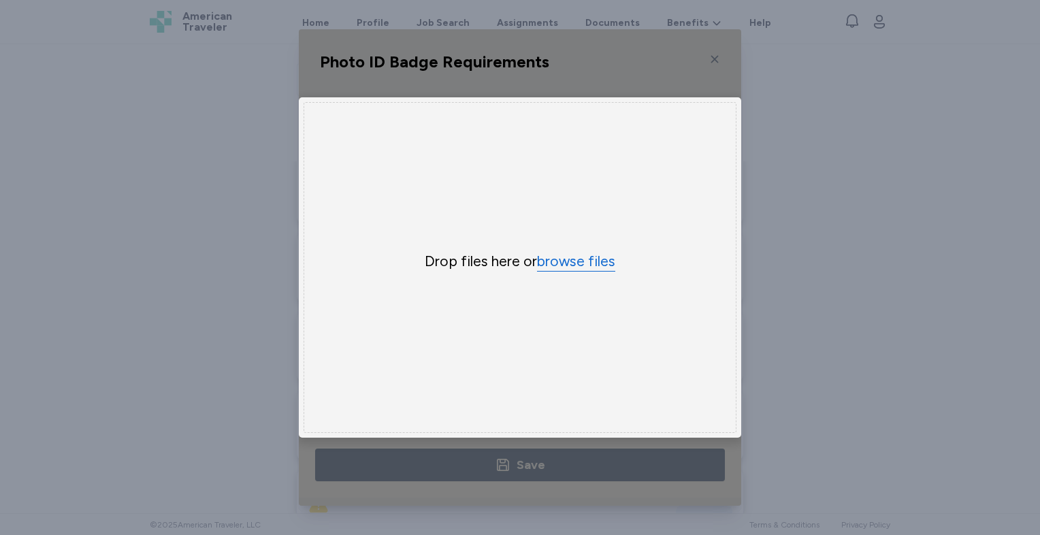
click at [553, 260] on button "browse files" at bounding box center [576, 262] width 78 height 20
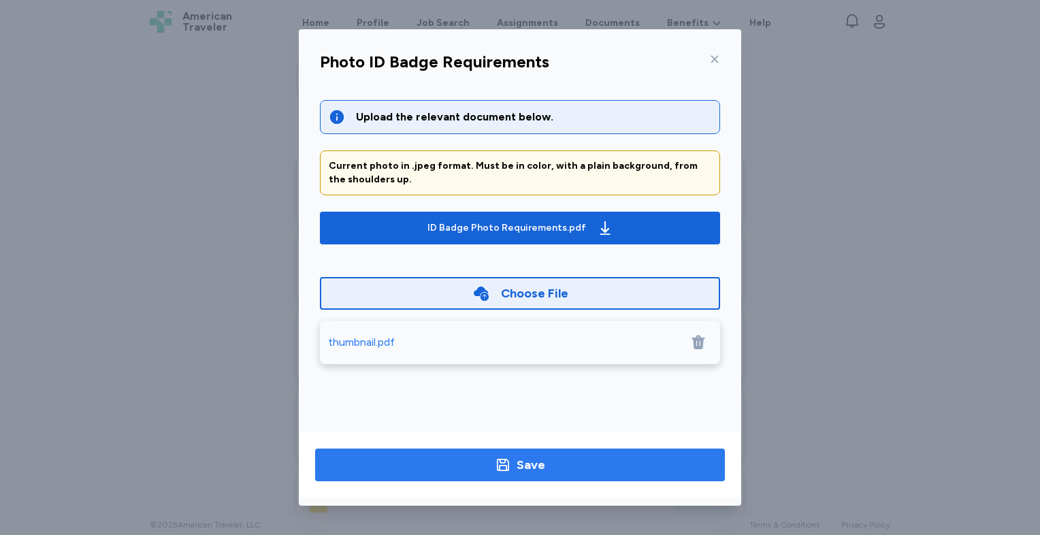
click at [574, 456] on span "Save" at bounding box center [520, 464] width 388 height 19
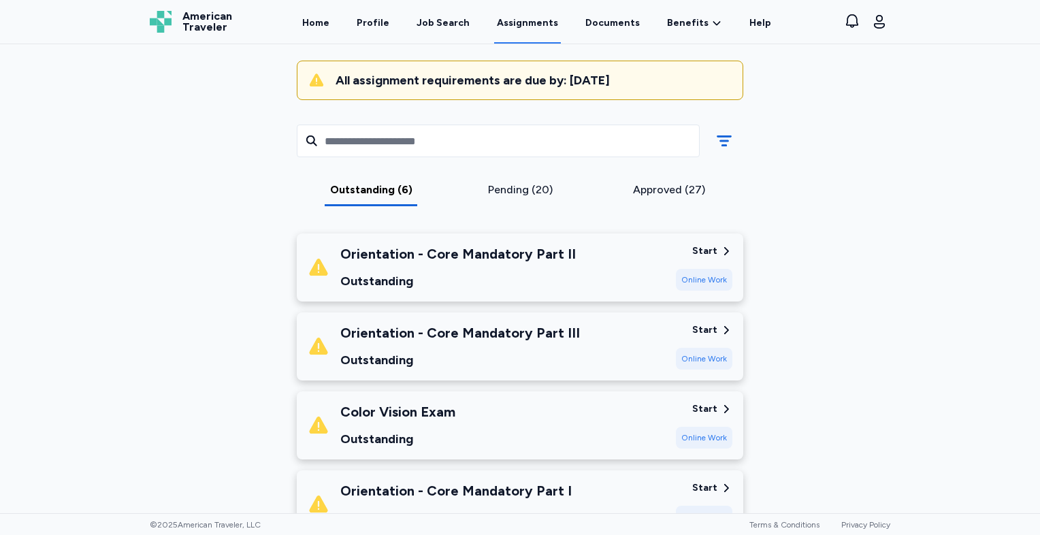
scroll to position [193, 0]
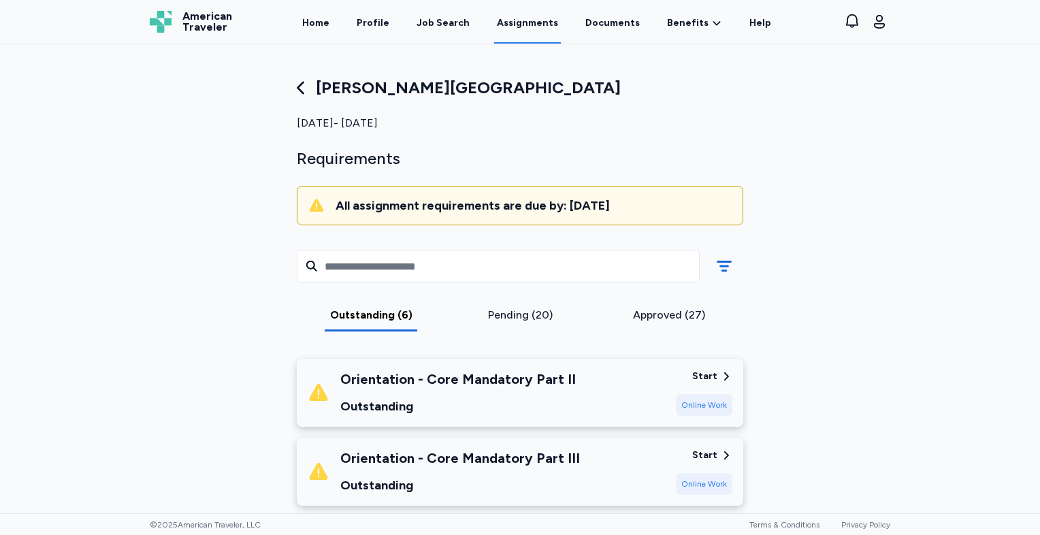
click at [554, 380] on div "Orientation - Core Mandatory Part II" at bounding box center [457, 378] width 235 height 19
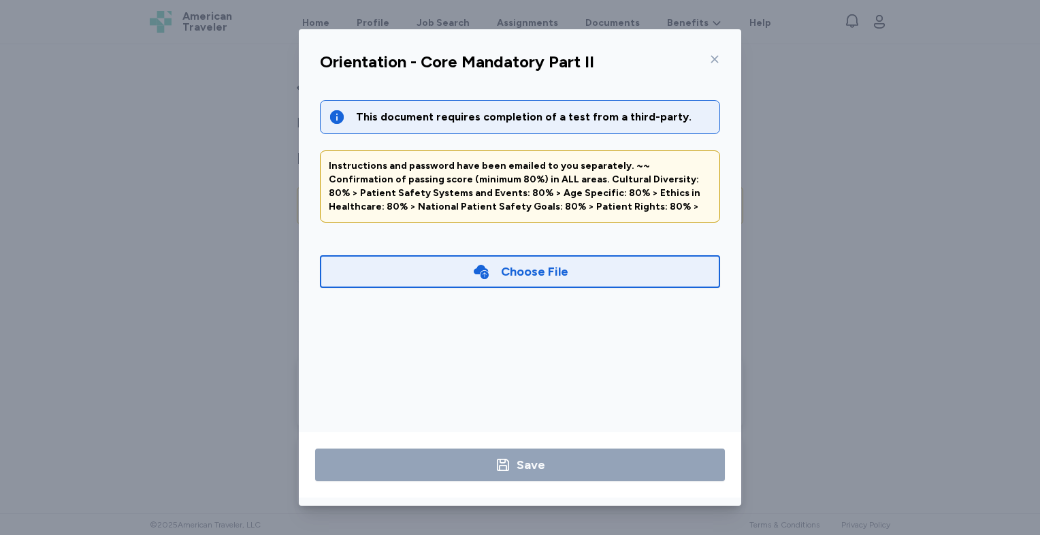
click at [712, 67] on div at bounding box center [711, 59] width 16 height 22
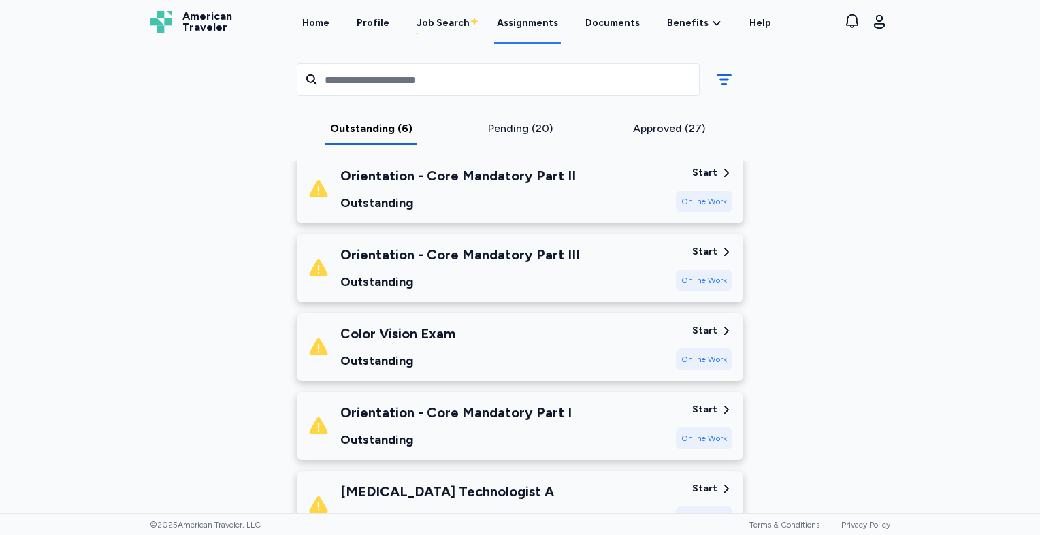
scroll to position [204, 0]
click at [416, 335] on div "Color Vision Exam" at bounding box center [397, 332] width 115 height 19
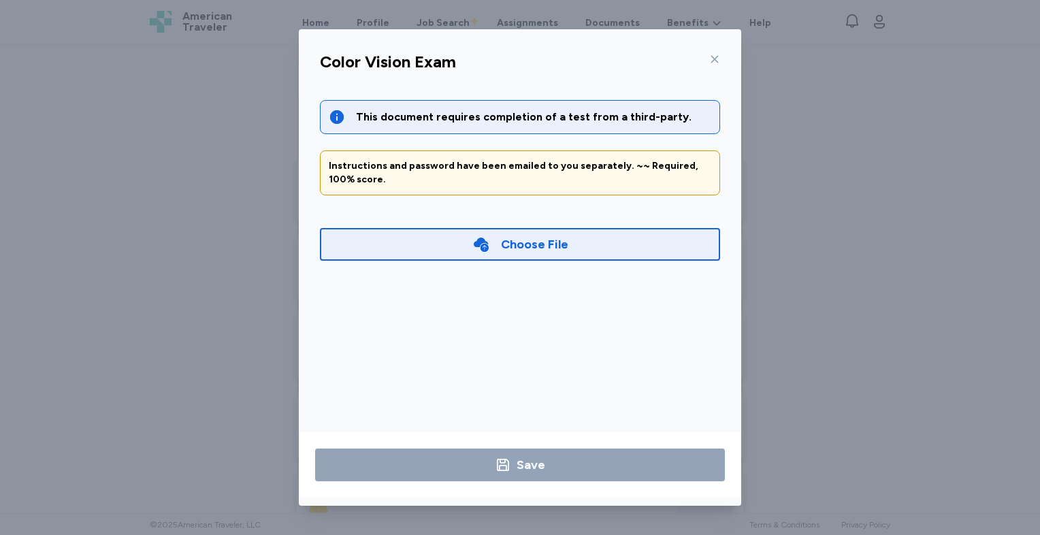
click at [712, 71] on div "Color Vision Exam" at bounding box center [520, 65] width 422 height 35
click at [713, 64] on icon at bounding box center [714, 59] width 11 height 11
